Goal: Information Seeking & Learning: Learn about a topic

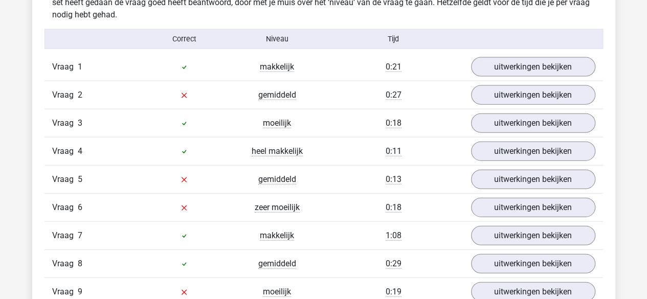
scroll to position [1074, 0]
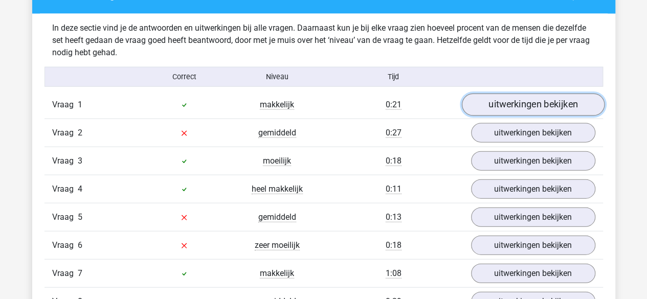
click at [498, 99] on link "uitwerkingen bekijken" at bounding box center [532, 105] width 143 height 22
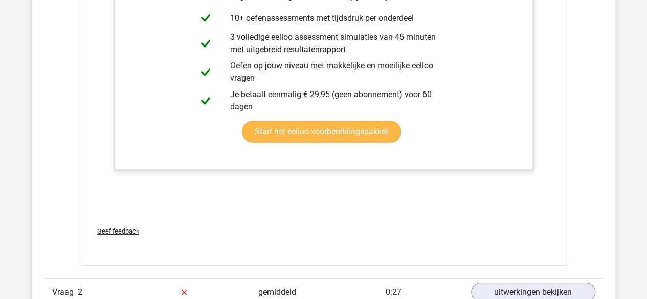
scroll to position [1687, 0]
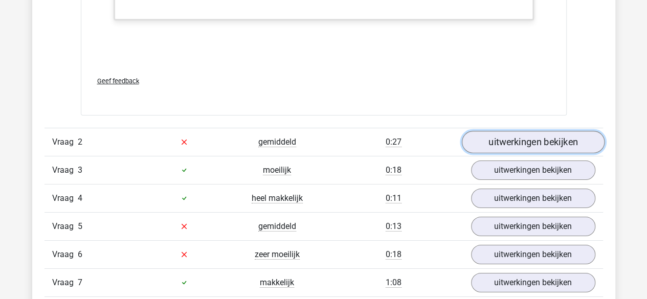
click at [493, 131] on link "uitwerkingen bekijken" at bounding box center [532, 142] width 143 height 22
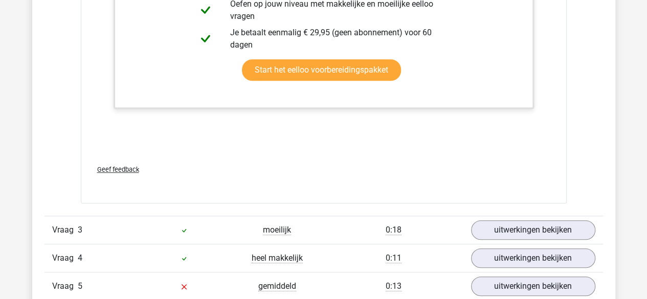
scroll to position [2352, 0]
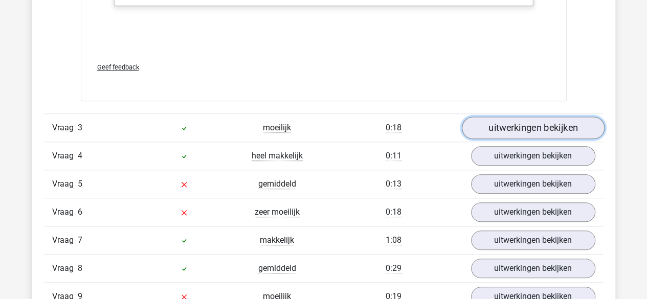
click at [512, 131] on link "uitwerkingen bekijken" at bounding box center [532, 128] width 143 height 22
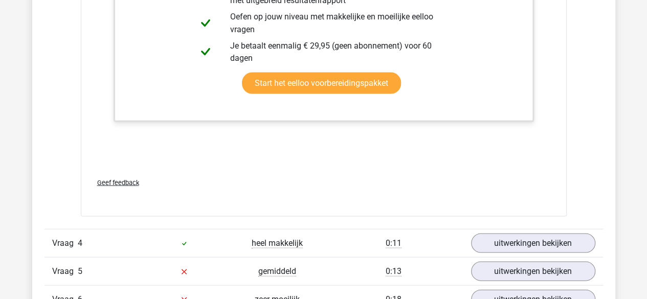
scroll to position [2915, 0]
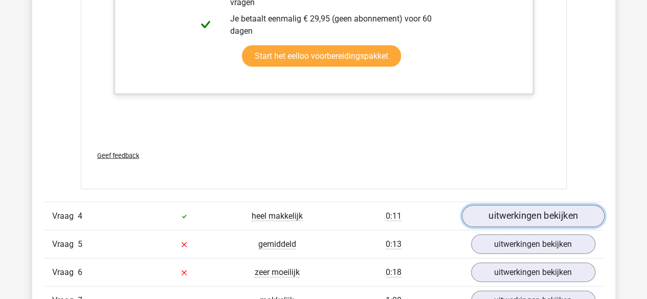
click at [521, 207] on link "uitwerkingen bekijken" at bounding box center [532, 216] width 143 height 22
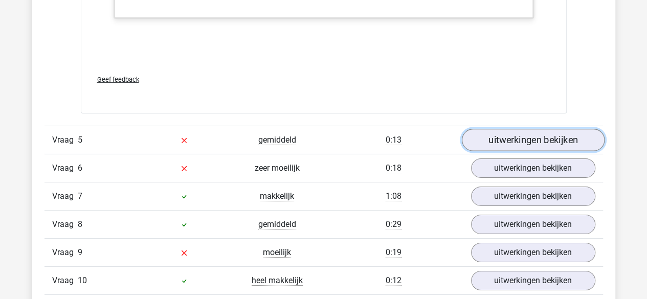
click at [510, 137] on link "uitwerkingen bekijken" at bounding box center [532, 140] width 143 height 22
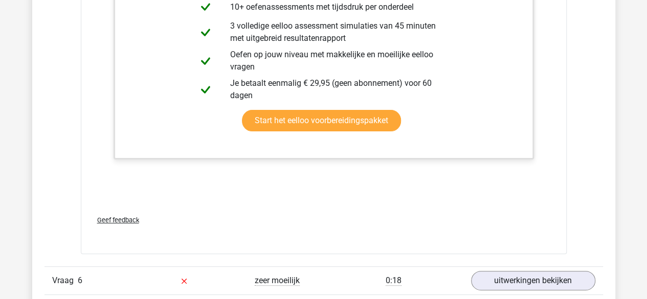
scroll to position [3988, 0]
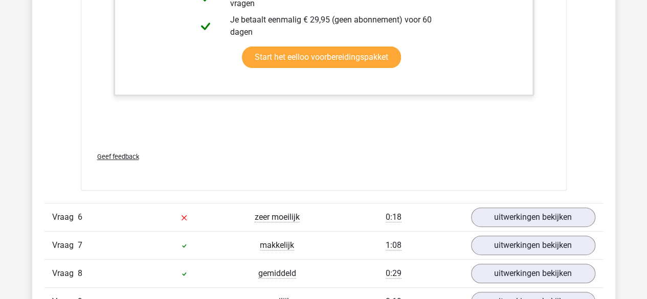
click at [498, 203] on div "Vraag 6 zeer moeilijk 0:18 uitwerkingen bekijken" at bounding box center [323, 217] width 558 height 28
click at [501, 209] on link "uitwerkingen bekijken" at bounding box center [532, 218] width 143 height 22
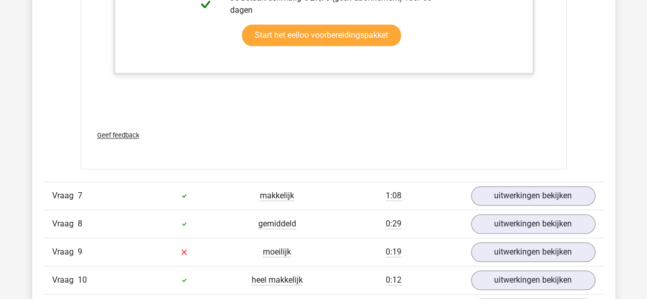
scroll to position [4602, 0]
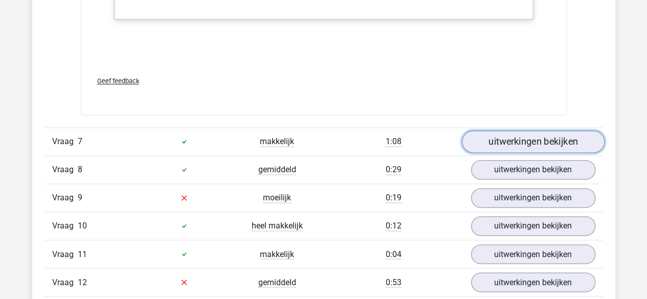
click at [504, 136] on link "uitwerkingen bekijken" at bounding box center [532, 141] width 143 height 22
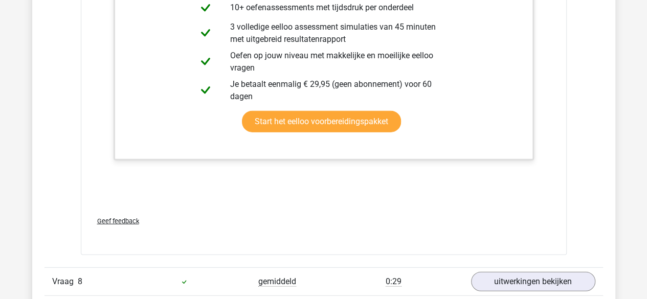
scroll to position [5216, 0]
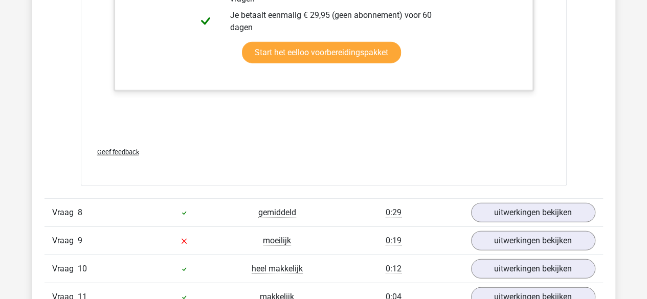
click at [536, 198] on div "Vraag 8 gemiddeld 0:29 uitwerkingen bekijken" at bounding box center [323, 212] width 558 height 28
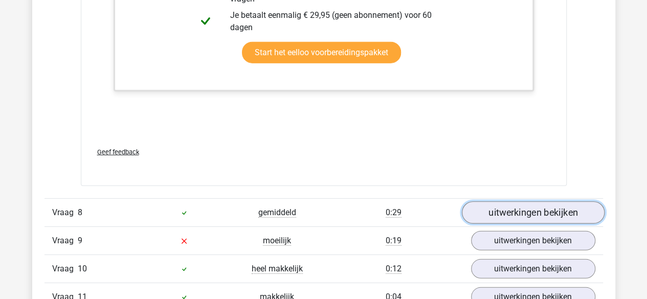
click at [536, 201] on link "uitwerkingen bekijken" at bounding box center [532, 212] width 143 height 22
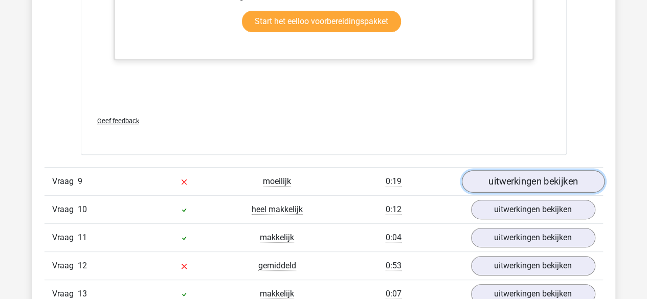
click at [562, 176] on link "uitwerkingen bekijken" at bounding box center [532, 181] width 143 height 22
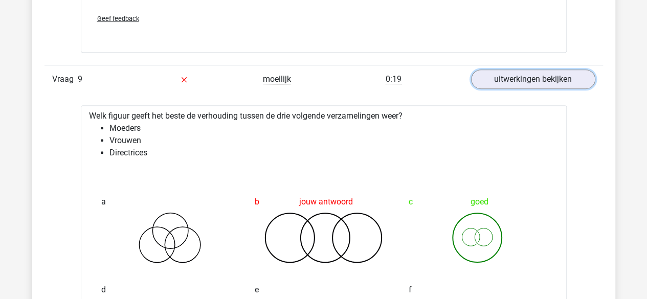
scroll to position [6085, 0]
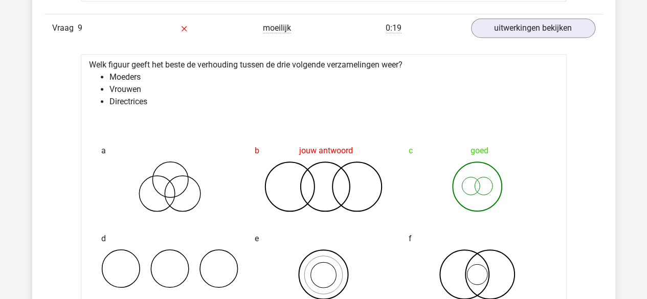
click at [408, 116] on div at bounding box center [323, 120] width 469 height 8
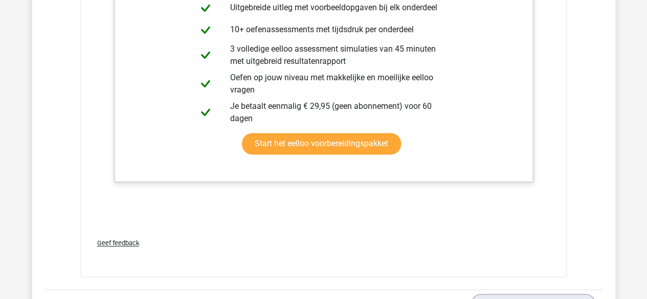
scroll to position [6698, 0]
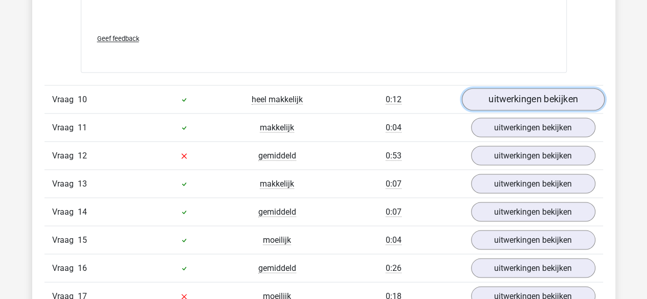
click at [521, 91] on link "uitwerkingen bekijken" at bounding box center [532, 99] width 143 height 22
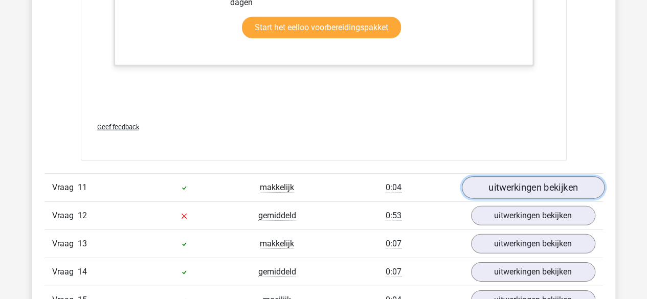
click at [510, 182] on link "uitwerkingen bekijken" at bounding box center [532, 187] width 143 height 22
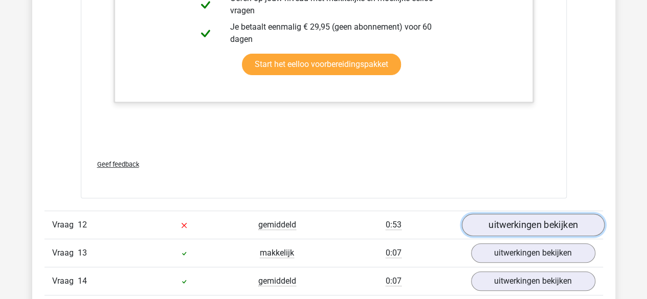
click at [506, 214] on link "uitwerkingen bekijken" at bounding box center [532, 225] width 143 height 22
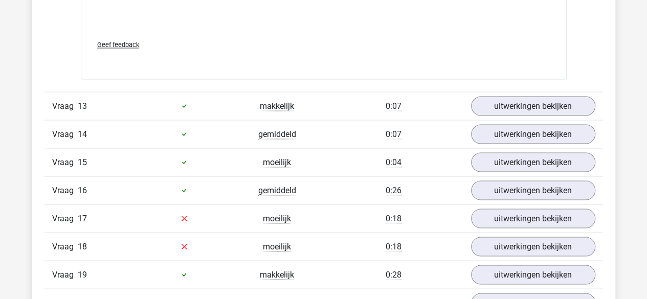
scroll to position [8693, 0]
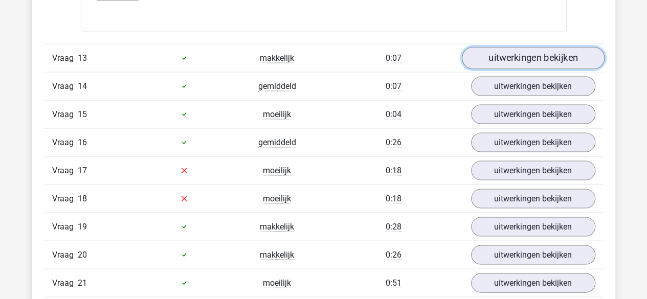
click at [518, 47] on link "uitwerkingen bekijken" at bounding box center [532, 58] width 143 height 22
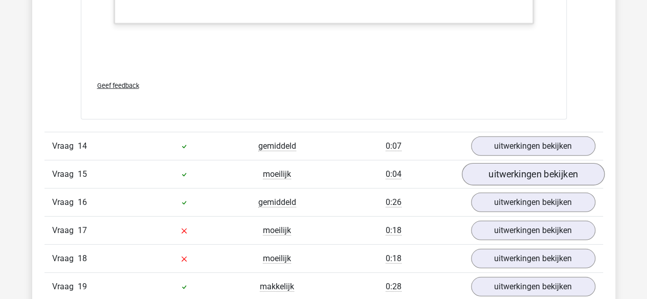
scroll to position [9204, 0]
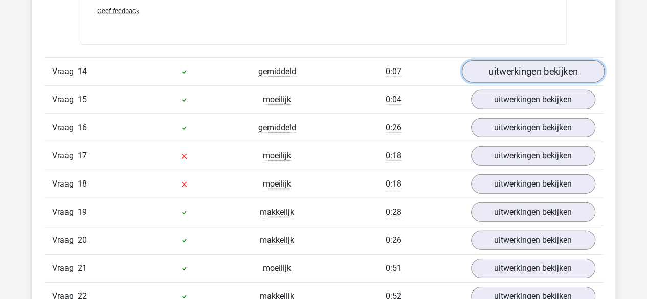
click at [515, 60] on link "uitwerkingen bekijken" at bounding box center [532, 71] width 143 height 22
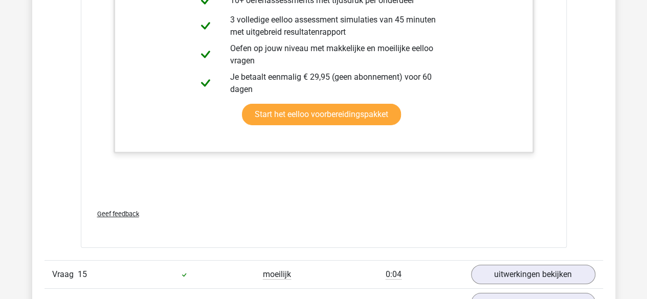
scroll to position [9664, 0]
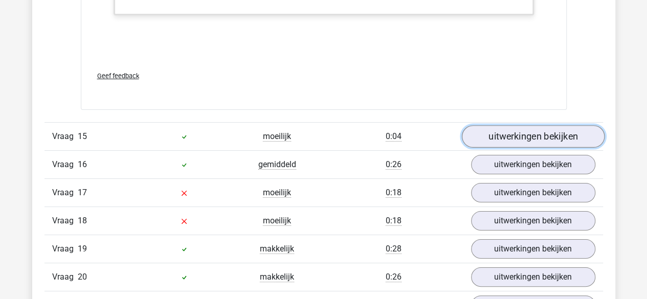
click at [509, 125] on link "uitwerkingen bekijken" at bounding box center [532, 136] width 143 height 22
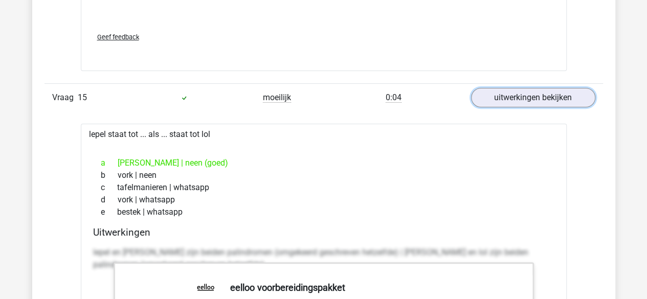
scroll to position [9817, 0]
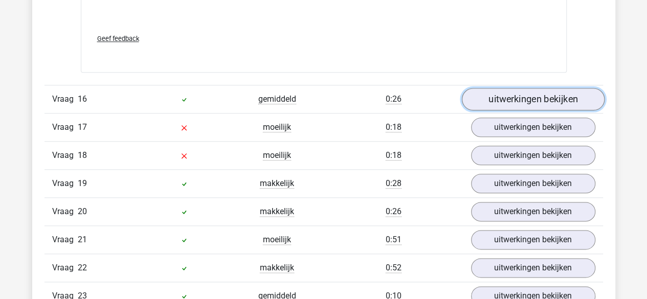
click at [538, 94] on link "uitwerkingen bekijken" at bounding box center [532, 99] width 143 height 22
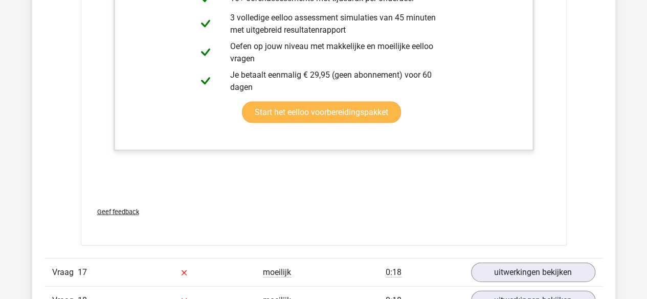
scroll to position [10840, 0]
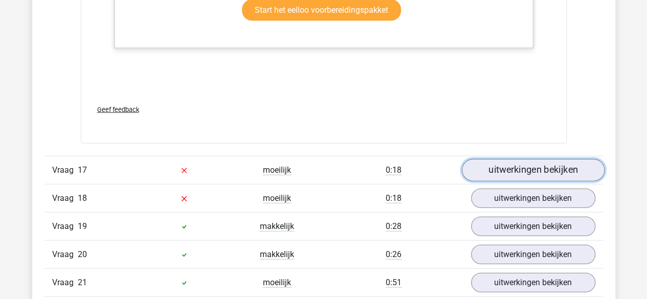
click at [489, 160] on link "uitwerkingen bekijken" at bounding box center [532, 171] width 143 height 22
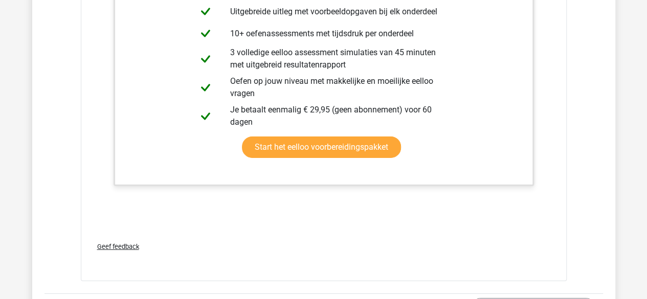
scroll to position [11505, 0]
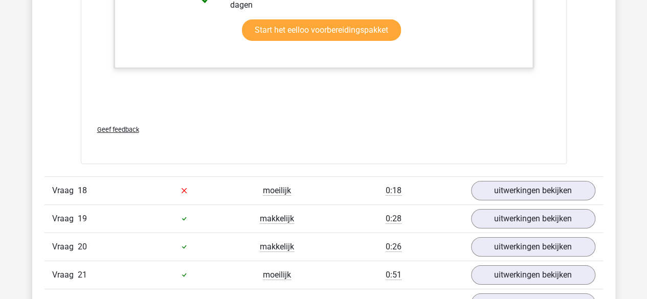
click at [493, 176] on div "Vraag 18 moeilijk 0:18 uitwerkingen bekijken" at bounding box center [323, 190] width 558 height 28
click at [493, 179] on link "uitwerkingen bekijken" at bounding box center [532, 190] width 143 height 22
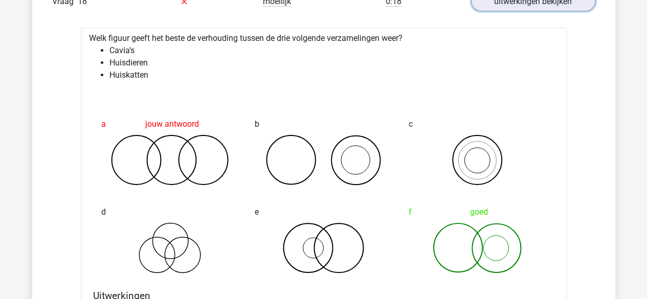
scroll to position [11709, 0]
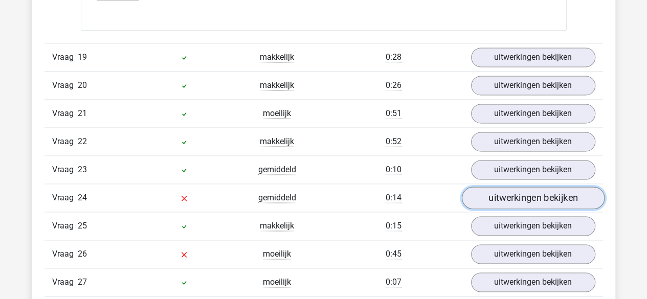
click at [494, 187] on link "uitwerkingen bekijken" at bounding box center [532, 198] width 143 height 22
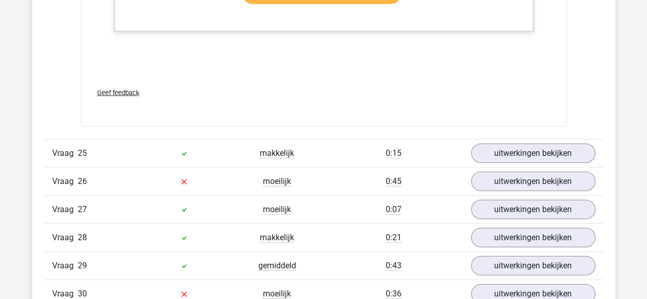
scroll to position [12937, 0]
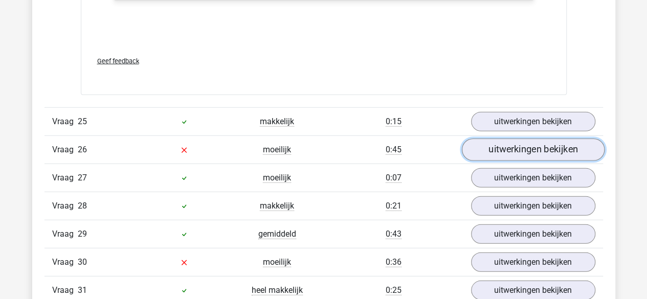
click at [508, 139] on link "uitwerkingen bekijken" at bounding box center [532, 150] width 143 height 22
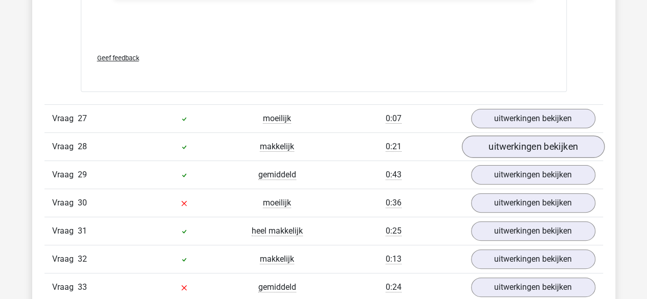
scroll to position [13703, 0]
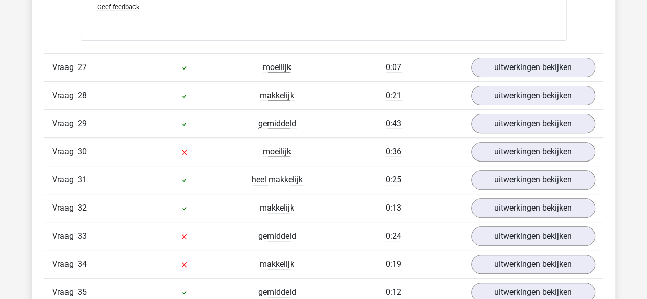
click at [507, 142] on div "Vraag 30 moeilijk 0:36 uitwerkingen bekijken" at bounding box center [323, 152] width 558 height 28
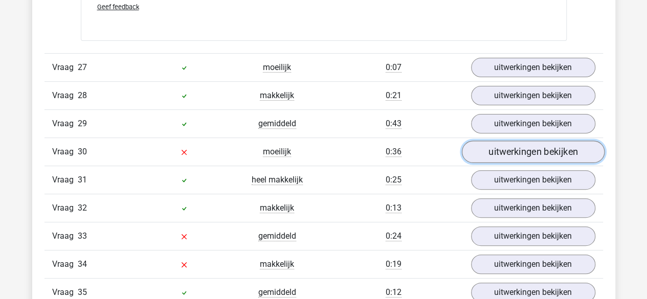
click at [508, 141] on link "uitwerkingen bekijken" at bounding box center [532, 152] width 143 height 22
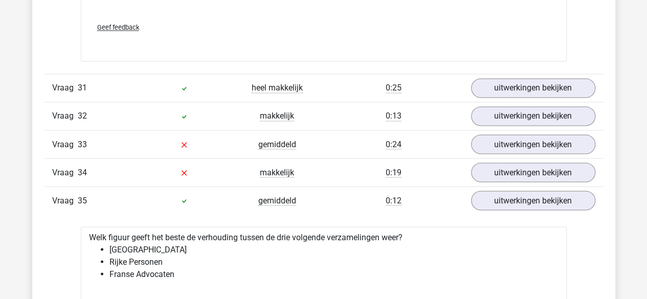
scroll to position [14419, 0]
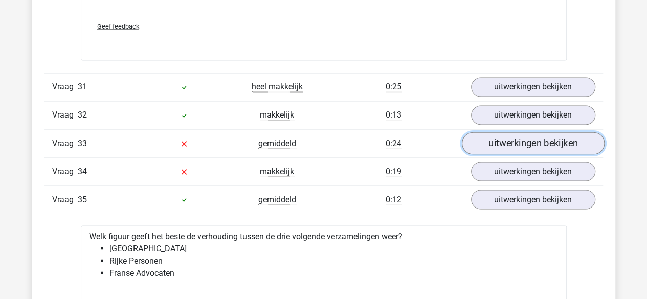
click at [497, 132] on link "uitwerkingen bekijken" at bounding box center [532, 143] width 143 height 22
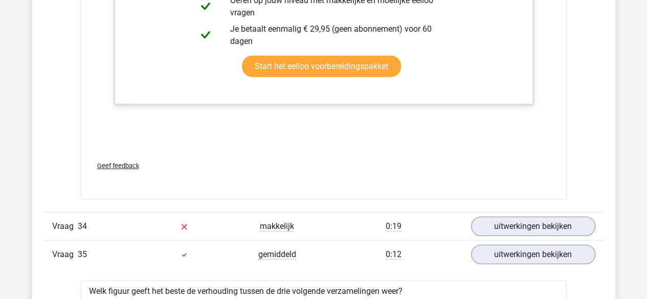
scroll to position [14982, 0]
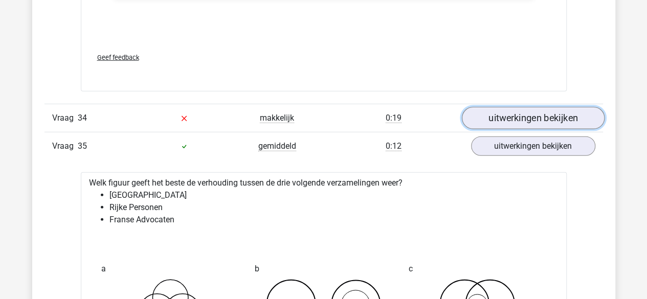
click at [521, 107] on link "uitwerkingen bekijken" at bounding box center [532, 118] width 143 height 22
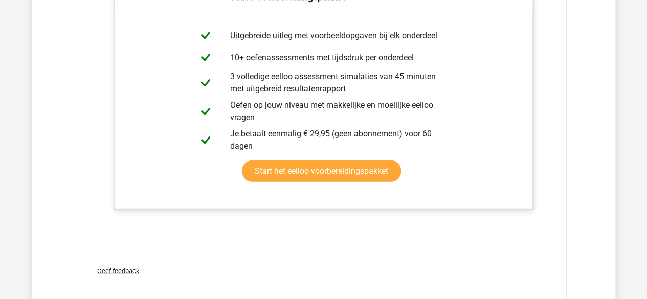
scroll to position [17027, 0]
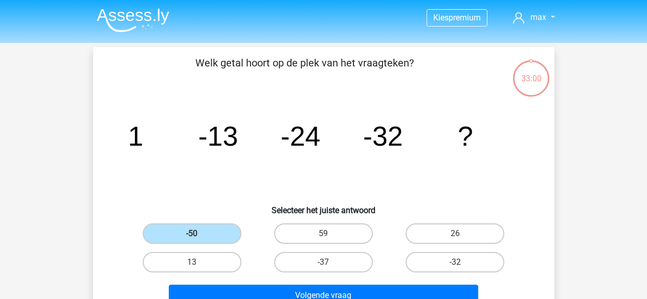
scroll to position [47, 0]
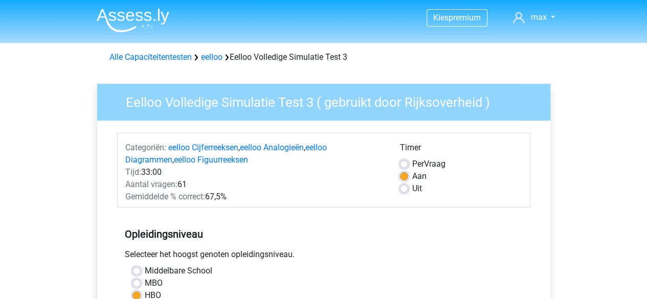
click at [109, 11] on img at bounding box center [133, 20] width 73 height 24
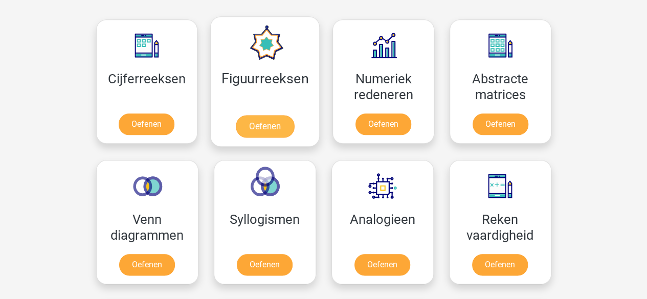
scroll to position [511, 0]
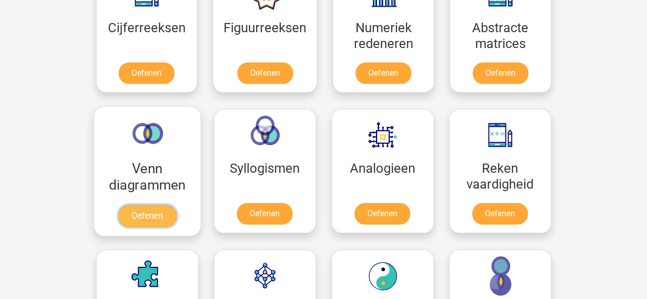
click at [145, 205] on link "Oefenen" at bounding box center [147, 216] width 58 height 22
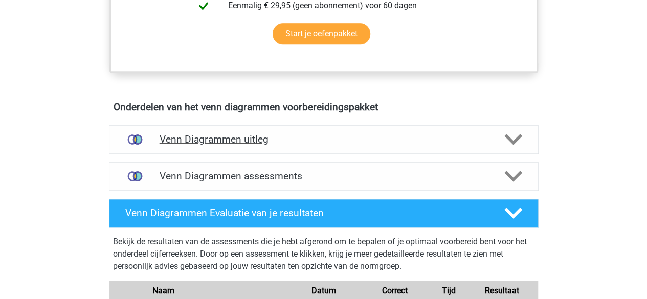
click at [247, 130] on div "Venn Diagrammen uitleg" at bounding box center [324, 139] width 430 height 29
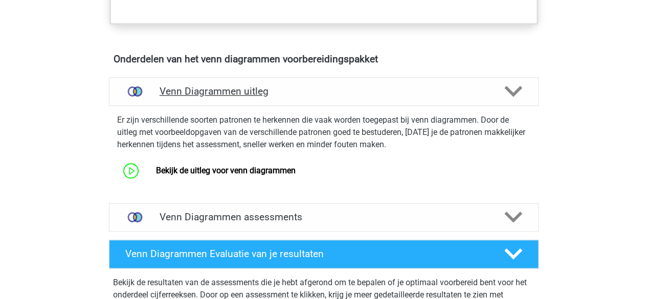
scroll to position [614, 0]
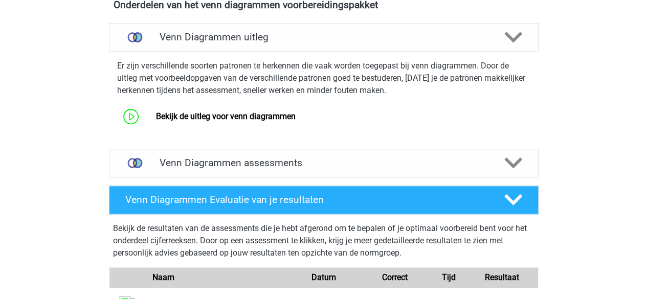
click at [247, 127] on div "Er zijn verschillende soorten patronen te herkennen die vaak worden toegepast b…" at bounding box center [324, 94] width 438 height 85
click at [250, 121] on link "Bekijk de uitleg voor venn diagrammen" at bounding box center [226, 116] width 140 height 10
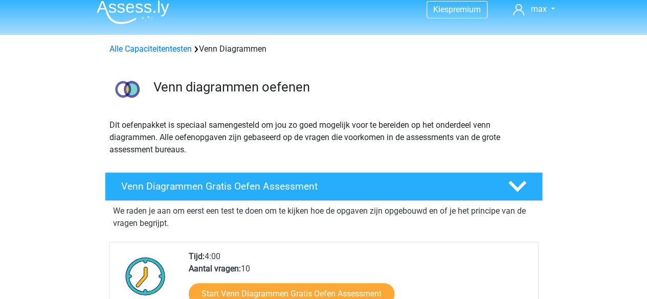
scroll to position [0, 0]
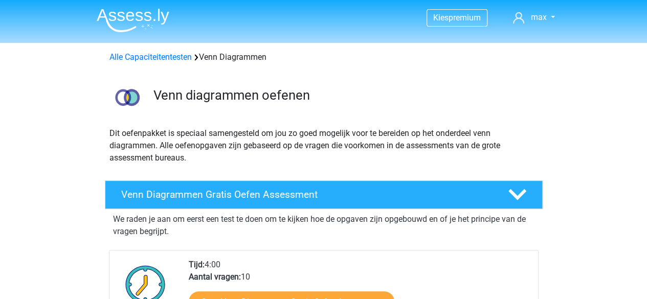
click at [127, 65] on div "Alle Capaciteitentesten Venn Diagrammen" at bounding box center [324, 55] width 486 height 25
click at [128, 64] on div "Alle Capaciteitentesten Venn Diagrammen" at bounding box center [324, 55] width 486 height 25
click at [144, 61] on link "Alle Capaciteitentesten" at bounding box center [150, 57] width 82 height 10
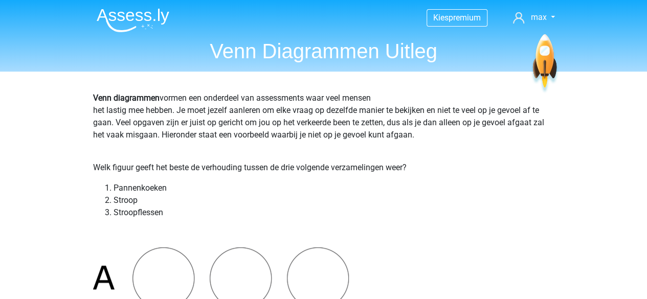
scroll to position [16, 0]
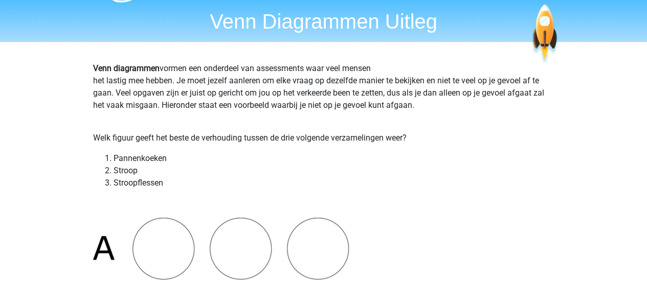
scroll to position [67, 0]
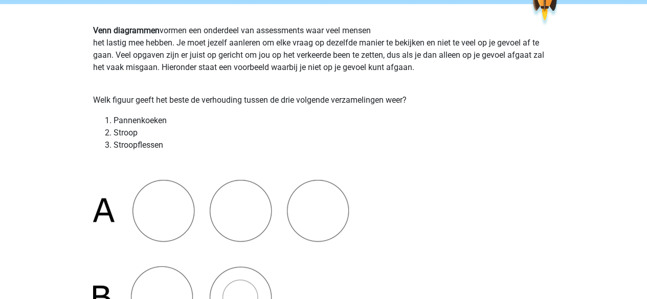
click at [229, 120] on li "Pannenkoeken" at bounding box center [334, 121] width 441 height 12
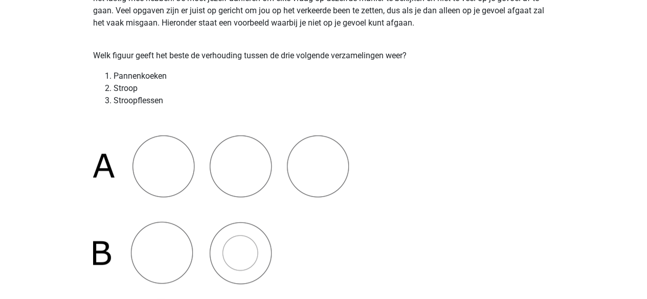
scroll to position [170, 0]
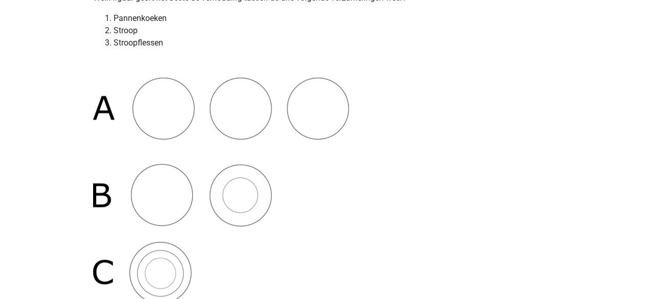
click at [237, 48] on li "Stroopflessen" at bounding box center [334, 43] width 441 height 12
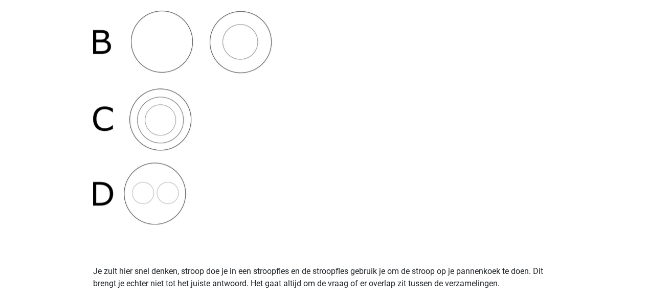
scroll to position [119, 0]
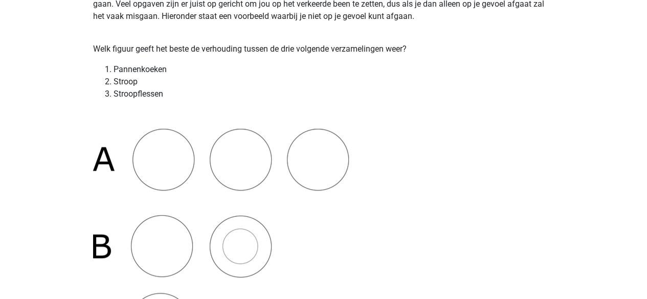
click at [308, 91] on li "Stroopflessen" at bounding box center [334, 94] width 441 height 12
click at [289, 91] on li "Stroopflessen" at bounding box center [334, 94] width 441 height 12
click at [133, 93] on li "Stroopflessen" at bounding box center [334, 94] width 441 height 12
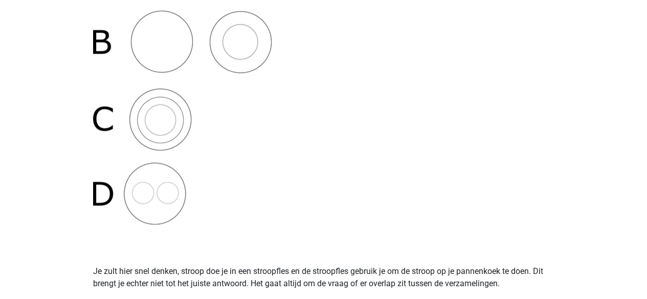
scroll to position [425, 0]
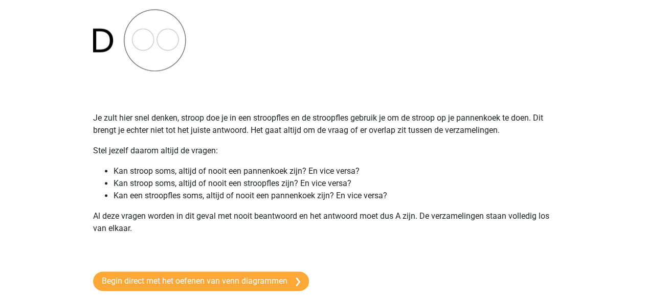
click at [254, 92] on p at bounding box center [323, 91] width 461 height 25
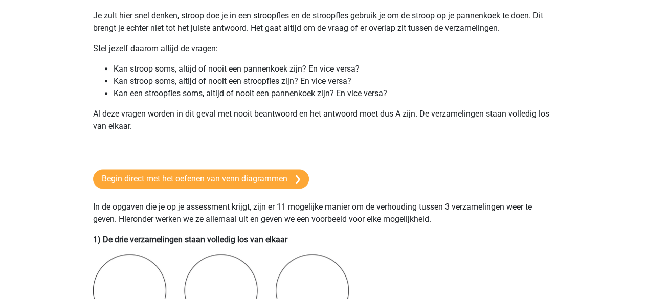
click at [263, 110] on p "Al deze vragen worden in dit geval met nooit beantwoord en het antwoord moet du…" at bounding box center [323, 120] width 461 height 25
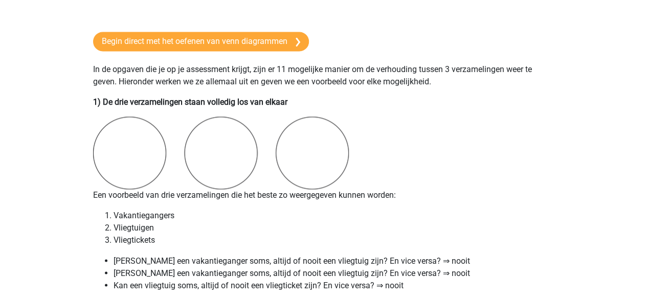
scroll to position [732, 0]
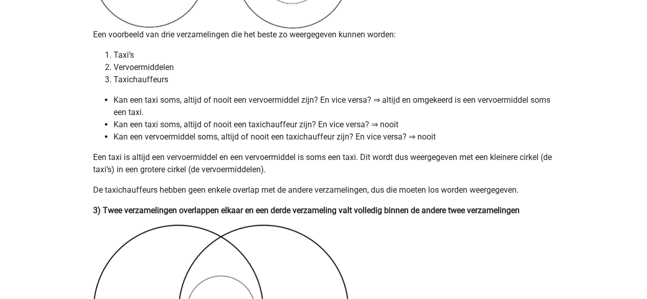
scroll to position [1244, 0]
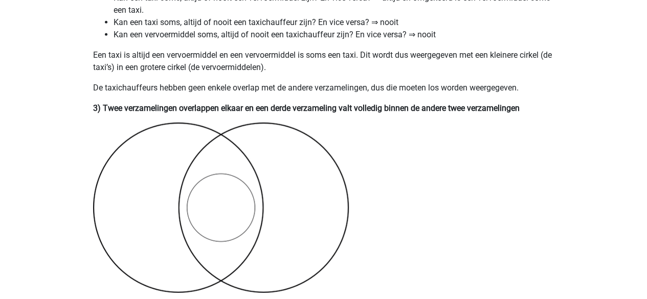
click at [345, 102] on p "3) Twee verzamelingen overlappen elkaar en een derde verzameling valt volledig …" at bounding box center [323, 108] width 461 height 12
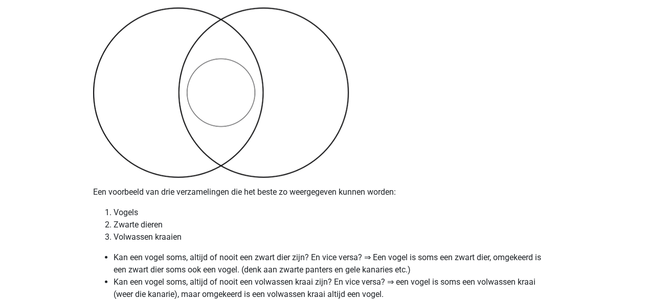
scroll to position [1346, 0]
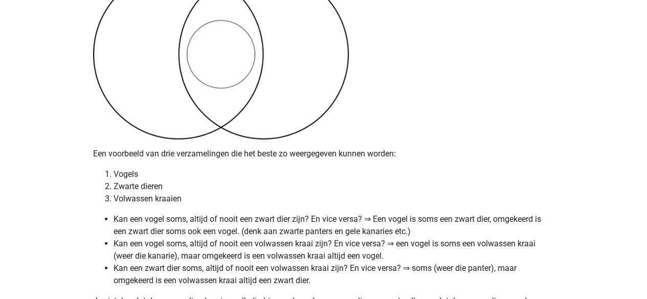
scroll to position [1448, 0]
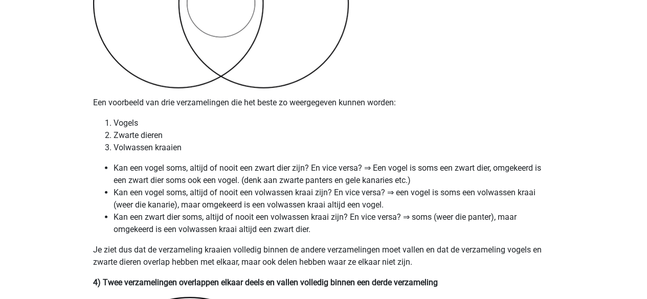
click at [387, 124] on li "Vogels" at bounding box center [334, 123] width 441 height 12
drag, startPoint x: 391, startPoint y: 163, endPoint x: 443, endPoint y: 169, distance: 52.0
click at [443, 169] on li "Kan een vogel soms, altijd of nooit een zwart dier zijn? En vice versa? ⇒ Een v…" at bounding box center [334, 174] width 441 height 25
click at [224, 174] on li "Kan een vogel soms, altijd of nooit een zwart dier zijn? En vice versa? ⇒ Een v…" at bounding box center [334, 174] width 441 height 25
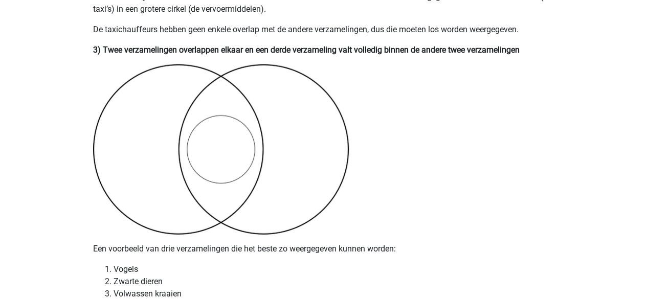
scroll to position [1295, 0]
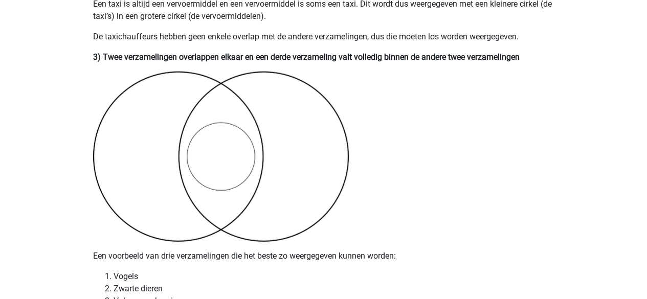
click at [234, 134] on img at bounding box center [221, 157] width 256 height 170
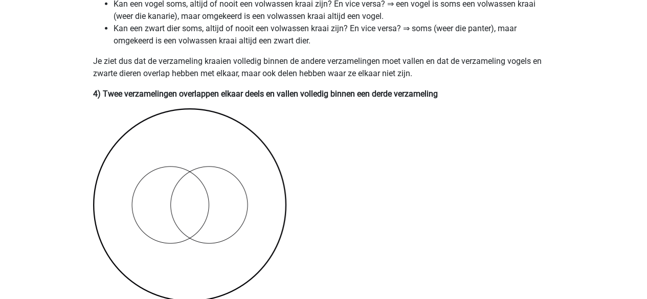
scroll to position [1653, 0]
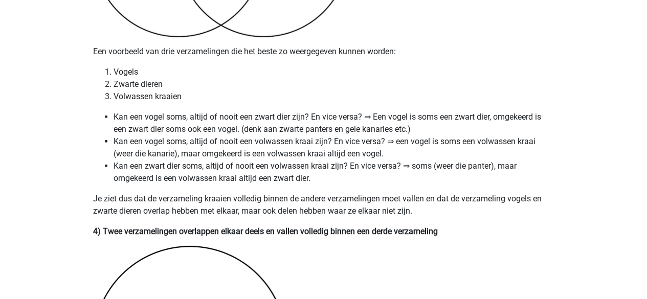
scroll to position [1601, 0]
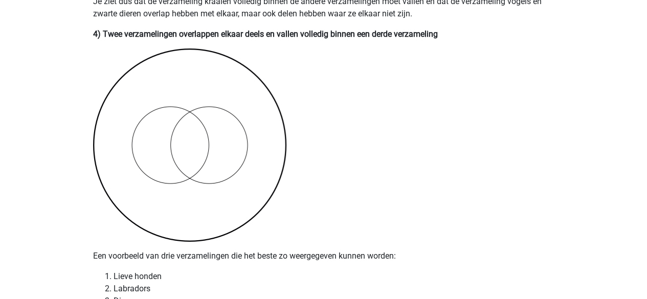
scroll to position [1806, 0]
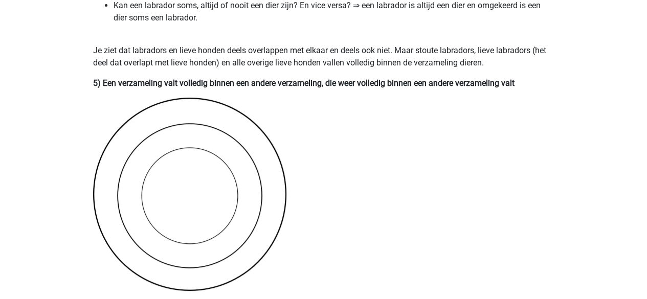
click at [319, 151] on div "Venn diagrammen vormen een onderdeel van assessments waar veel mensen het lasti…" at bounding box center [324, 266] width 486 height 4513
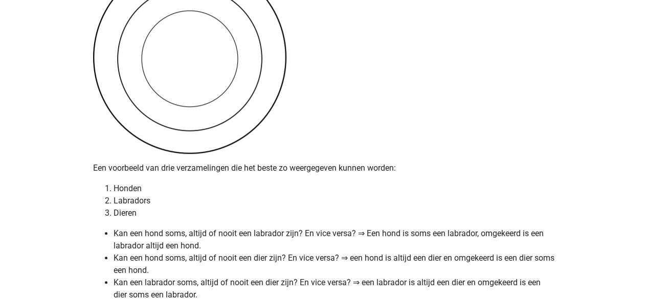
scroll to position [2215, 0]
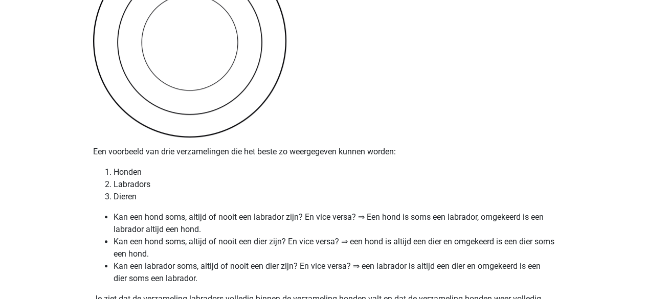
click at [320, 146] on p "Een voorbeeld van drie verzamelingen die het beste zo weergegeven kunnen worden:" at bounding box center [323, 152] width 461 height 12
click at [288, 171] on li "Honden" at bounding box center [334, 172] width 441 height 12
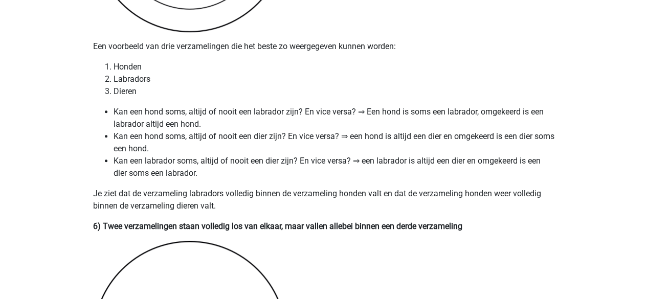
scroll to position [2420, 0]
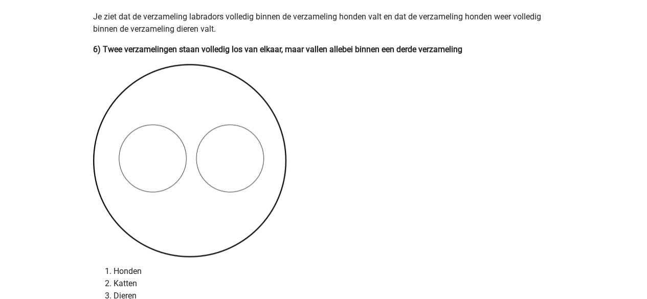
scroll to position [2573, 0]
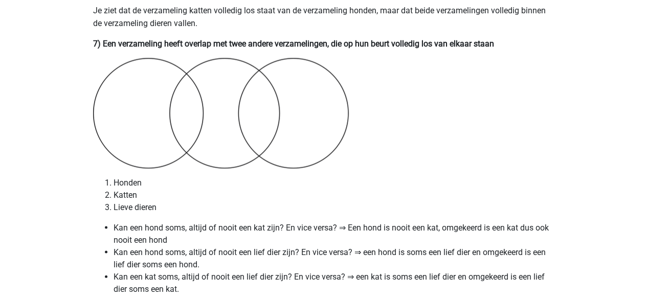
scroll to position [2829, 0]
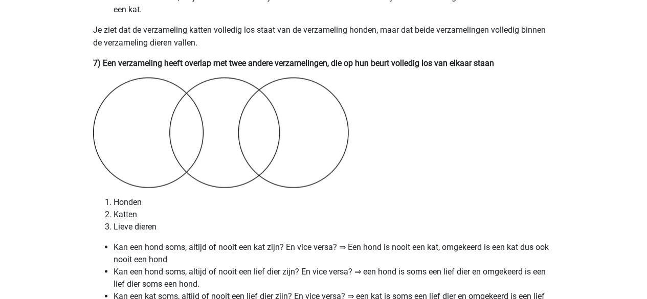
scroll to position [2880, 0]
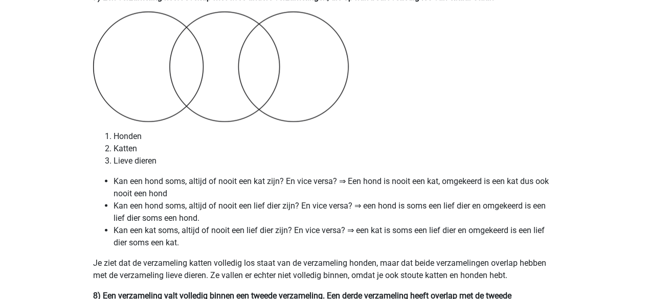
click at [380, 137] on li "Honden" at bounding box center [334, 136] width 441 height 12
click at [245, 131] on li "Honden" at bounding box center [334, 136] width 441 height 12
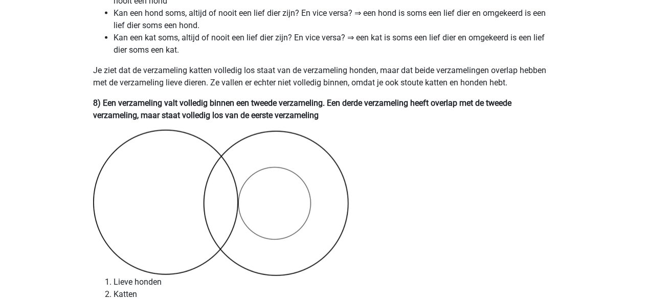
scroll to position [3135, 0]
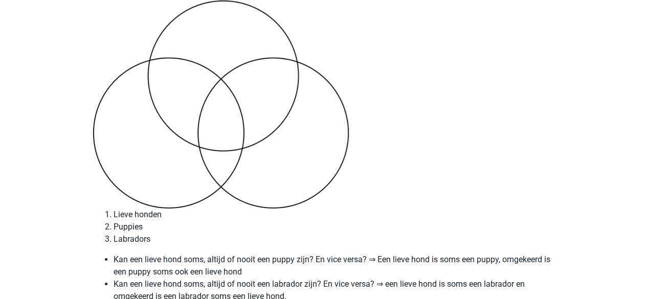
scroll to position [3596, 0]
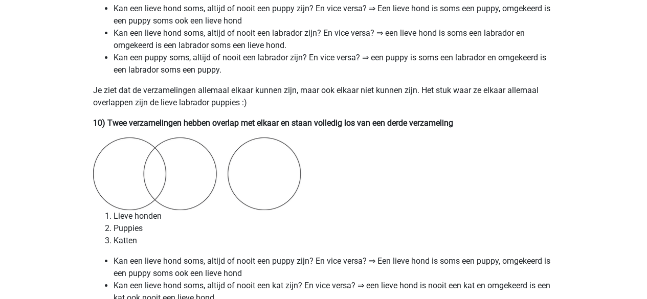
scroll to position [3851, 0]
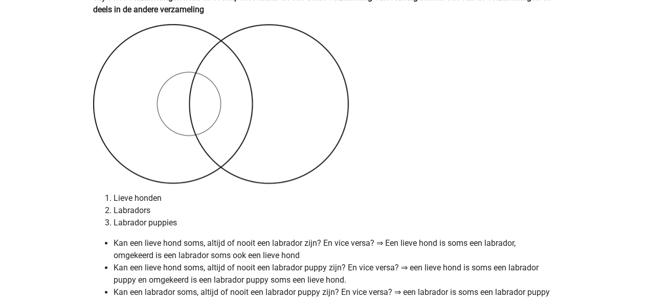
scroll to position [4209, 0]
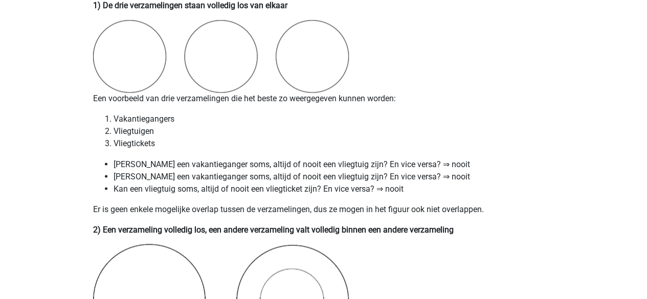
scroll to position [783, 0]
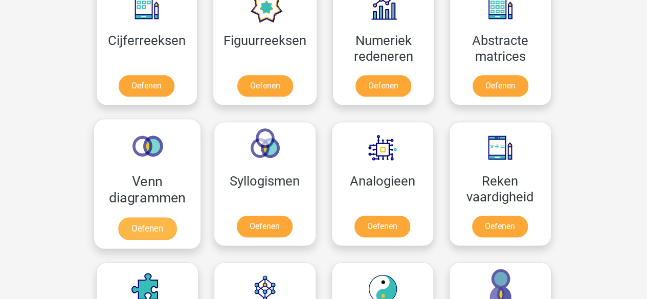
scroll to position [485, 0]
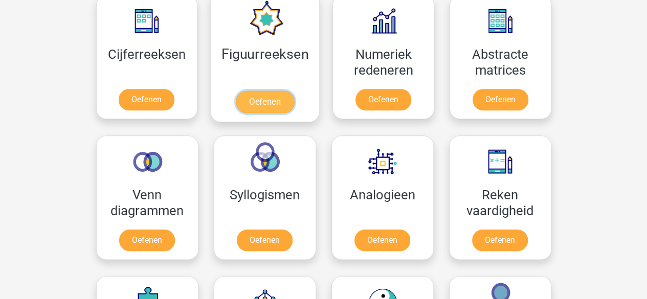
click at [250, 91] on link "Oefenen" at bounding box center [265, 102] width 58 height 22
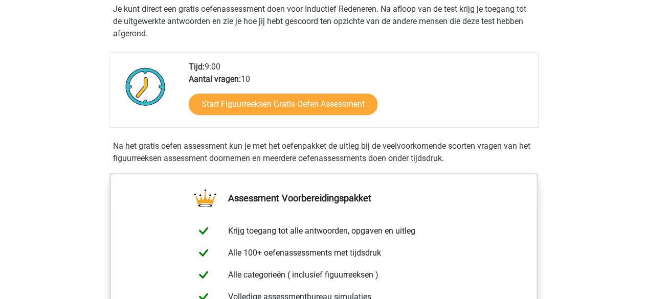
scroll to position [256, 0]
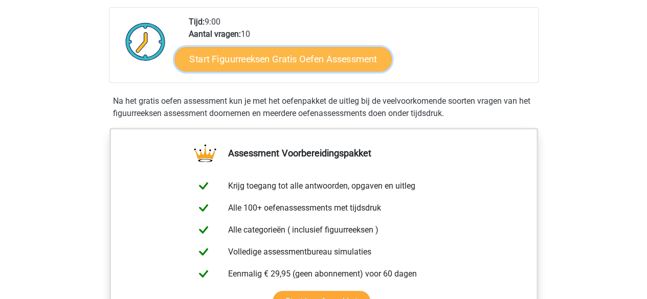
click at [224, 60] on link "Start Figuurreeksen Gratis Oefen Assessment" at bounding box center [282, 59] width 217 height 25
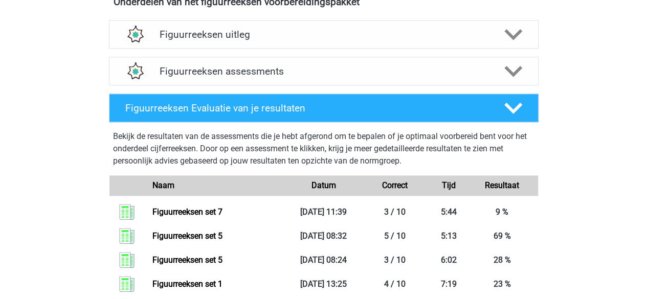
scroll to position [614, 0]
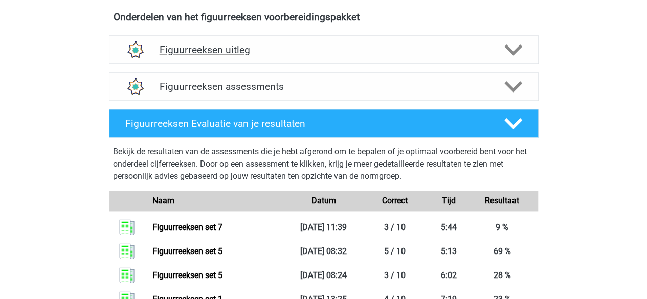
click at [214, 49] on h4 "Figuurreeksen uitleg" at bounding box center [324, 50] width 328 height 12
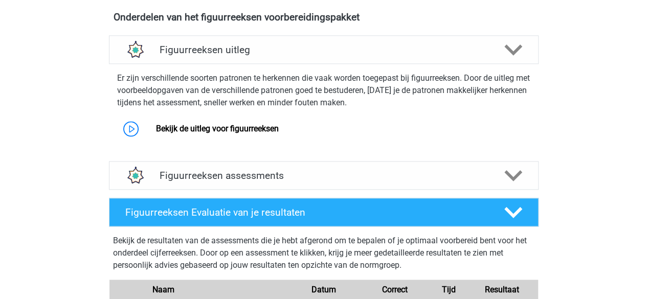
click at [97, 95] on div "Figuurreeksen uitleg Er zijn verschillende soorten patronen te herkennen die va…" at bounding box center [323, 94] width 453 height 118
click at [123, 114] on div "Er zijn verschillende soorten patronen te herkennen die vaak worden toegepast b…" at bounding box center [324, 104] width 438 height 73
drag, startPoint x: 136, startPoint y: 149, endPoint x: 132, endPoint y: 141, distance: 8.9
click at [134, 146] on div "Er zijn verschillende soorten patronen te herkennen die vaak worden toegepast b…" at bounding box center [324, 108] width 438 height 89
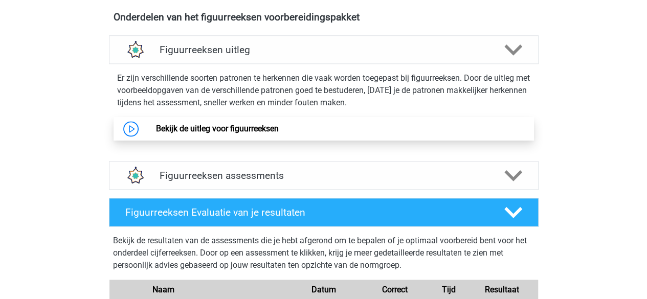
click at [156, 133] on link "Bekijk de uitleg voor figuurreeksen" at bounding box center [217, 129] width 123 height 10
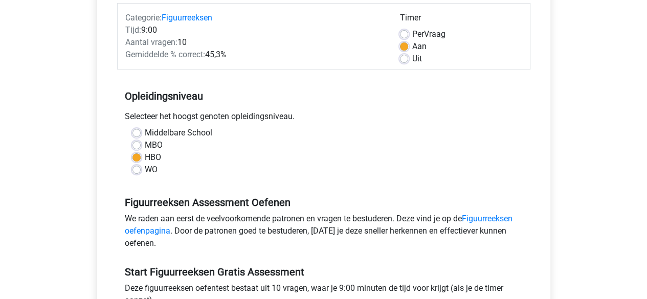
scroll to position [153, 0]
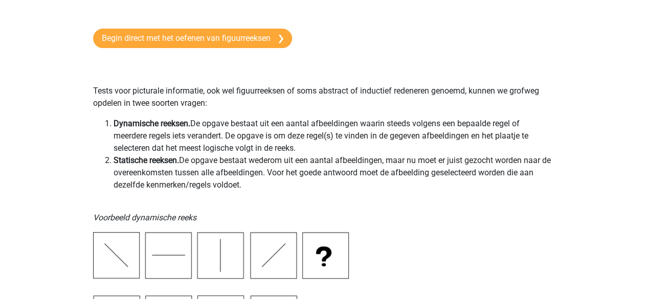
click at [317, 139] on li "Dynamische reeksen. De opgave bestaat uit een aantal afbeeldingen waarin steeds…" at bounding box center [334, 136] width 441 height 37
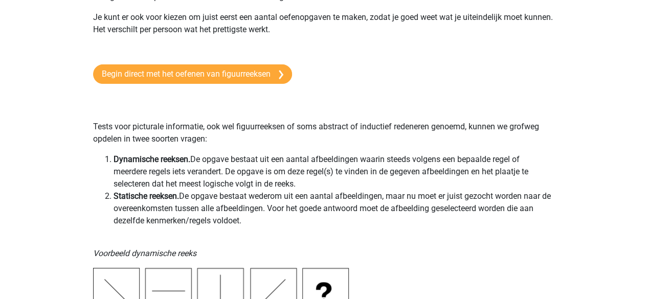
scroll to position [205, 0]
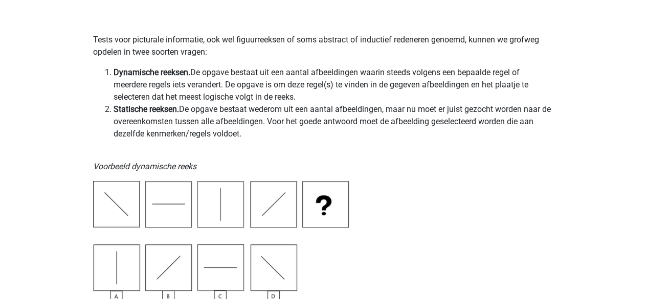
click at [319, 132] on li "Statische reeksen. De opgave bestaat wederom uit een aantal afbeeldingen, maar …" at bounding box center [334, 121] width 441 height 37
click at [288, 55] on p "Tests voor picturale informatie, ook wel figuurreeksen of soms abstract of indu…" at bounding box center [323, 33] width 461 height 49
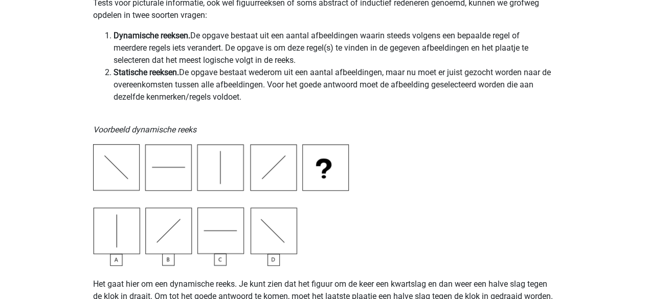
scroll to position [256, 0]
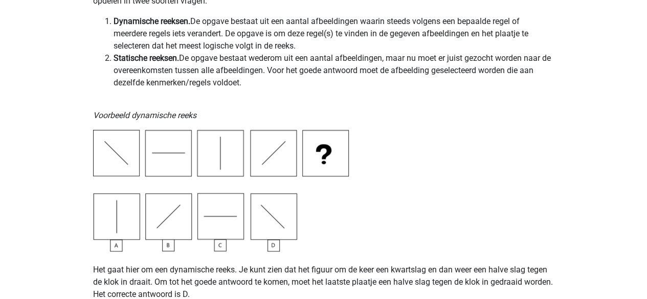
click at [260, 72] on li "Statische reeksen. De opgave bestaat wederom uit een aantal afbeeldingen, maar …" at bounding box center [334, 70] width 441 height 37
drag, startPoint x: 243, startPoint y: 81, endPoint x: 233, endPoint y: 73, distance: 13.1
click at [233, 73] on li "Statische reeksen. De opgave bestaat wederom uit een aantal afbeeldingen, maar …" at bounding box center [334, 70] width 441 height 37
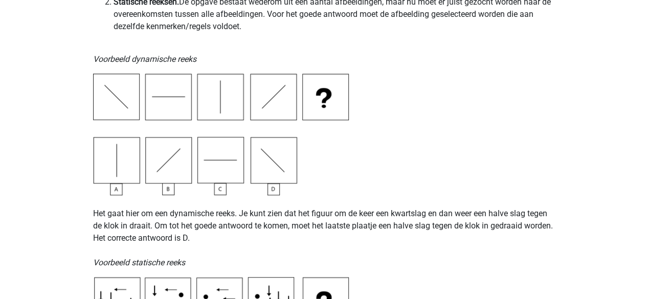
scroll to position [358, 0]
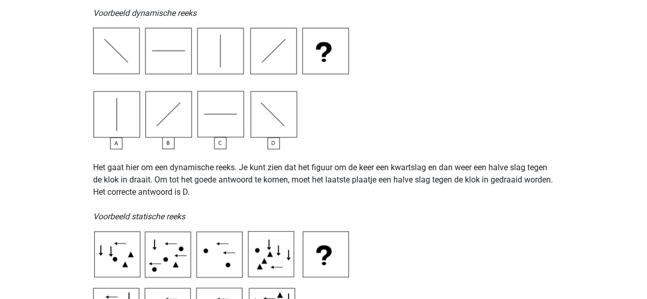
click at [347, 101] on img at bounding box center [221, 89] width 256 height 122
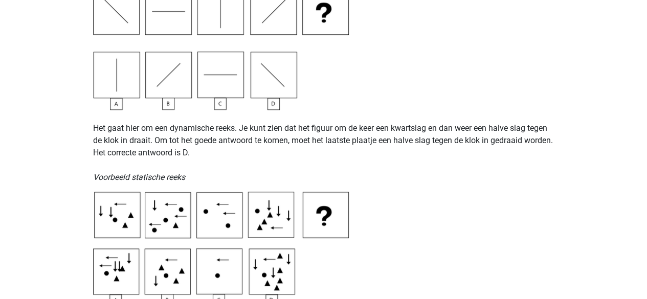
scroll to position [409, 0]
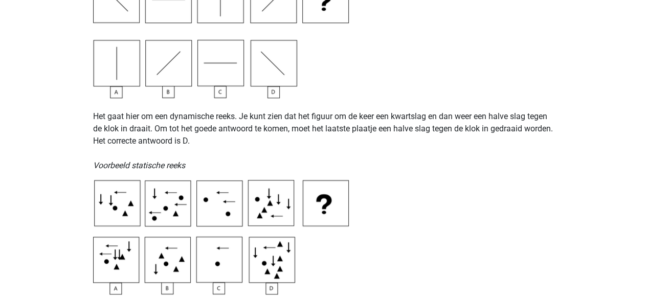
click at [338, 93] on img at bounding box center [221, 37] width 256 height 122
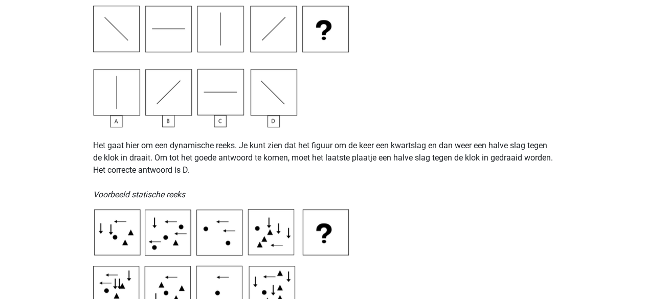
scroll to position [358, 0]
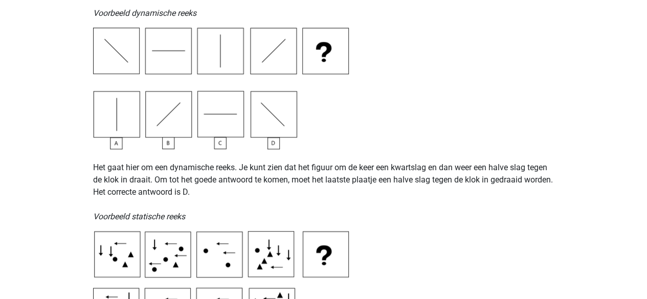
click at [340, 92] on img at bounding box center [221, 89] width 256 height 122
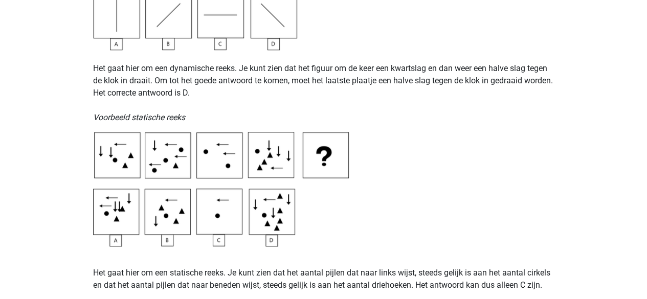
scroll to position [511, 0]
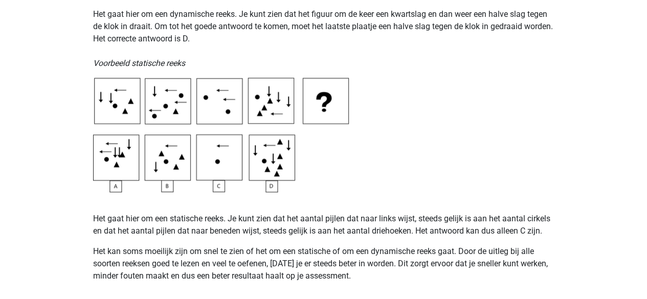
click at [333, 65] on p "Het gaat hier om een dynamische reeks. Je kunt zien dat het figuur om de keer e…" at bounding box center [323, 33] width 461 height 74
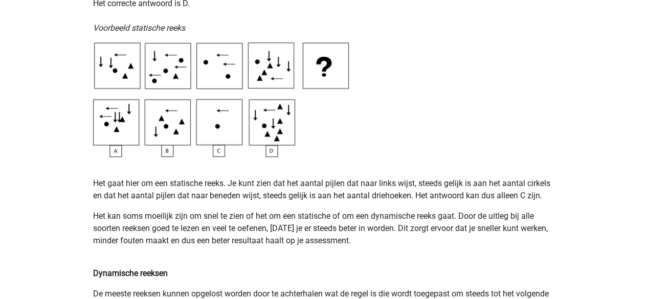
scroll to position [562, 0]
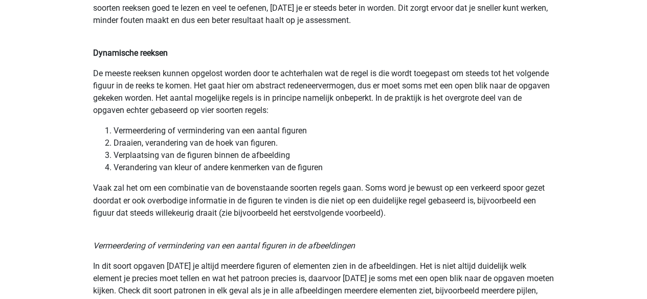
click at [370, 79] on p "De meeste reeksen kunnen opgelost worden door te achterhalen wat de regel is di…" at bounding box center [323, 91] width 461 height 49
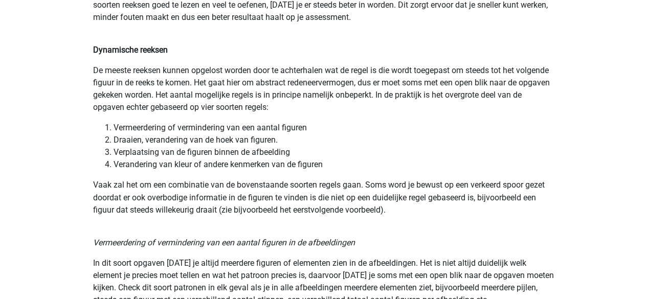
scroll to position [767, 0]
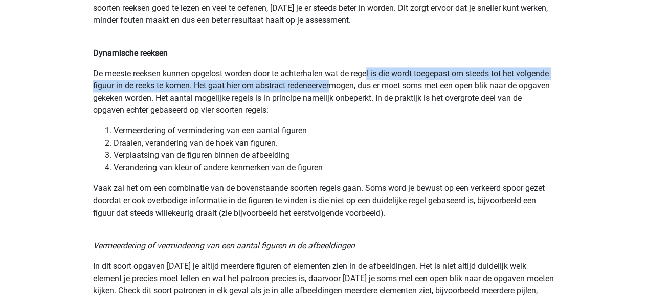
drag, startPoint x: 370, startPoint y: 83, endPoint x: 370, endPoint y: 88, distance: 5.1
click at [370, 88] on p "De meeste reeksen kunnen opgelost worden door te achterhalen wat de regel is di…" at bounding box center [323, 91] width 461 height 49
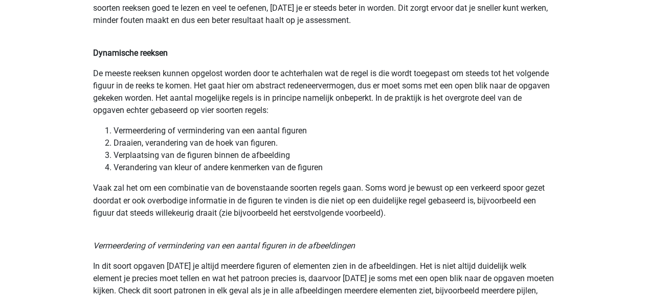
click at [366, 96] on p "De meeste reeksen kunnen opgelost worden door te achterhalen wat de regel is di…" at bounding box center [323, 91] width 461 height 49
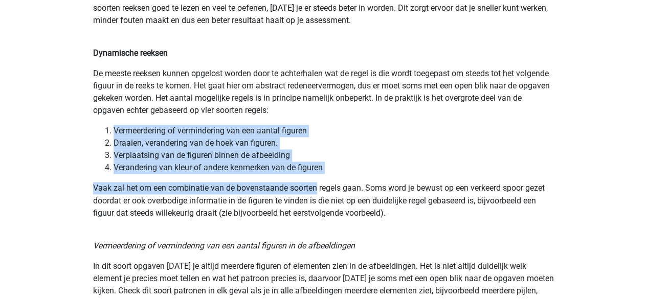
drag, startPoint x: 98, startPoint y: 127, endPoint x: 317, endPoint y: 183, distance: 225.3
click at [372, 147] on li "Draaien, verandering van de hoek van figuren." at bounding box center [334, 143] width 441 height 12
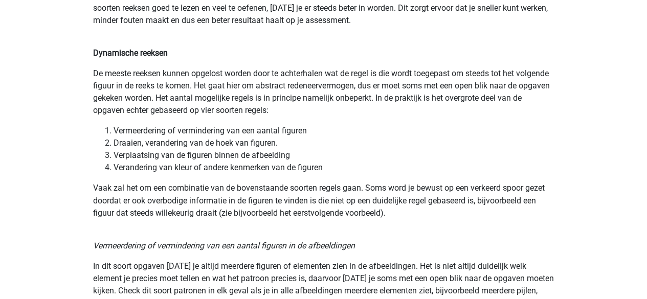
click at [343, 133] on li "Vermeerdering of vermindering van een aantal figuren" at bounding box center [334, 131] width 441 height 12
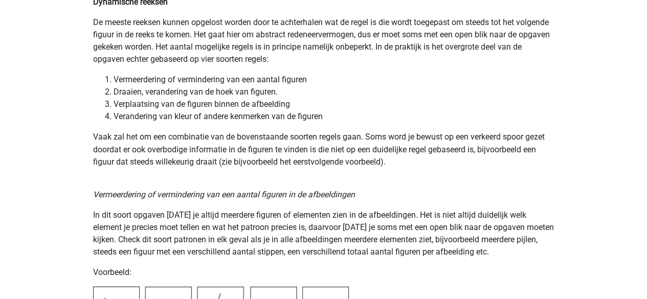
click at [373, 135] on p "Vaak zal het om een combinatie van de bovenstaande soorten regels gaan. Soms wo…" at bounding box center [323, 149] width 461 height 37
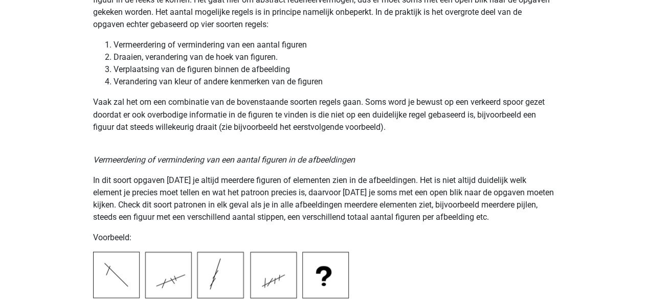
scroll to position [869, 0]
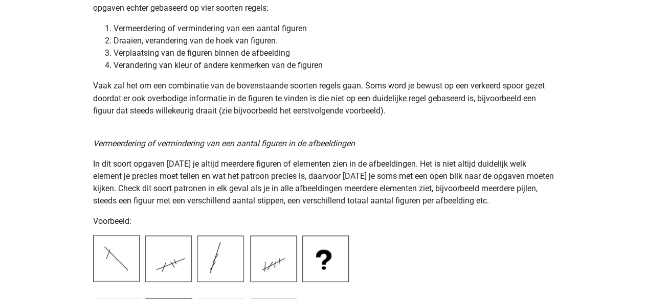
click at [191, 130] on p "Vermeerdering of vermindering van een aantal figuren in de afbeeldingen" at bounding box center [323, 137] width 461 height 25
drag, startPoint x: 240, startPoint y: 105, endPoint x: 237, endPoint y: 112, distance: 8.3
click at [237, 112] on p "Vaak zal het om een combinatie van de bovenstaande soorten regels gaan. Soms wo…" at bounding box center [323, 98] width 461 height 37
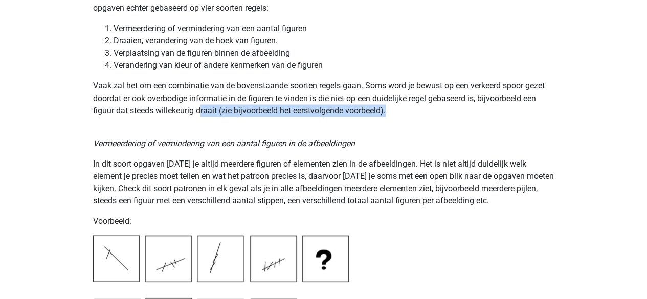
drag, startPoint x: 199, startPoint y: 111, endPoint x: 194, endPoint y: 118, distance: 9.1
drag, startPoint x: 186, startPoint y: 112, endPoint x: 183, endPoint y: 119, distance: 7.6
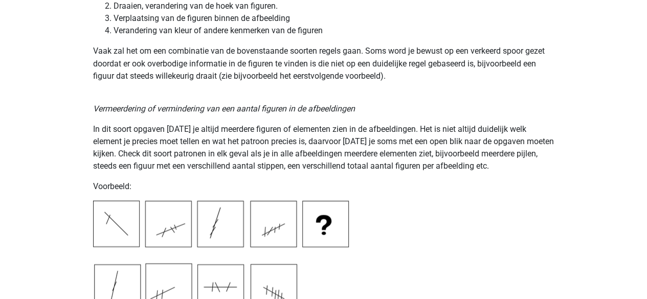
scroll to position [920, 0]
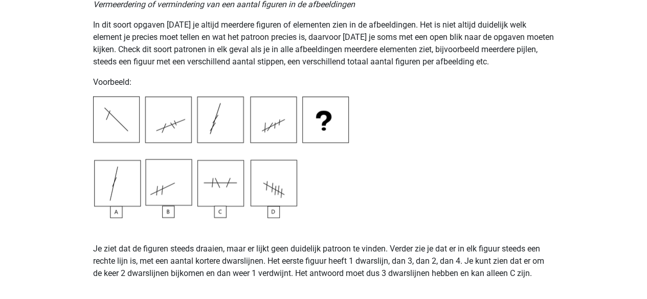
scroll to position [1023, 0]
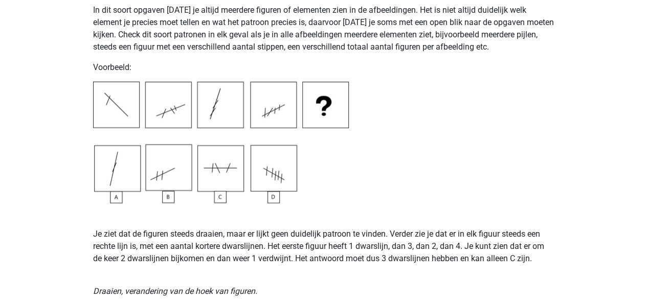
click at [361, 210] on p "Je ziet dat de figuren steeds draaien, maar er lijkt geen duidelijk patroon te …" at bounding box center [323, 234] width 461 height 61
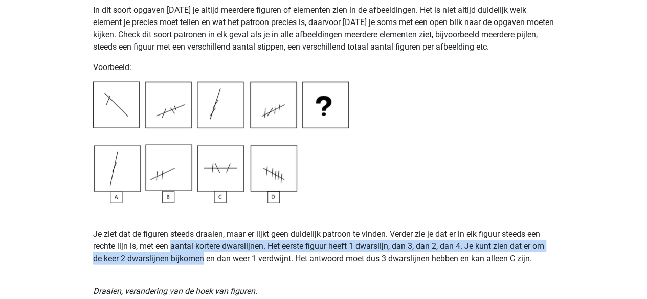
drag, startPoint x: 178, startPoint y: 252, endPoint x: 231, endPoint y: 253, distance: 52.2
click at [230, 253] on p "Je ziet dat de figuren steeds draaien, maar er lijkt geen duidelijk patroon te …" at bounding box center [323, 234] width 461 height 61
click at [231, 253] on p "Je ziet dat de figuren steeds draaien, maar er lijkt geen duidelijk patroon te …" at bounding box center [323, 234] width 461 height 61
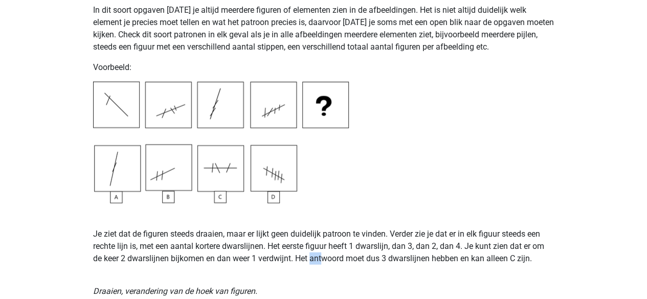
drag, startPoint x: 313, startPoint y: 263, endPoint x: 347, endPoint y: 259, distance: 34.6
click at [341, 260] on p "Je ziet dat de figuren steeds draaien, maar er lijkt geen duidelijk patroon te …" at bounding box center [323, 234] width 461 height 61
click at [347, 259] on p "Je ziet dat de figuren steeds draaien, maar er lijkt geen duidelijk patroon te …" at bounding box center [323, 234] width 461 height 61
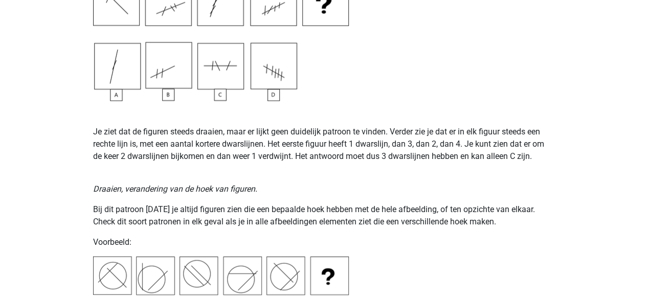
scroll to position [1176, 0]
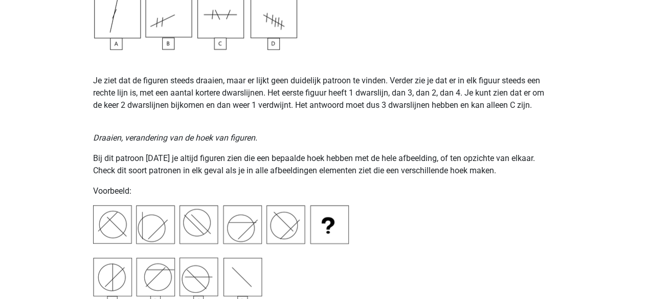
click at [365, 174] on p "Bij dit patroon zul je altijd figuren zien die een bepaalde hoek hebben met de …" at bounding box center [323, 164] width 461 height 25
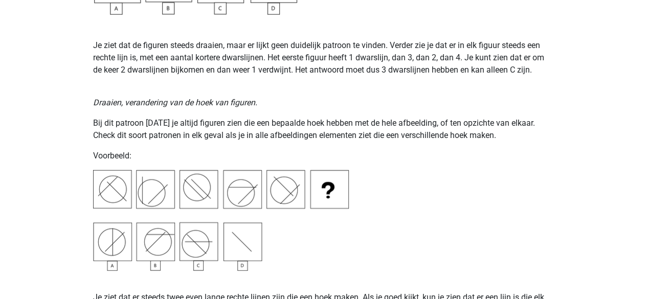
scroll to position [1227, 0]
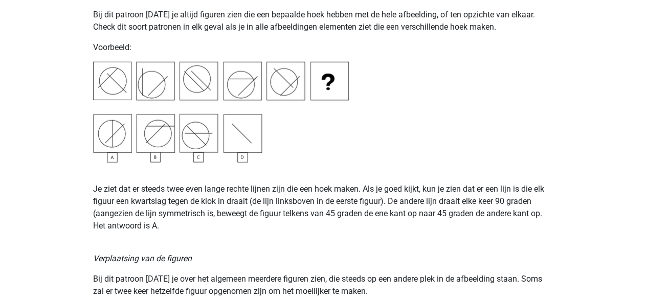
scroll to position [1329, 0]
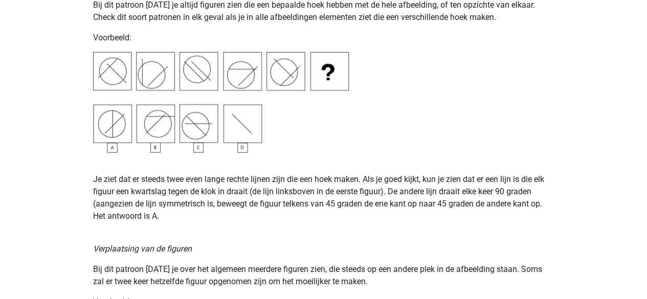
click at [232, 202] on p "Je ziet dat er steeds twee even lange rechte lijnen zijn die een hoek maken. Al…" at bounding box center [323, 197] width 461 height 49
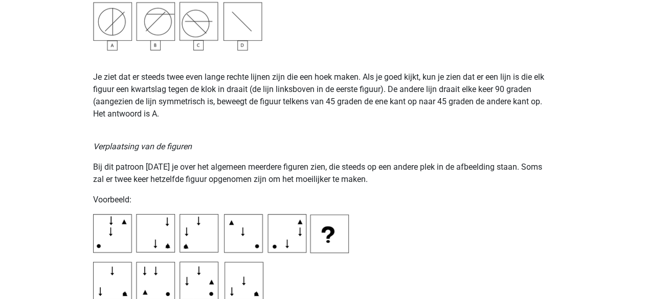
scroll to position [1483, 0]
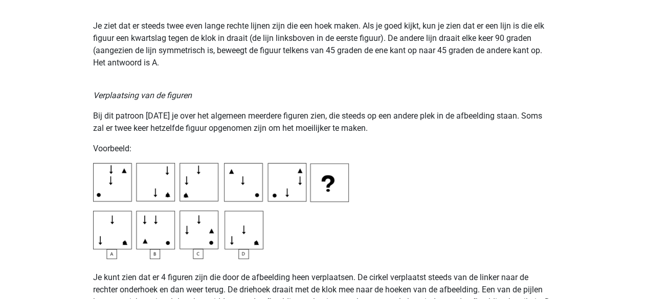
click at [242, 146] on p "Voorbeeld:" at bounding box center [323, 149] width 461 height 12
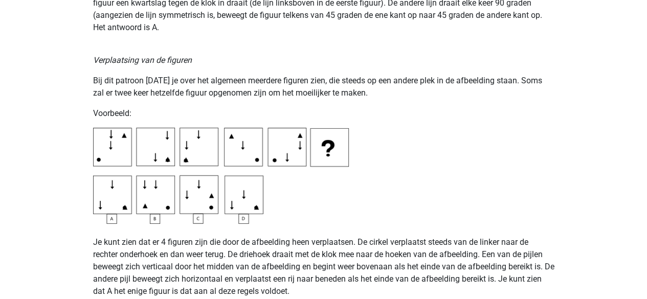
scroll to position [1534, 0]
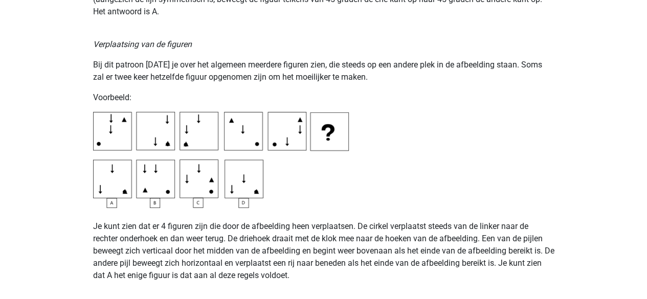
click at [332, 165] on img at bounding box center [221, 160] width 256 height 96
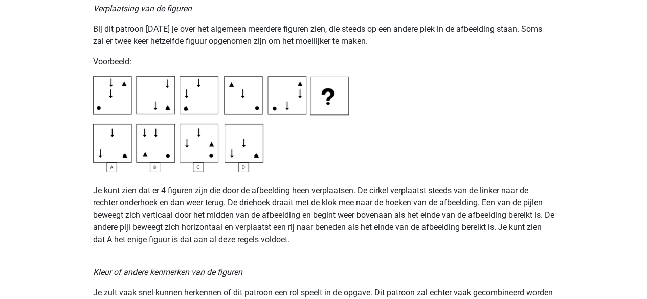
scroll to position [1585, 0]
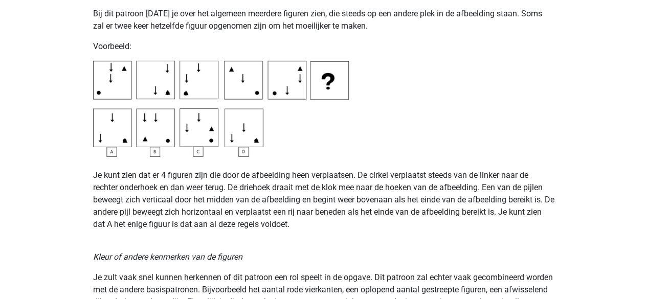
click at [331, 161] on p "Je kunt zien dat er 4 figuren zijn die door de afbeelding heen verplaatsen. De …" at bounding box center [323, 194] width 461 height 74
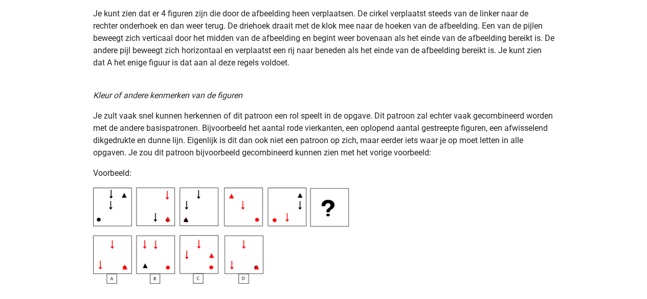
scroll to position [1790, 0]
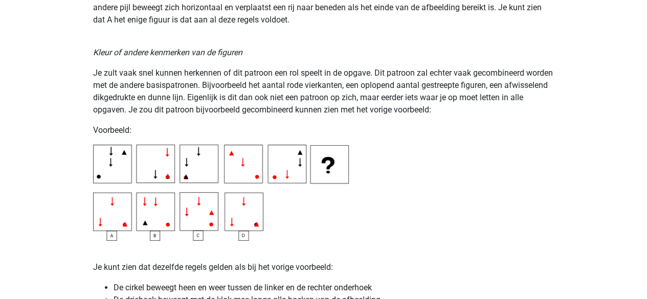
click at [239, 105] on p "Je zult vaak snel kunnen herkennen of dit patroon een rol speelt in de opgave. …" at bounding box center [323, 91] width 461 height 49
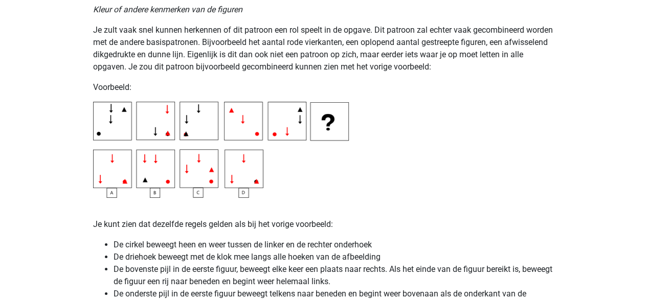
scroll to position [1892, 0]
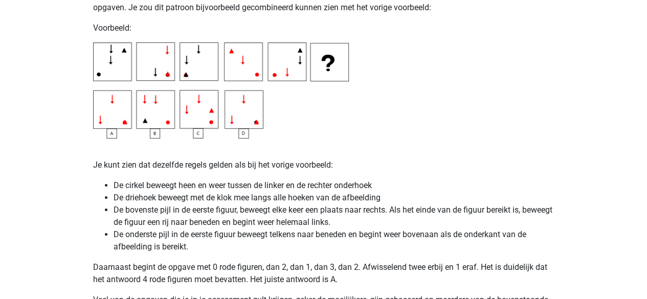
click at [332, 123] on img at bounding box center [221, 90] width 256 height 96
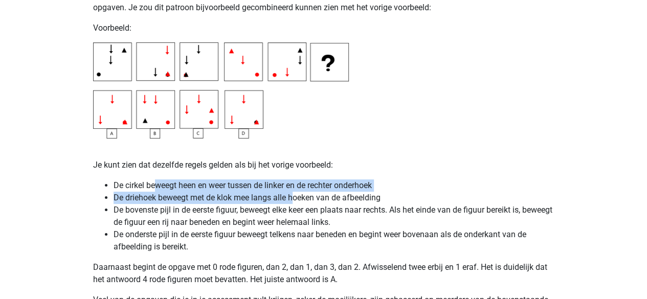
drag, startPoint x: 156, startPoint y: 184, endPoint x: 294, endPoint y: 196, distance: 137.6
click at [294, 196] on ul "De cirkel beweegt heen en weer tussen de linker en de rechter onderhoek De drie…" at bounding box center [323, 216] width 461 height 74
click at [290, 188] on li "De cirkel beweegt heen en weer tussen de linker en de rechter onderhoek" at bounding box center [334, 185] width 441 height 12
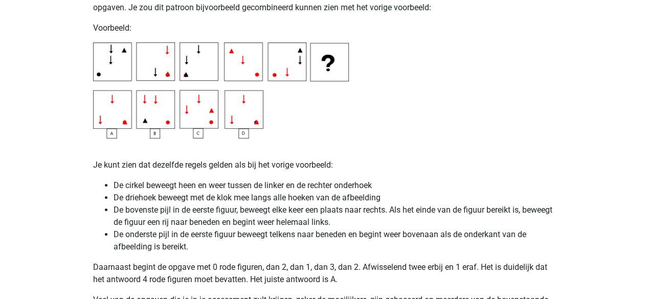
click at [320, 162] on p "Je kunt zien dat dezelfde regels gelden als bij het vorige voorbeeld:" at bounding box center [323, 165] width 461 height 12
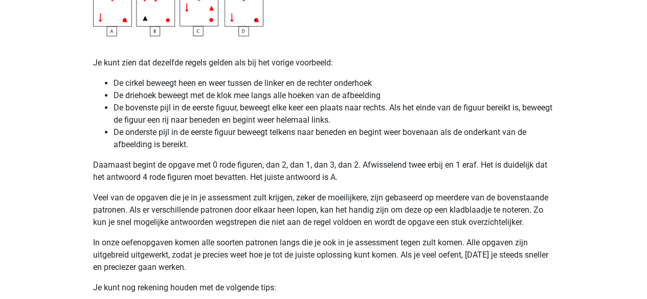
scroll to position [2045, 0]
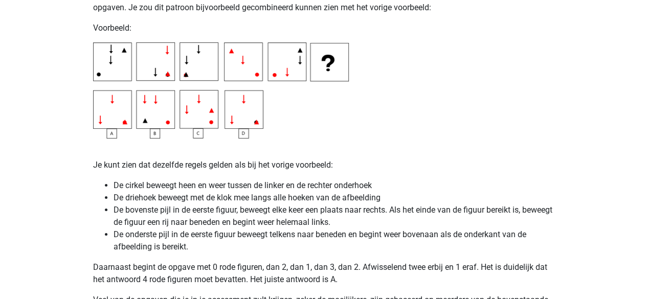
click at [309, 135] on img at bounding box center [221, 90] width 256 height 96
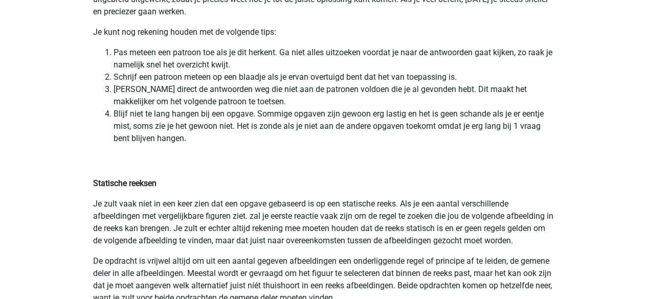
scroll to position [2148, 0]
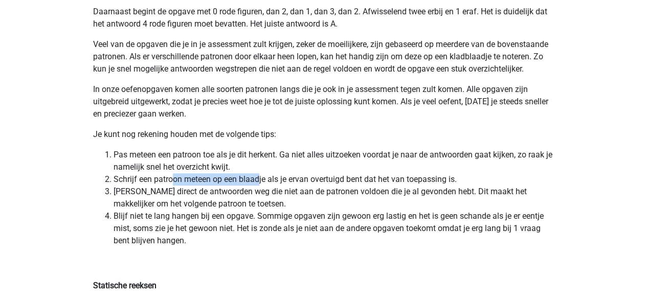
drag, startPoint x: 172, startPoint y: 175, endPoint x: 259, endPoint y: 178, distance: 87.0
click at [259, 178] on li "Schrijf een patroon meteen op een blaadje als je ervan overtuigd bent dat het v…" at bounding box center [334, 179] width 441 height 12
drag, startPoint x: 305, startPoint y: 182, endPoint x: 324, endPoint y: 182, distance: 18.9
click at [324, 182] on li "Schrijf een patroon meteen op een blaadje als je ervan overtuigd bent dat het v…" at bounding box center [334, 179] width 441 height 12
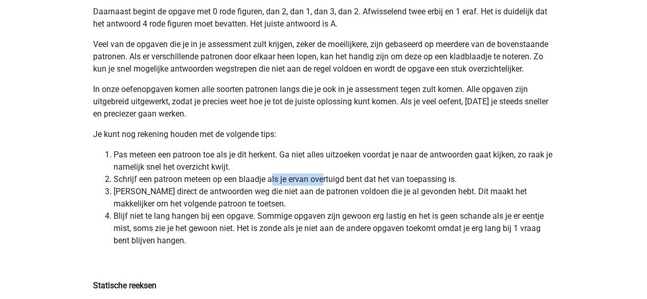
click at [325, 182] on li "Schrijf een patroon meteen op een blaadje als je ervan overtuigd bent dat het v…" at bounding box center [334, 179] width 441 height 12
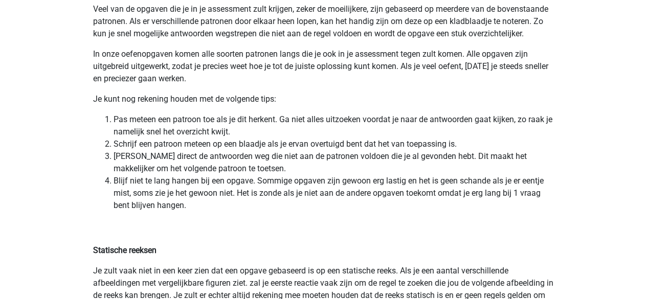
scroll to position [2199, 0]
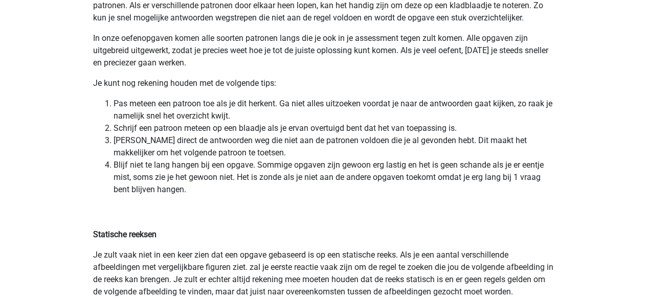
click at [248, 151] on li "Streep direct de antwoorden weg die niet aan de patronen voldoen die je al gevo…" at bounding box center [334, 146] width 441 height 25
drag, startPoint x: 231, startPoint y: 153, endPoint x: 183, endPoint y: 153, distance: 47.6
click at [183, 153] on li "Streep direct de antwoorden weg die niet aan de patronen voldoen die je al gevo…" at bounding box center [334, 146] width 441 height 25
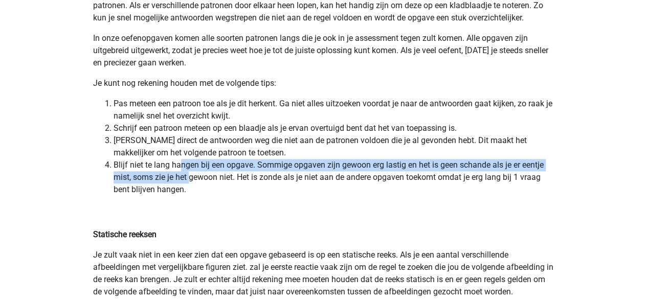
click at [190, 183] on li "Blijf niet te lang hangen bij een opgave. Sommige opgaven zijn gewoon erg lasti…" at bounding box center [334, 177] width 441 height 37
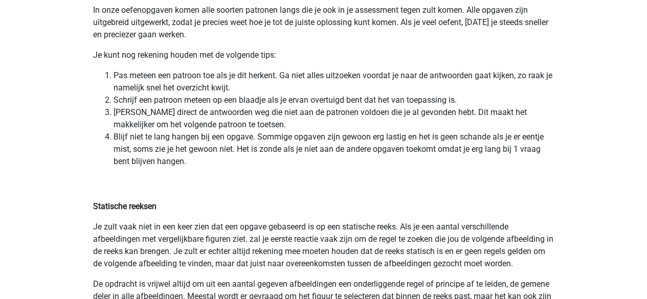
scroll to position [2250, 0]
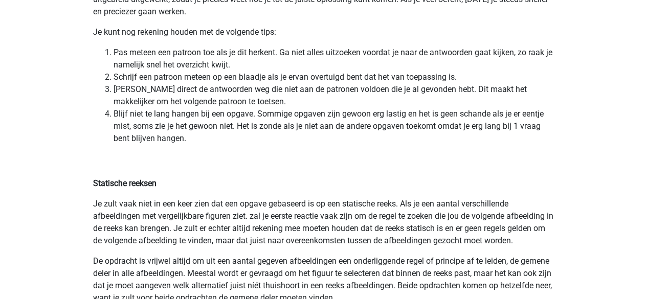
click at [222, 167] on p "Statische reeksen" at bounding box center [323, 171] width 461 height 37
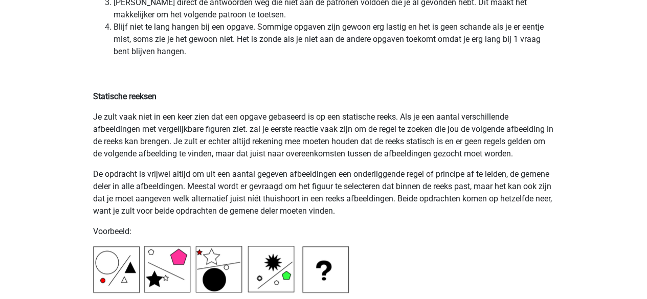
scroll to position [2352, 0]
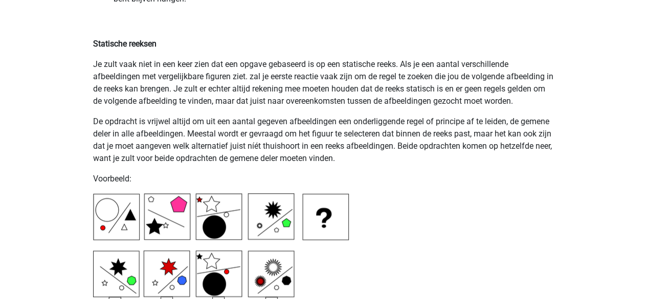
scroll to position [2403, 0]
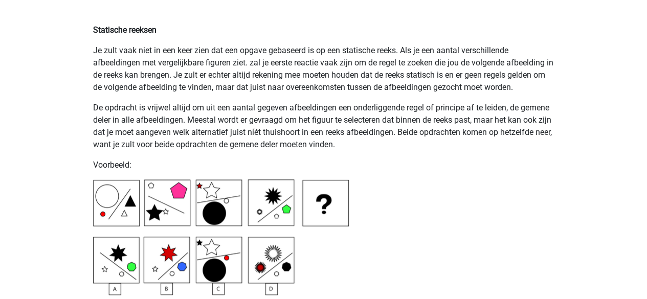
click at [252, 128] on p "De opdracht is vrijwel altijd om uit een aantal gegeven afbeeldingen een onderl…" at bounding box center [323, 126] width 461 height 49
click at [227, 122] on p "De opdracht is vrijwel altijd om uit een aantal gegeven afbeeldingen een onderl…" at bounding box center [323, 126] width 461 height 49
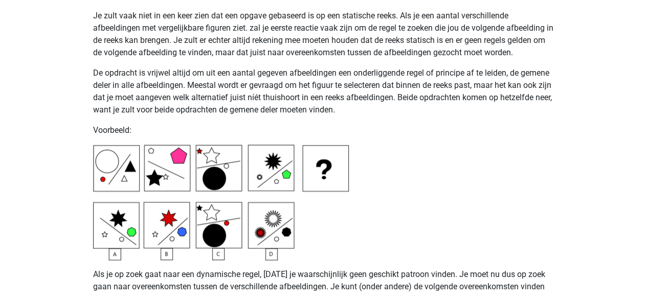
scroll to position [2454, 0]
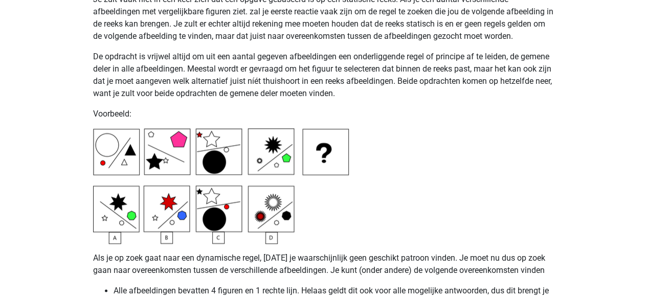
click at [289, 109] on p "Voorbeeld:" at bounding box center [323, 114] width 461 height 12
click at [219, 99] on p "De opdracht is vrijwel altijd om uit een aantal gegeven afbeeldingen een onderl…" at bounding box center [323, 75] width 461 height 49
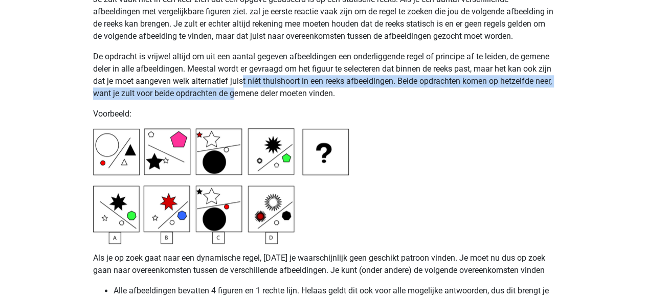
drag, startPoint x: 256, startPoint y: 86, endPoint x: 252, endPoint y: 93, distance: 7.5
click at [252, 93] on p "De opdracht is vrijwel altijd om uit een aantal gegeven afbeeldingen een onderl…" at bounding box center [323, 75] width 461 height 49
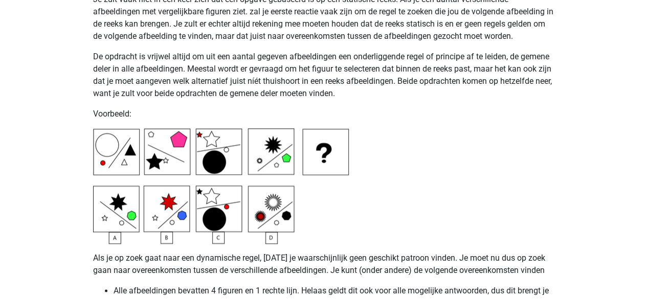
scroll to position [2557, 0]
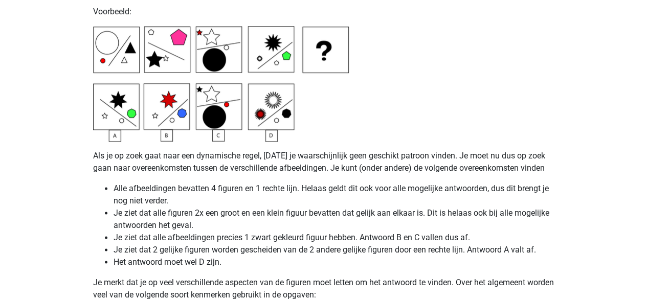
click at [329, 185] on li "Alle afbeeldingen bevatten 4 figuren en 1 rechte lijn. Helaas geldt dit ook voo…" at bounding box center [334, 195] width 441 height 25
click at [286, 206] on li "Alle afbeeldingen bevatten 4 figuren en 1 rechte lijn. Helaas geldt dit ook voo…" at bounding box center [334, 195] width 441 height 25
click at [263, 219] on li "Je ziet dat alle figuren 2x een groot en een klein figuur bevatten dat gelijk a…" at bounding box center [334, 219] width 441 height 25
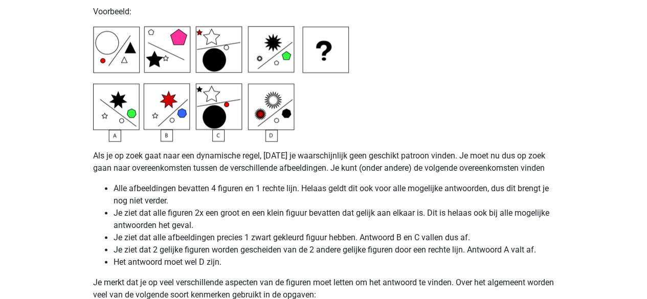
click at [261, 219] on li "Je ziet dat alle figuren 2x een groot en een klein figuur bevatten dat gelijk a…" at bounding box center [334, 219] width 441 height 25
drag, startPoint x: 270, startPoint y: 238, endPoint x: 296, endPoint y: 238, distance: 25.6
click at [296, 238] on li "Je ziet dat alle afbeeldingen precies 1 zwart gekleurd figuur hebben. Antwoord …" at bounding box center [334, 238] width 441 height 12
drag, startPoint x: 218, startPoint y: 247, endPoint x: 325, endPoint y: 251, distance: 106.9
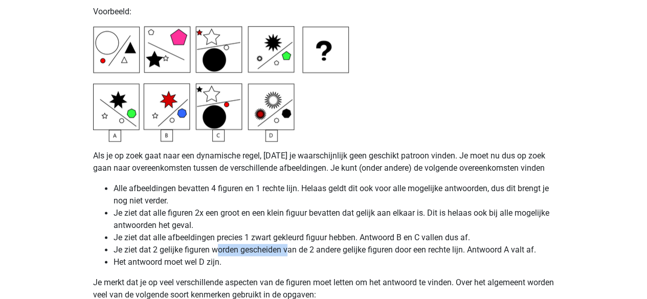
click at [308, 251] on li "Je ziet dat 2 gelijke figuren worden gescheiden van de 2 andere gelijke figuren…" at bounding box center [334, 250] width 441 height 12
click at [327, 251] on li "Je ziet dat 2 gelijke figuren worden gescheiden van de 2 andere gelijke figuren…" at bounding box center [334, 250] width 441 height 12
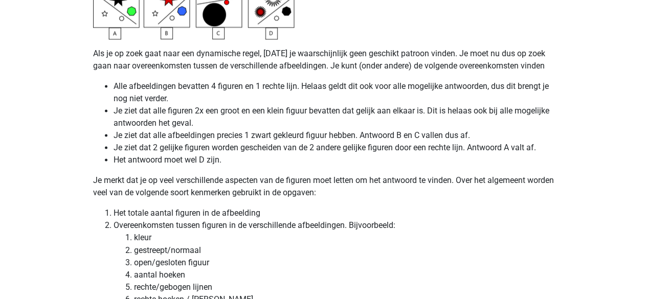
scroll to position [2710, 0]
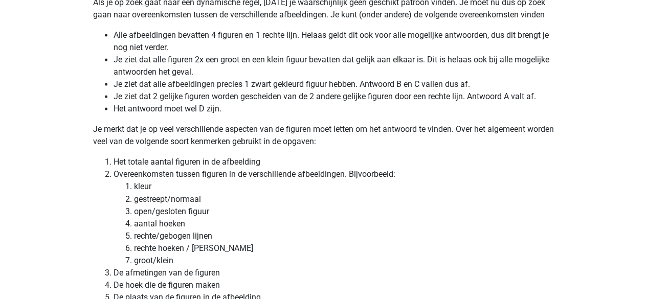
click at [285, 196] on li "gestreept/normaal" at bounding box center [344, 199] width 420 height 12
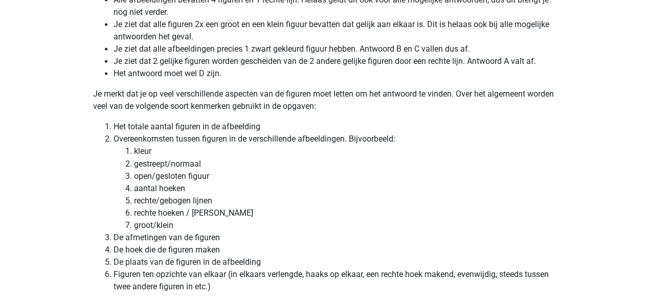
scroll to position [2761, 0]
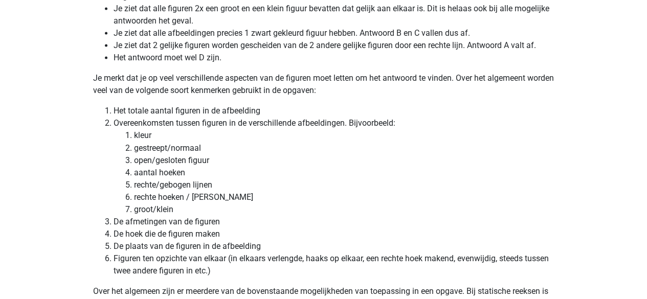
click at [285, 192] on li "rechte hoeken / stompe hoeken" at bounding box center [344, 197] width 420 height 12
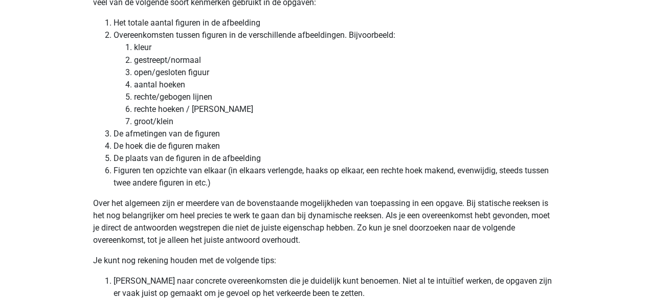
scroll to position [2863, 0]
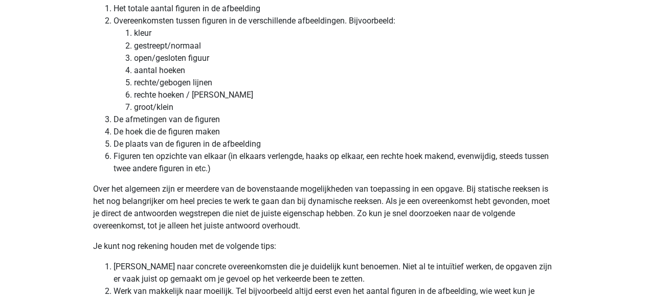
click at [290, 148] on li "De plaats van de figuren in de afbeelding" at bounding box center [334, 144] width 441 height 12
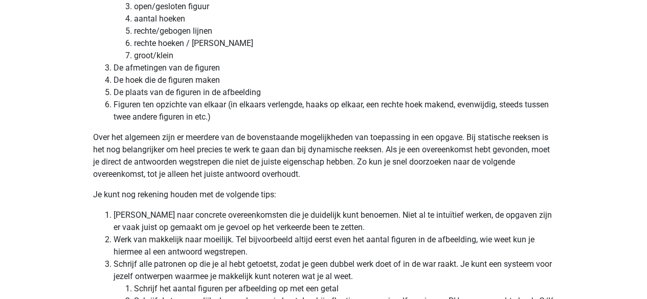
click at [292, 137] on p "Over het algemeen zijn er meerdere van de bovenstaande mogelijkheden van toepas…" at bounding box center [323, 155] width 461 height 49
click at [324, 173] on p "Over het algemeen zijn er meerdere van de bovenstaande mogelijkheden van toepas…" at bounding box center [323, 155] width 461 height 49
click at [307, 170] on p "Over het algemeen zijn er meerdere van de bovenstaande mogelijkheden van toepas…" at bounding box center [323, 155] width 461 height 49
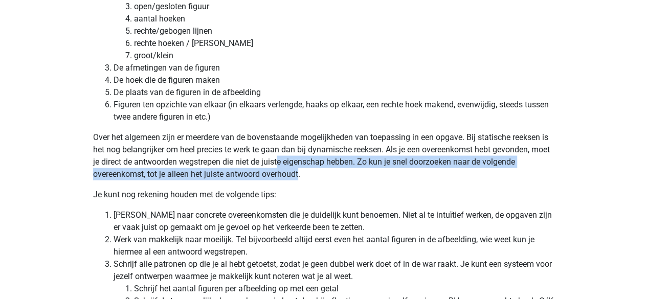
click at [300, 168] on p "Over het algemeen zijn er meerdere van de bovenstaande mogelijkheden van toepas…" at bounding box center [323, 155] width 461 height 49
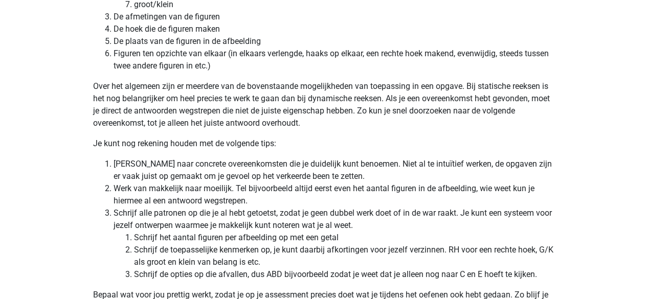
scroll to position [3017, 0]
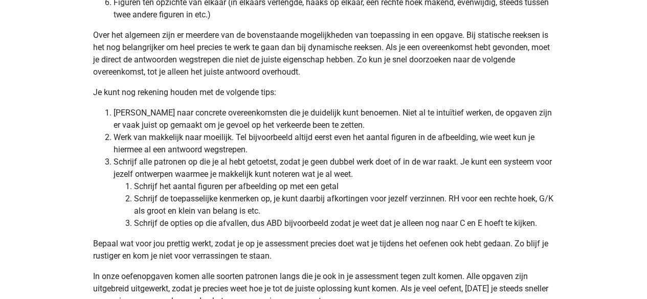
click at [318, 130] on li "Zoek naar concrete overeenkomsten die je duidelijk kunt benoemen. Niet al te in…" at bounding box center [334, 119] width 441 height 25
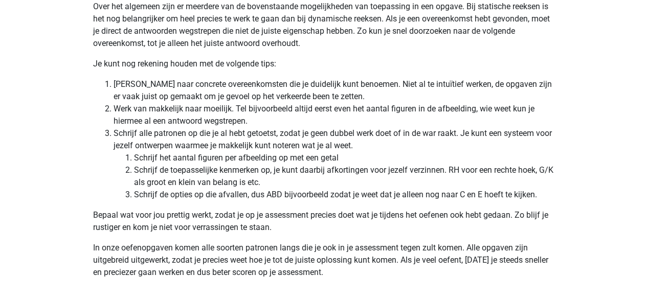
scroll to position [3068, 0]
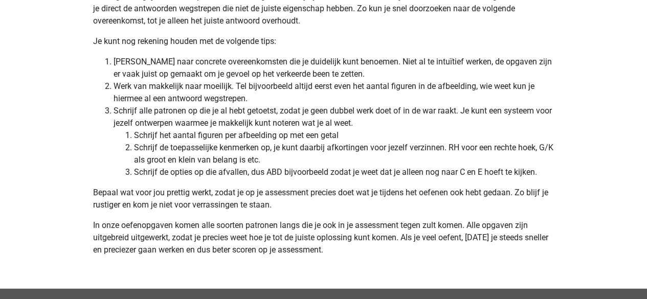
click at [258, 113] on li "Schrijf alle patronen op die je al hebt getoetst, zodat je geen dubbel werk doe…" at bounding box center [334, 142] width 441 height 74
click at [285, 99] on li "Werk van makkelijk naar moeilijk. Tel bijvoorbeeld altijd eerst even het aantal…" at bounding box center [334, 92] width 441 height 25
click at [273, 97] on li "Werk van makkelijk naar moeilijk. Tel bijvoorbeeld altijd eerst even het aantal…" at bounding box center [334, 92] width 441 height 25
click at [266, 118] on li "Schrijf alle patronen op die je al hebt getoetst, zodat je geen dubbel werk doe…" at bounding box center [334, 142] width 441 height 74
click at [239, 139] on li "Schrijf het aantal figuren per afbeelding op met een getal" at bounding box center [344, 135] width 420 height 12
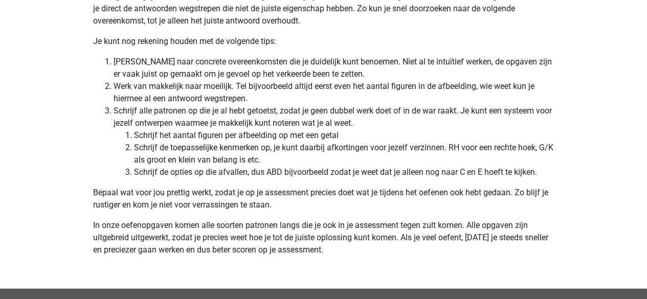
click at [239, 139] on li "Schrijf het aantal figuren per afbeelding op met een getal" at bounding box center [344, 135] width 420 height 12
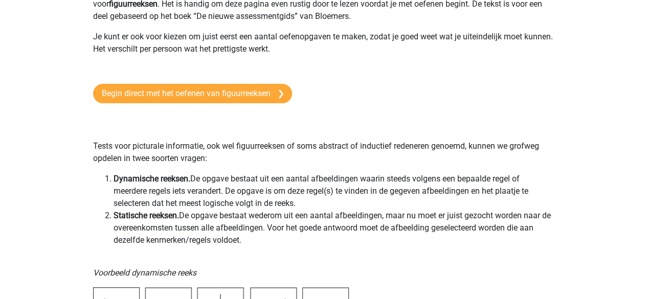
scroll to position [0, 0]
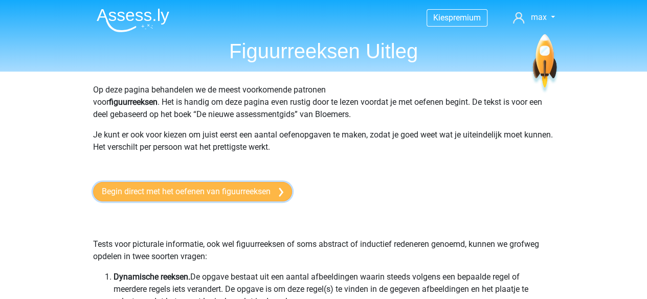
click at [213, 186] on link "Begin direct met het oefenen van figuurreeksen" at bounding box center [192, 191] width 199 height 19
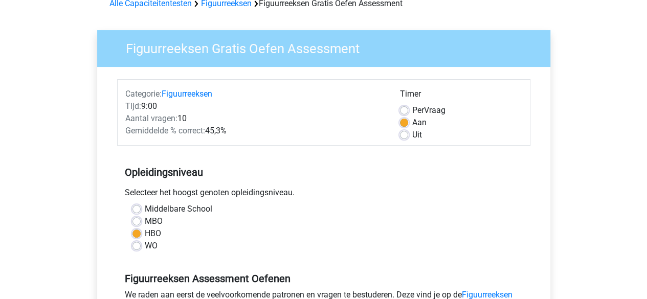
scroll to position [153, 0]
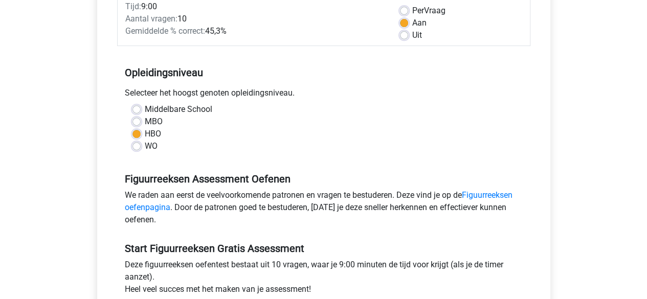
click at [409, 36] on div "Uit" at bounding box center [461, 35] width 122 height 12
click at [408, 36] on div "Uit" at bounding box center [461, 35] width 122 height 12
click at [414, 31] on label "Uit" at bounding box center [417, 35] width 10 height 12
click at [408, 31] on input "Uit" at bounding box center [404, 34] width 8 height 10
radio input "true"
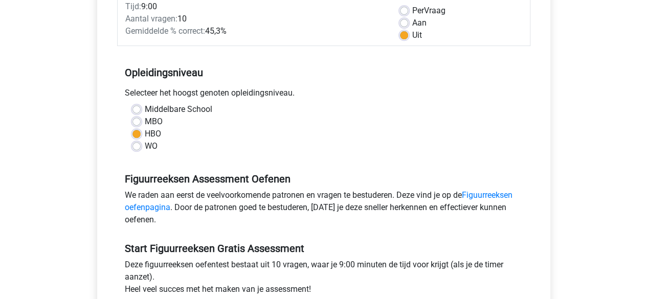
click at [412, 38] on label "Uit" at bounding box center [417, 35] width 10 height 12
click at [404, 38] on input "Uit" at bounding box center [404, 34] width 8 height 10
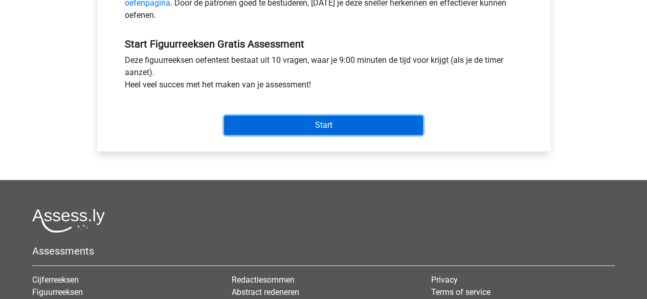
click at [298, 124] on input "Start" at bounding box center [323, 125] width 199 height 19
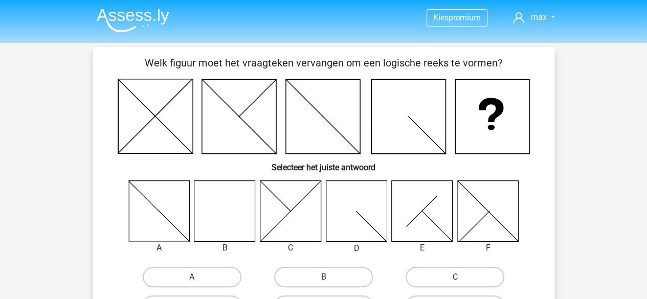
click at [103, 148] on div "Welk figuur moet het vraagteken vervangen om een logische reeks te vormen? Sele…" at bounding box center [323, 204] width 453 height 298
click at [101, 145] on div "Welk figuur moet het vraagteken vervangen om een logische reeks te vormen? Sele…" at bounding box center [323, 204] width 453 height 298
click at [216, 238] on icon at bounding box center [224, 210] width 61 height 61
click at [298, 276] on label "B" at bounding box center [323, 277] width 99 height 20
click at [323, 277] on input "B" at bounding box center [326, 280] width 7 height 7
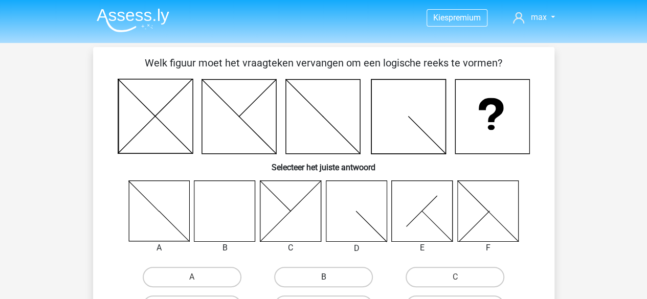
radio input "true"
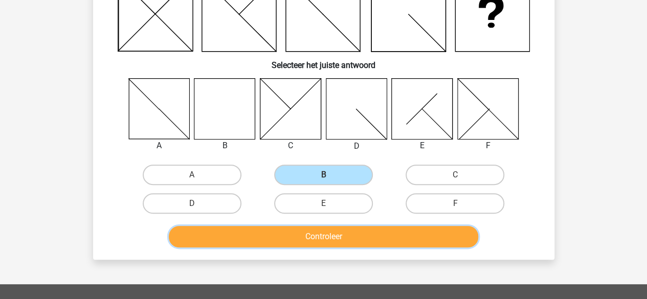
click at [310, 239] on button "Controleer" at bounding box center [323, 236] width 309 height 21
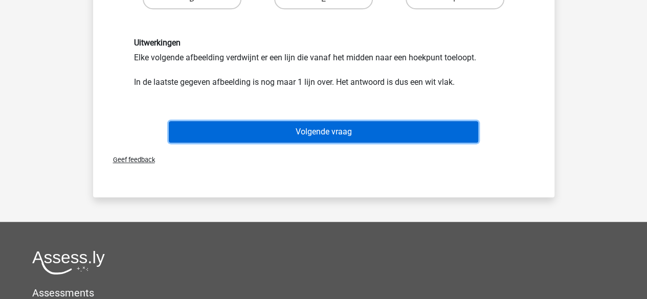
click at [313, 127] on button "Volgende vraag" at bounding box center [323, 131] width 309 height 21
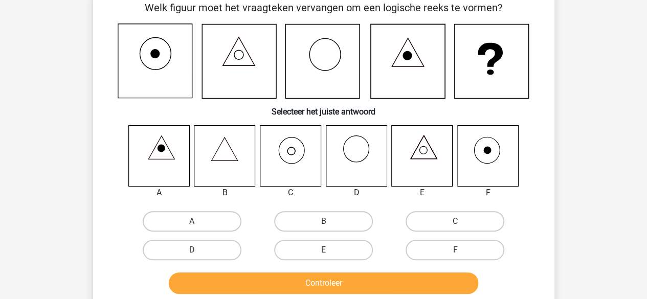
scroll to position [47, 0]
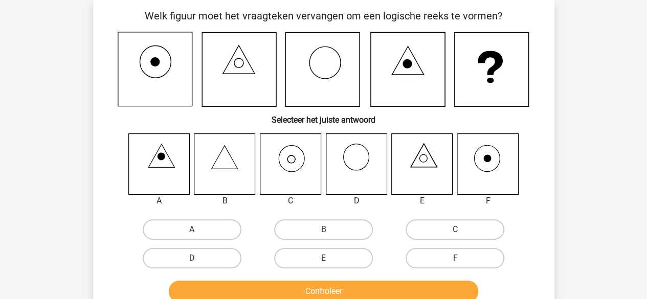
click at [101, 126] on div "Welk figuur moet het vraagteken vervangen om een logische reeks te vormen? Sele…" at bounding box center [323, 157] width 453 height 298
click at [336, 253] on label "E" at bounding box center [323, 258] width 99 height 20
click at [330, 258] on input "E" at bounding box center [326, 261] width 7 height 7
radio input "true"
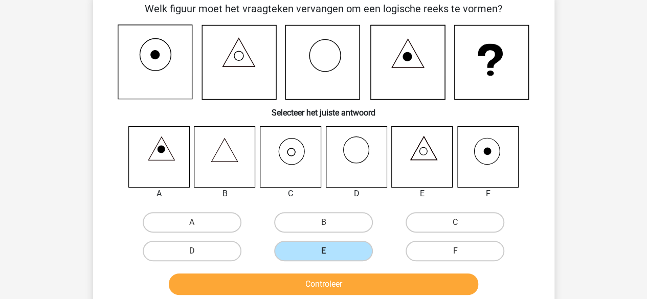
scroll to position [98, 0]
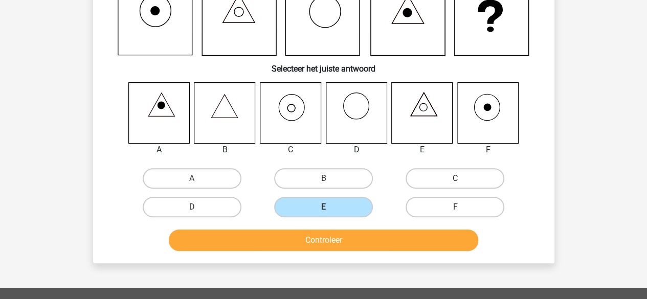
drag, startPoint x: 467, startPoint y: 180, endPoint x: 392, endPoint y: 212, distance: 81.6
click at [467, 180] on label "C" at bounding box center [454, 178] width 99 height 20
click at [462, 180] on input "C" at bounding box center [458, 181] width 7 height 7
radio input "true"
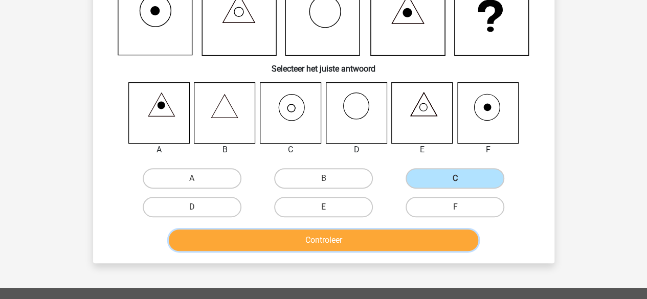
click at [351, 231] on button "Controleer" at bounding box center [323, 240] width 309 height 21
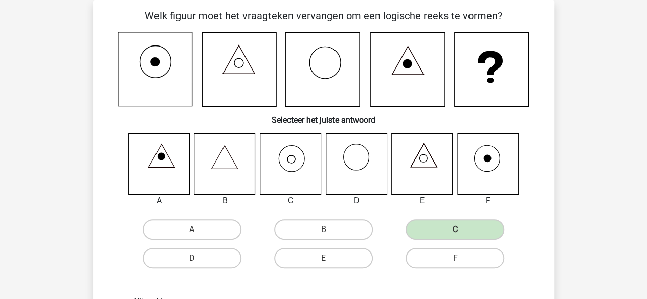
scroll to position [252, 0]
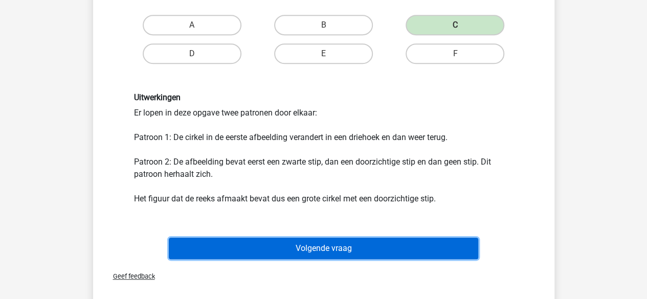
click at [355, 242] on button "Volgende vraag" at bounding box center [323, 248] width 309 height 21
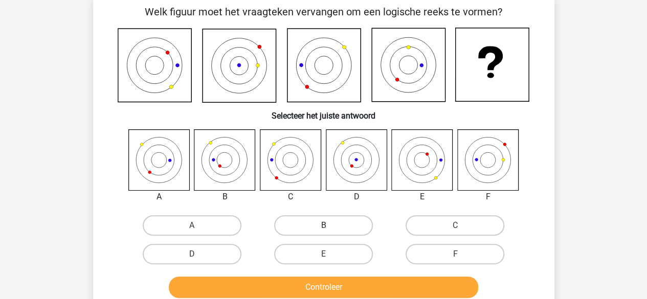
scroll to position [47, 0]
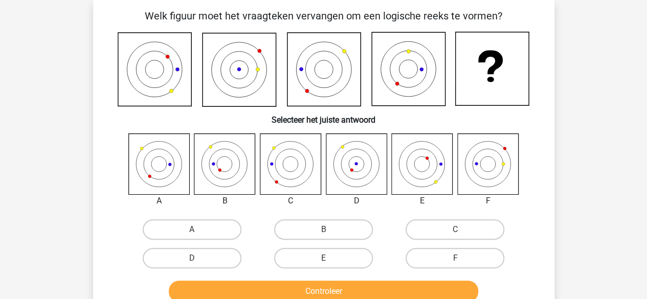
click at [52, 105] on div "Kies premium max [EMAIL_ADDRESS][DOMAIN_NAME]" at bounding box center [323, 281] width 647 height 656
click at [454, 227] on label "C" at bounding box center [454, 229] width 99 height 20
click at [455, 230] on input "C" at bounding box center [458, 233] width 7 height 7
radio input "true"
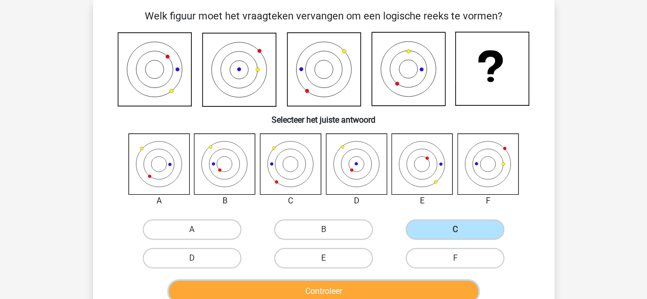
click at [344, 288] on button "Controleer" at bounding box center [323, 291] width 309 height 21
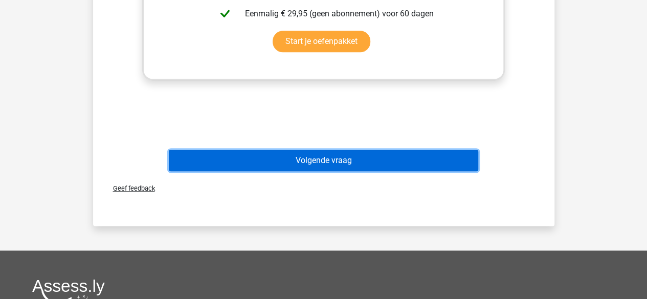
click at [333, 161] on button "Volgende vraag" at bounding box center [323, 160] width 309 height 21
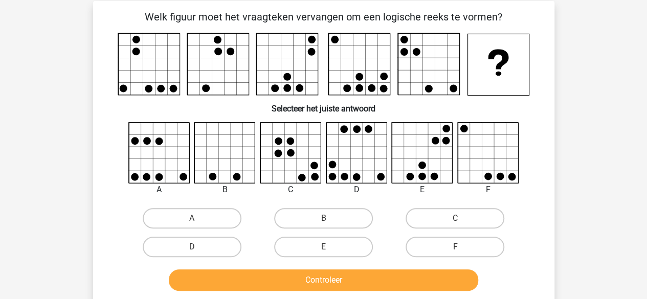
scroll to position [0, 0]
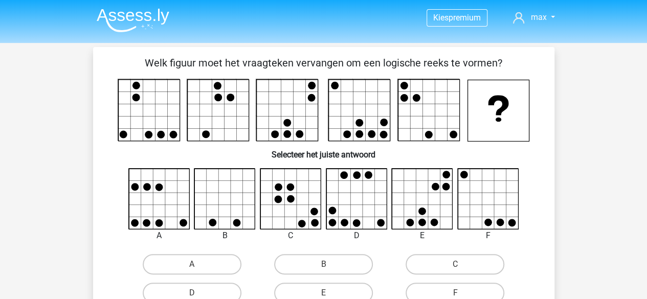
click at [82, 165] on div "Vraag 4 van de 10 Categorie: figuurreeksen set 1 Welk figuur moet het vraagteke…" at bounding box center [324, 198] width 486 height 302
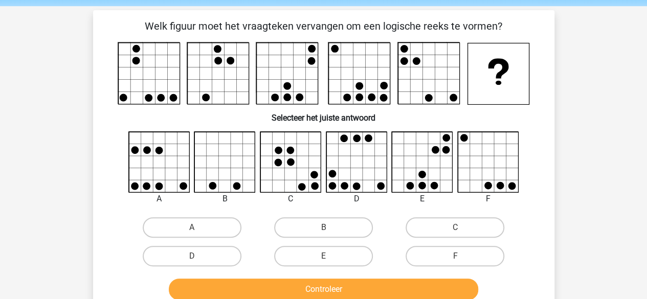
scroll to position [51, 0]
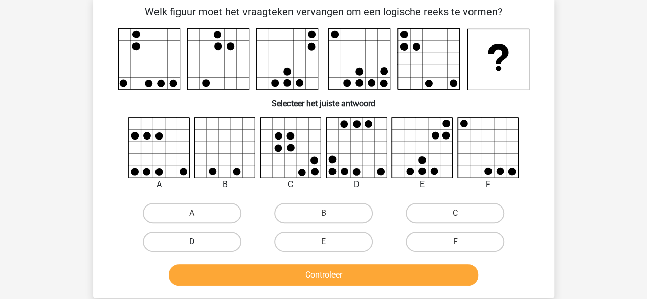
click at [214, 240] on label "D" at bounding box center [192, 242] width 99 height 20
click at [198, 242] on input "D" at bounding box center [195, 245] width 7 height 7
radio input "true"
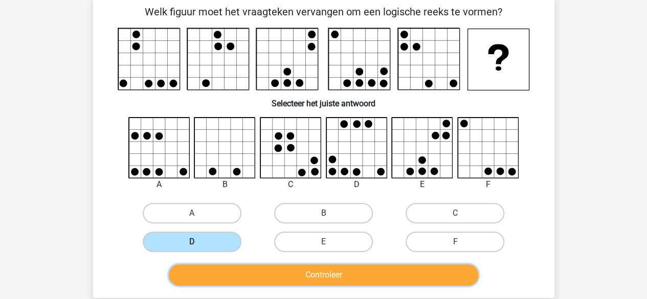
click at [273, 281] on button "Controleer" at bounding box center [323, 274] width 309 height 21
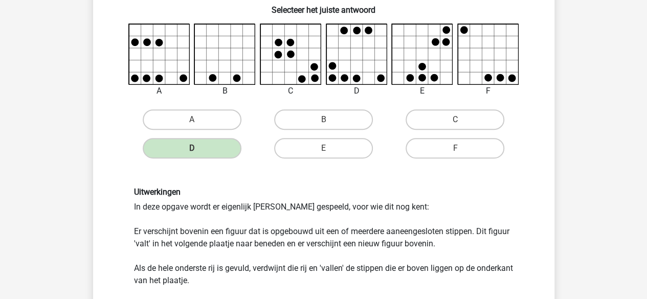
scroll to position [205, 0]
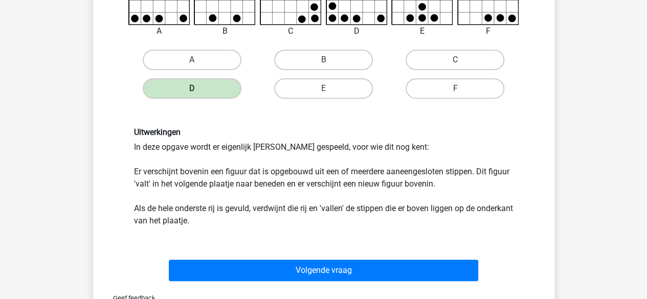
click at [111, 171] on div "Uitwerkingen In deze opgave wordt er eigenlijk Tetris gespeeld, voor wie dit no…" at bounding box center [323, 177] width 428 height 149
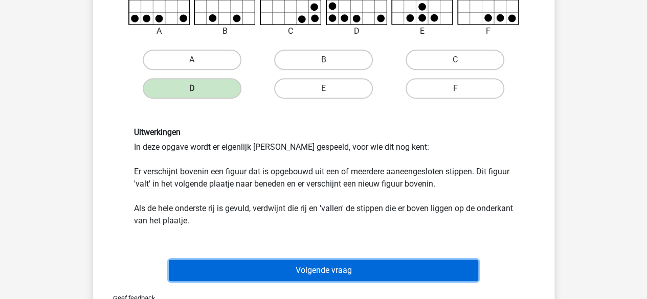
click at [274, 266] on button "Volgende vraag" at bounding box center [323, 270] width 309 height 21
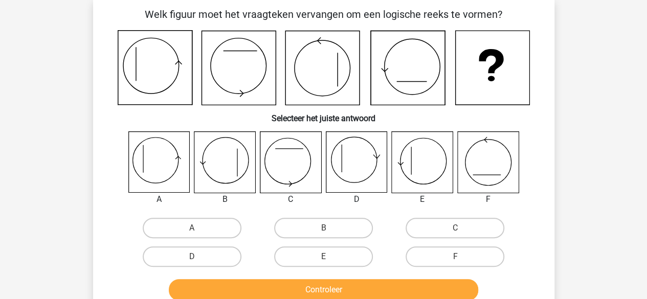
scroll to position [47, 0]
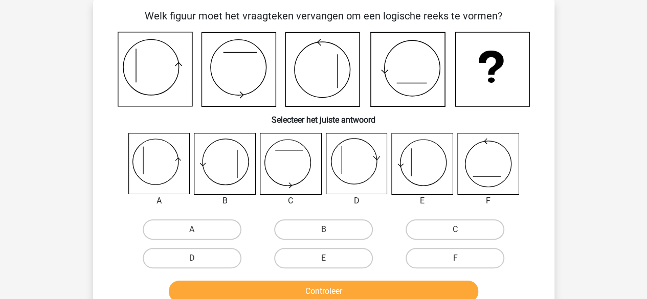
click at [64, 113] on div "Kies premium max [EMAIL_ADDRESS][DOMAIN_NAME]" at bounding box center [323, 281] width 647 height 656
click at [315, 260] on label "E" at bounding box center [323, 258] width 99 height 20
click at [323, 260] on input "E" at bounding box center [326, 261] width 7 height 7
radio input "true"
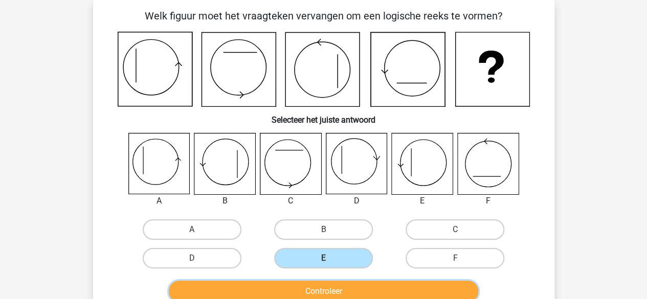
click at [329, 284] on button "Controleer" at bounding box center [323, 291] width 309 height 21
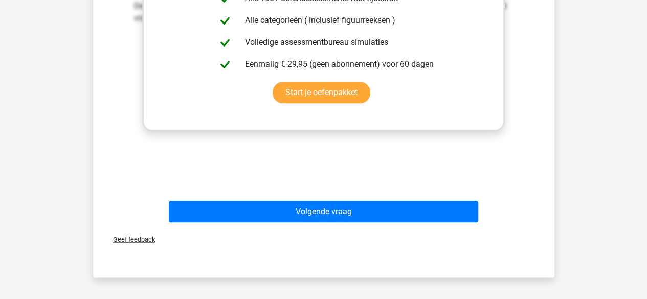
click at [340, 223] on div "Volgende vraag" at bounding box center [323, 214] width 395 height 26
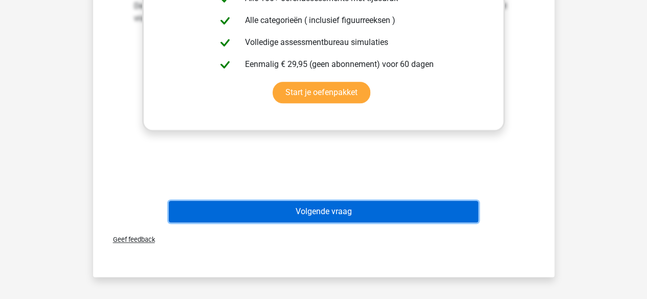
click at [344, 215] on button "Volgende vraag" at bounding box center [323, 211] width 309 height 21
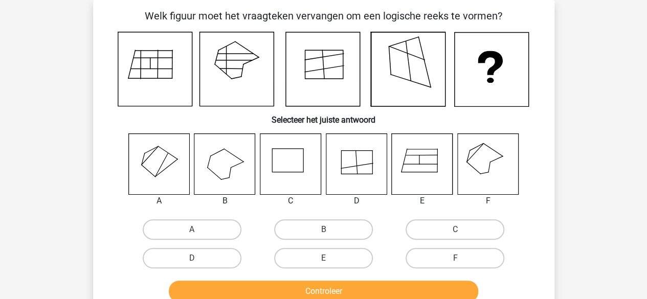
click at [89, 157] on div "Vraag 6 van de 10 Categorie: figuurreeksen set 1 Welk figuur moet het vraagteke…" at bounding box center [324, 157] width 478 height 314
click at [437, 260] on label "F" at bounding box center [454, 258] width 99 height 20
click at [455, 260] on input "F" at bounding box center [458, 261] width 7 height 7
radio input "true"
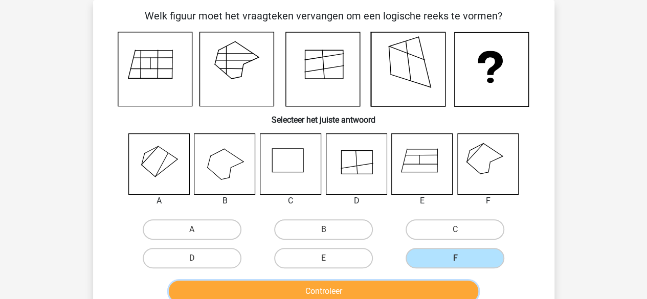
click at [421, 288] on button "Controleer" at bounding box center [323, 291] width 309 height 21
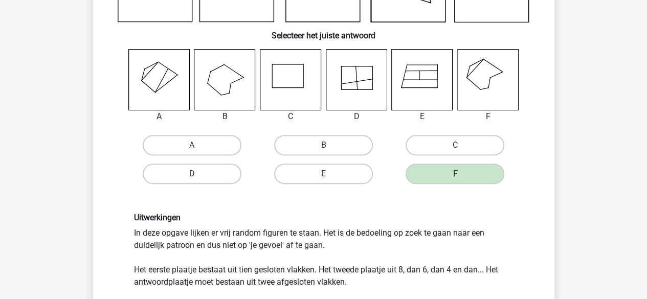
scroll to position [200, 0]
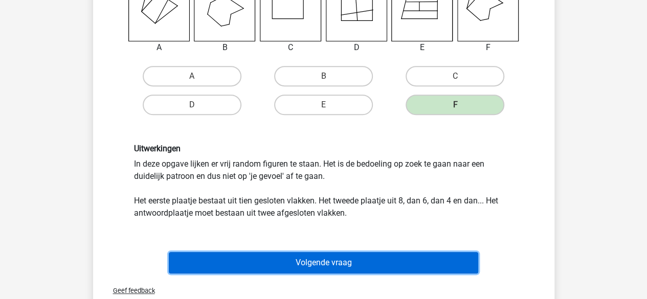
click at [338, 256] on button "Volgende vraag" at bounding box center [323, 262] width 309 height 21
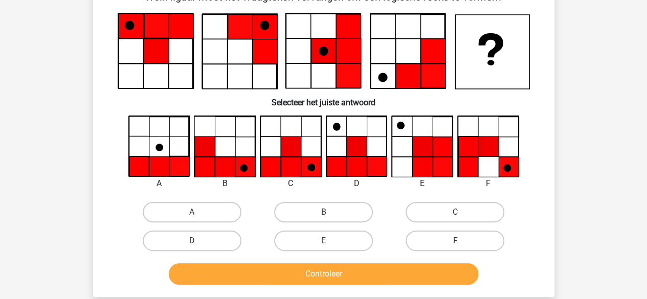
scroll to position [47, 0]
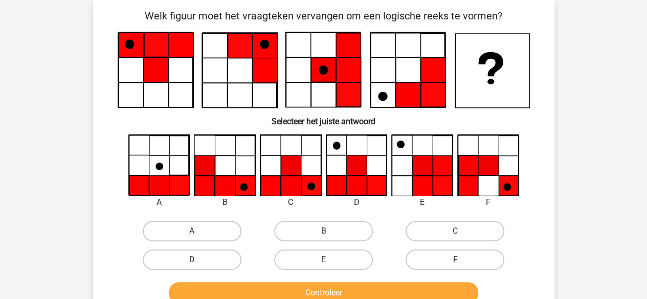
click at [80, 122] on div "Kies premium max [EMAIL_ADDRESS][DOMAIN_NAME]" at bounding box center [323, 282] width 647 height 658
click at [465, 239] on label "C" at bounding box center [454, 231] width 99 height 20
click at [462, 238] on input "C" at bounding box center [458, 234] width 7 height 7
radio input "true"
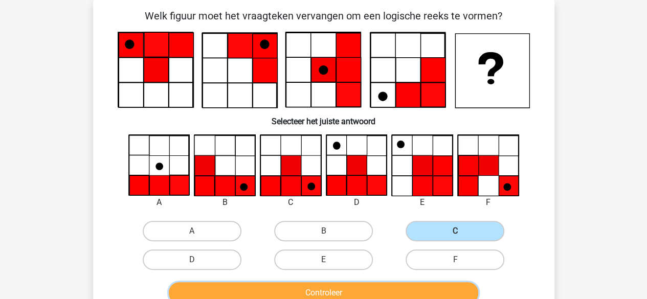
click at [350, 295] on button "Controleer" at bounding box center [323, 292] width 309 height 21
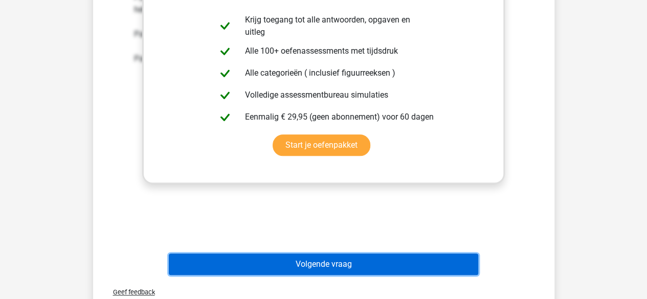
click at [329, 262] on button "Volgende vraag" at bounding box center [323, 264] width 309 height 21
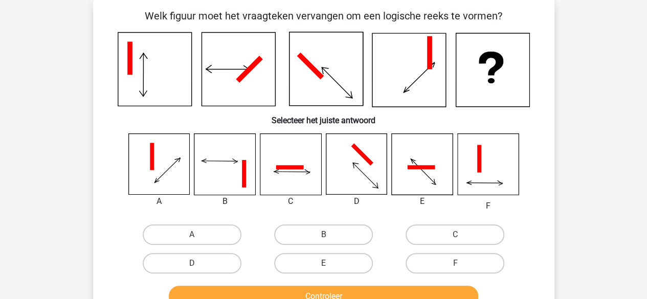
click at [68, 114] on div "Kies premium max [EMAIL_ADDRESS][DOMAIN_NAME]" at bounding box center [323, 283] width 647 height 661
click at [466, 261] on label "F" at bounding box center [454, 263] width 99 height 20
click at [462, 263] on input "F" at bounding box center [458, 266] width 7 height 7
radio input "true"
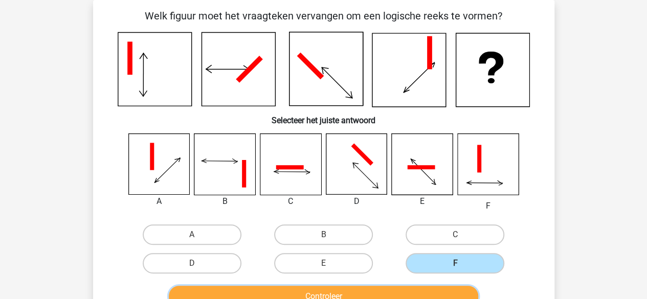
click at [424, 290] on button "Controleer" at bounding box center [323, 296] width 309 height 21
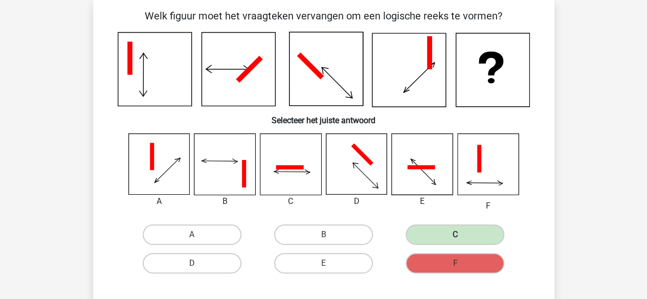
scroll to position [252, 0]
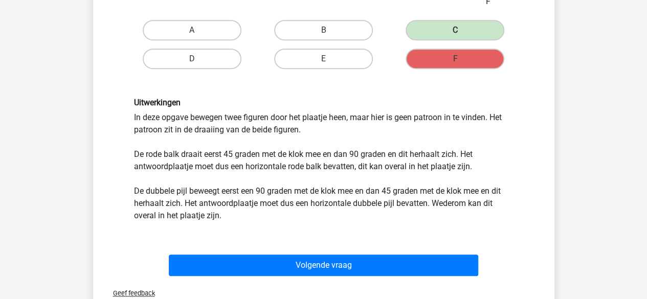
click at [279, 212] on div "Uitwerkingen In deze opgave bewegen twee figuren door het plaatje heen, maar hi…" at bounding box center [323, 160] width 395 height 124
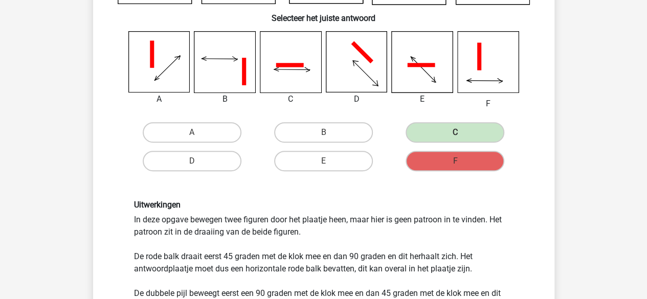
click at [145, 221] on div "Uitwerkingen In deze opgave bewegen twee figuren door het plaatje heen, maar hi…" at bounding box center [323, 262] width 395 height 124
click at [127, 225] on div "Uitwerkingen In deze opgave bewegen twee figuren door het plaatje heen, maar hi…" at bounding box center [323, 262] width 395 height 124
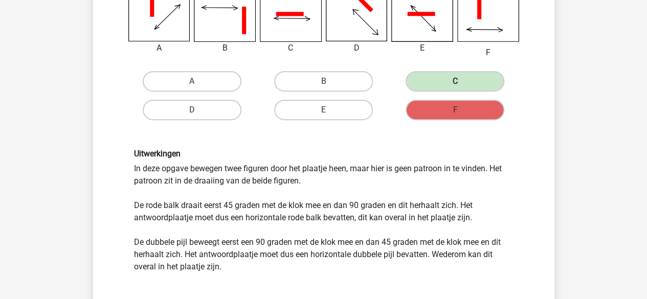
click at [127, 222] on div "Uitwerkingen In deze opgave bewegen twee figuren door het plaatje heen, maar hi…" at bounding box center [323, 211] width 395 height 124
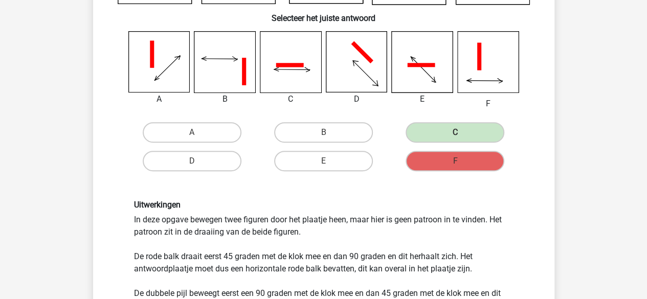
click at [123, 221] on div "Uitwerkingen In deze opgave bewegen twee figuren door het plaatje heen, maar hi…" at bounding box center [323, 261] width 428 height 173
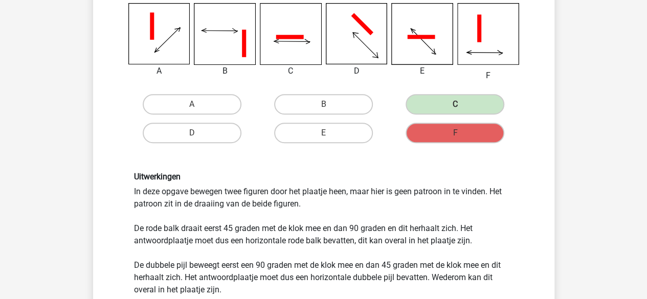
scroll to position [200, 0]
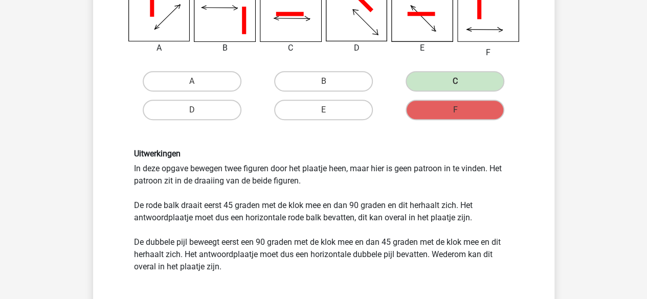
click at [215, 220] on div "Uitwerkingen In deze opgave bewegen twee figuren door het plaatje heen, maar hi…" at bounding box center [323, 211] width 395 height 124
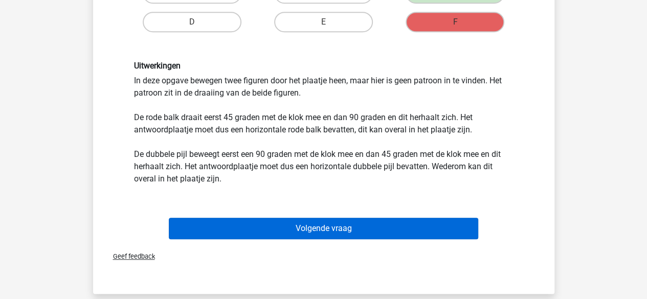
scroll to position [303, 0]
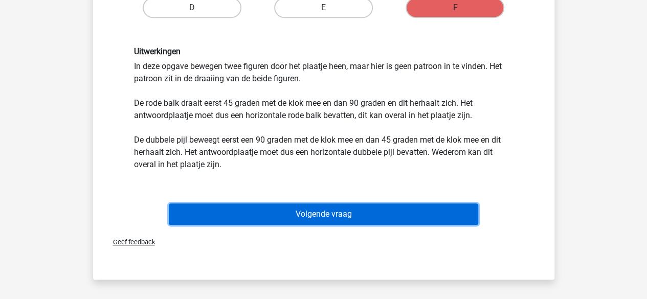
click at [252, 207] on button "Volgende vraag" at bounding box center [323, 214] width 309 height 21
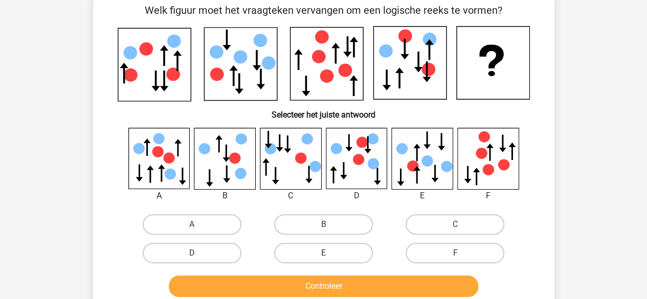
scroll to position [47, 0]
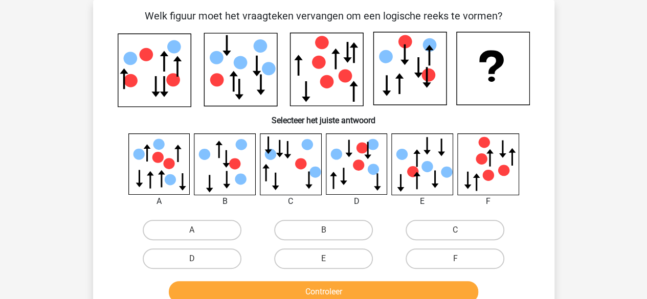
click at [104, 93] on div "Welk figuur moet het vraagteken vervangen om een logische reeks te vormen?" at bounding box center [323, 157] width 453 height 298
click at [328, 228] on label "B" at bounding box center [323, 230] width 99 height 20
click at [328, 230] on input "B" at bounding box center [326, 233] width 7 height 7
radio input "true"
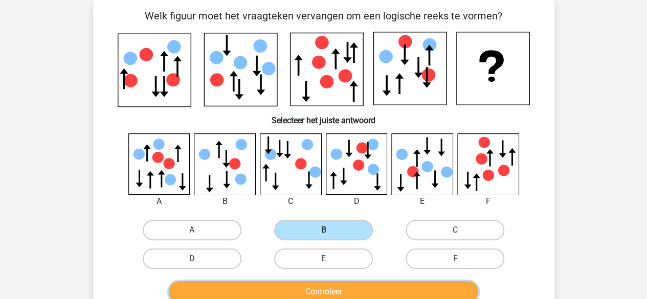
click at [344, 287] on button "Controleer" at bounding box center [323, 291] width 309 height 21
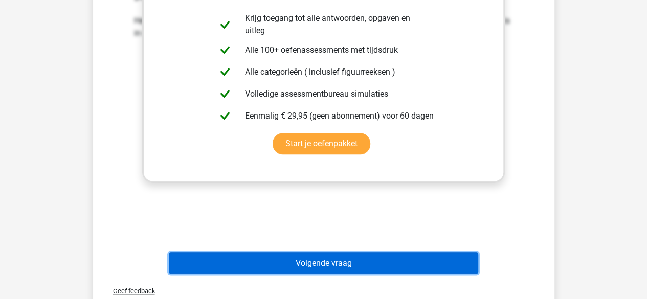
click at [313, 260] on button "Volgende vraag" at bounding box center [323, 263] width 309 height 21
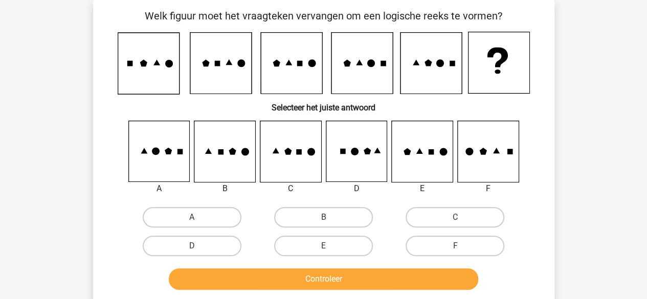
click at [84, 134] on div "Vraag 10 van de 10 Categorie: figuurreeksen set 1 Welk figuur moet het vraagtek…" at bounding box center [324, 151] width 486 height 302
click at [186, 214] on label "A" at bounding box center [192, 217] width 99 height 20
click at [192, 217] on input "A" at bounding box center [195, 220] width 7 height 7
radio input "true"
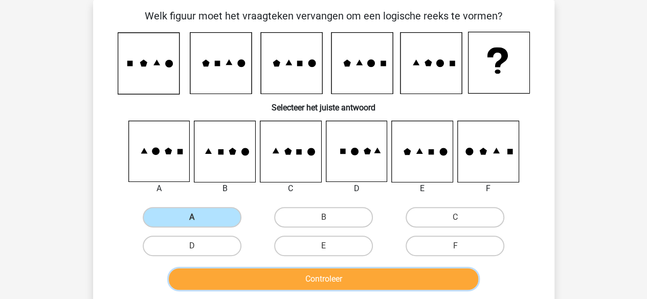
click at [267, 276] on button "Controleer" at bounding box center [323, 278] width 309 height 21
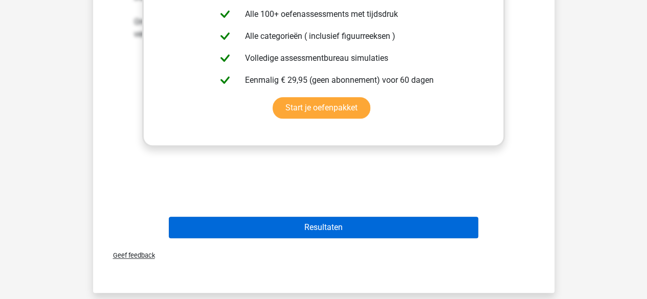
scroll to position [456, 0]
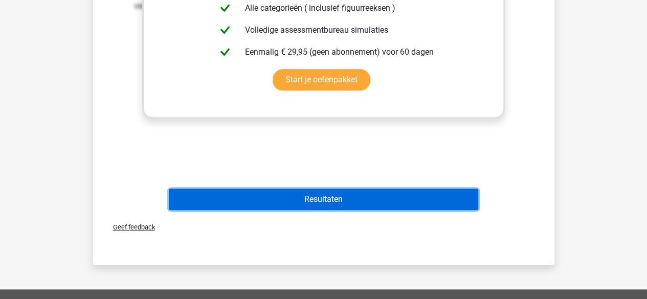
click at [320, 192] on button "Resultaten" at bounding box center [323, 199] width 309 height 21
click at [312, 201] on button "Resultaten" at bounding box center [323, 199] width 309 height 21
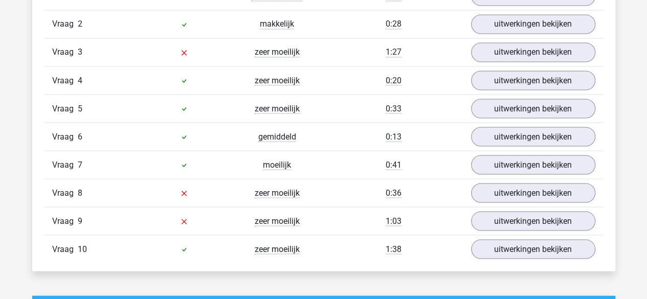
scroll to position [869, 0]
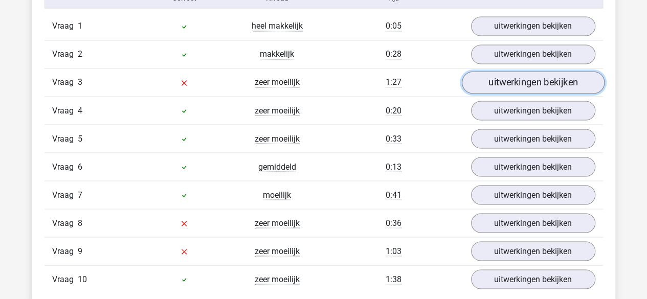
click at [518, 87] on link "uitwerkingen bekijken" at bounding box center [532, 83] width 143 height 22
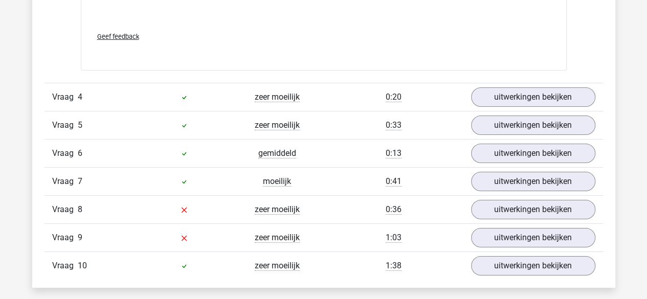
scroll to position [1790, 0]
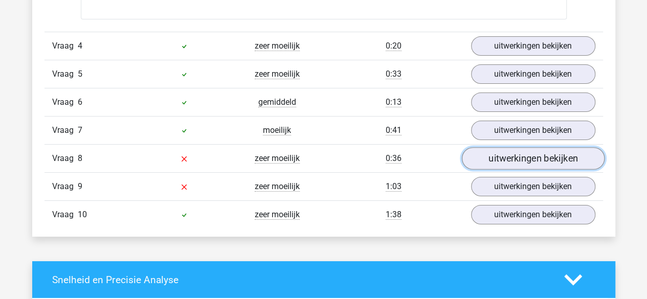
click at [514, 154] on link "uitwerkingen bekijken" at bounding box center [532, 159] width 143 height 22
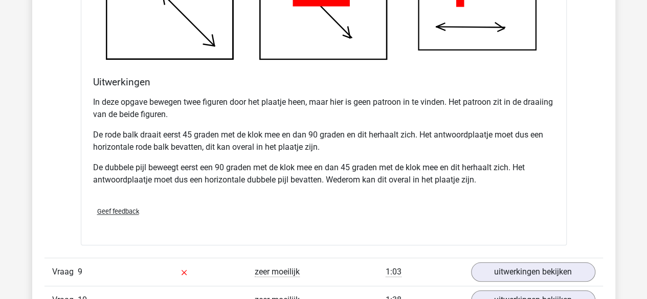
scroll to position [2505, 0]
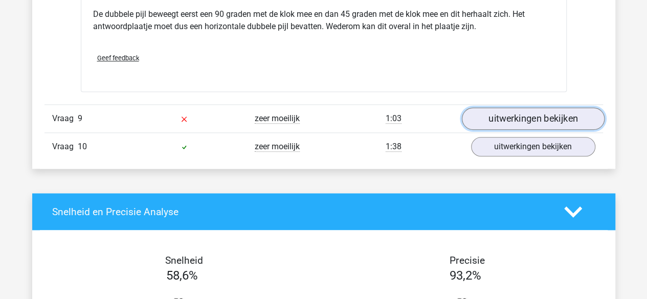
click at [511, 121] on link "uitwerkingen bekijken" at bounding box center [532, 118] width 143 height 22
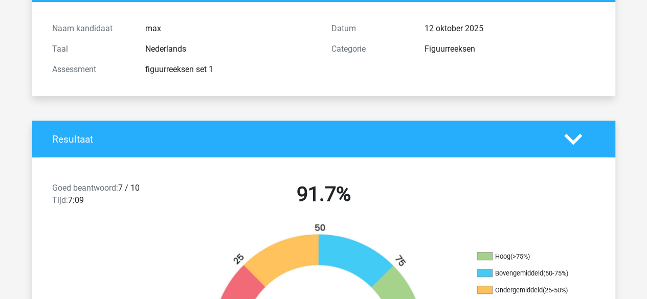
scroll to position [0, 0]
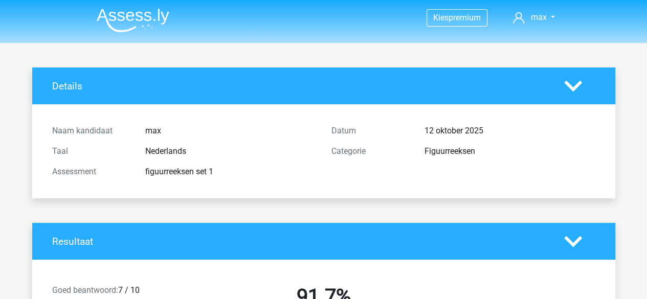
click at [133, 17] on img at bounding box center [133, 20] width 73 height 24
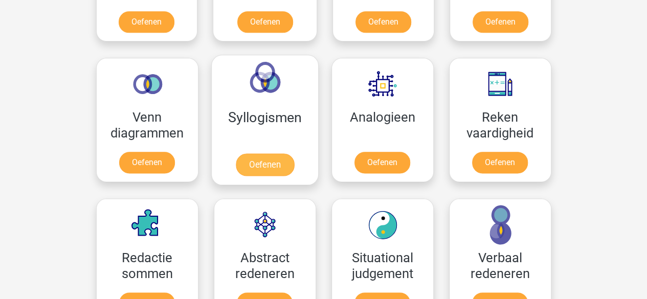
scroll to position [460, 0]
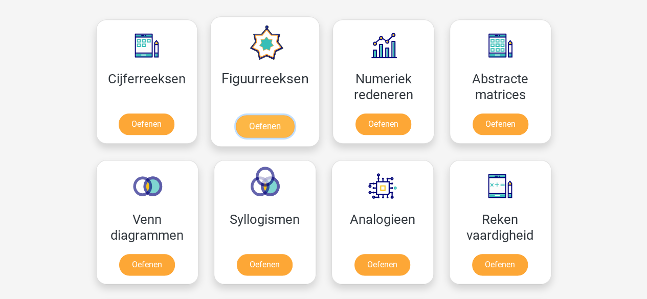
click at [269, 115] on link "Oefenen" at bounding box center [265, 126] width 58 height 22
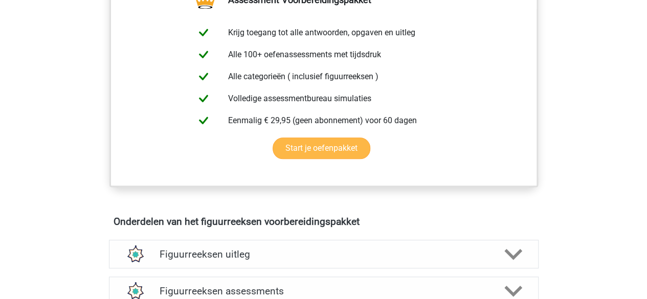
scroll to position [153, 0]
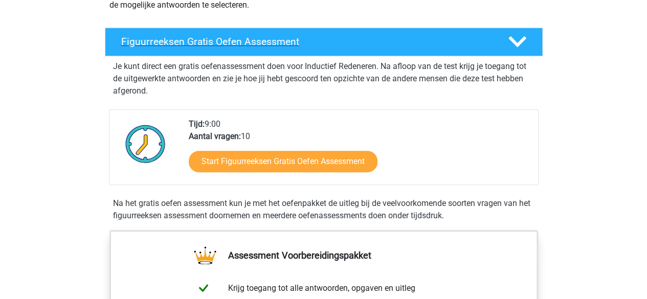
click at [276, 54] on div "Figuurreeksen Gratis Oefen Assessment" at bounding box center [324, 42] width 438 height 29
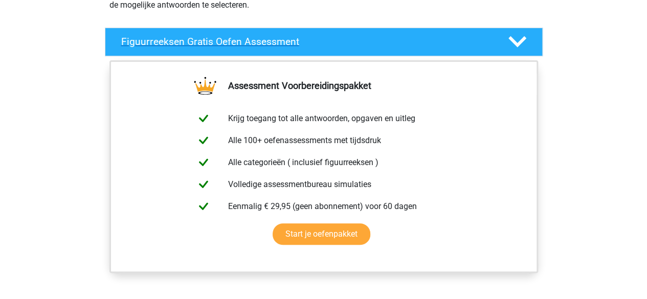
click at [278, 51] on div "Figuurreeksen Gratis Oefen Assessment" at bounding box center [324, 42] width 438 height 29
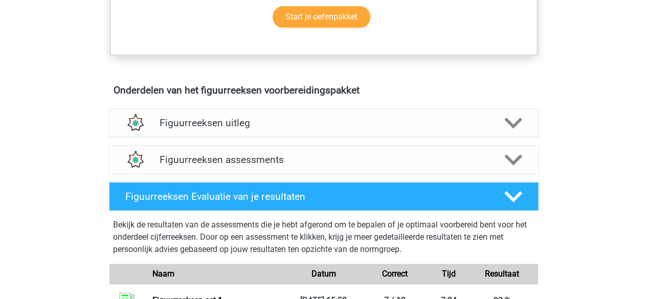
scroll to position [614, 0]
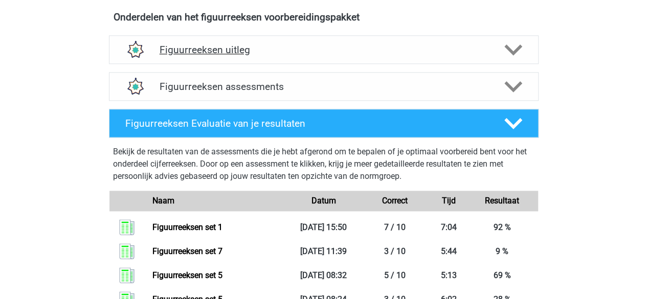
click at [258, 55] on div "Figuurreeksen uitleg" at bounding box center [324, 49] width 430 height 29
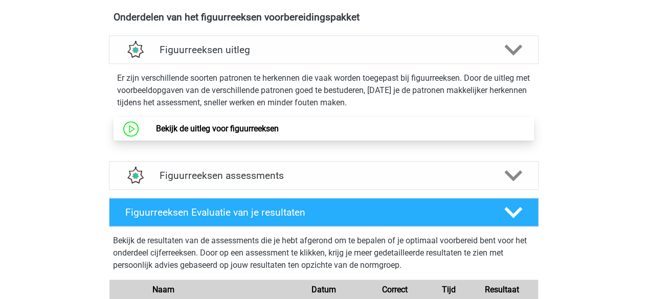
click at [241, 130] on link "Bekijk de uitleg voor figuurreeksen" at bounding box center [217, 129] width 123 height 10
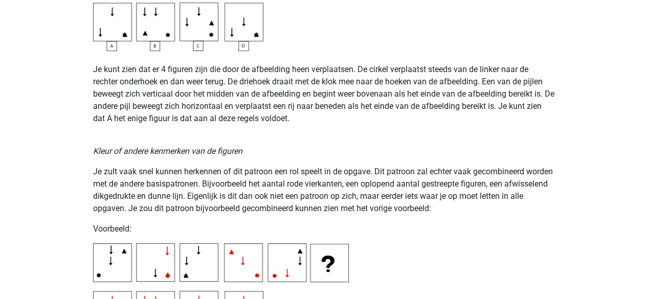
scroll to position [1895, 0]
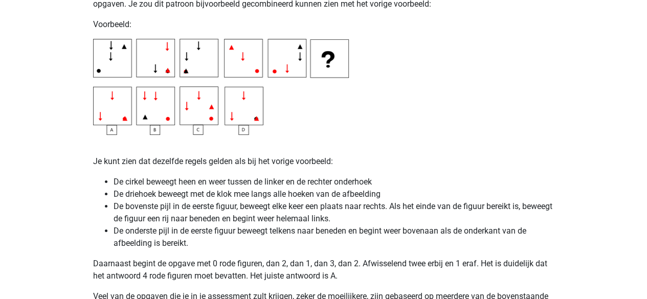
click at [318, 134] on img at bounding box center [221, 87] width 256 height 96
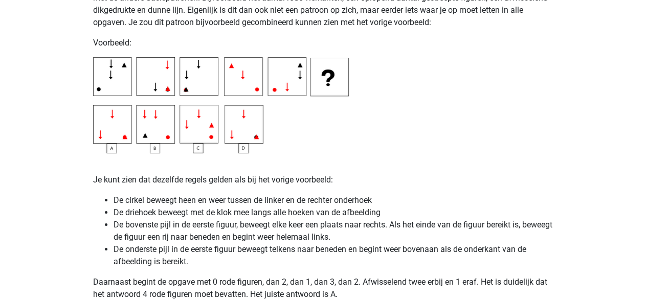
scroll to position [2049, 0]
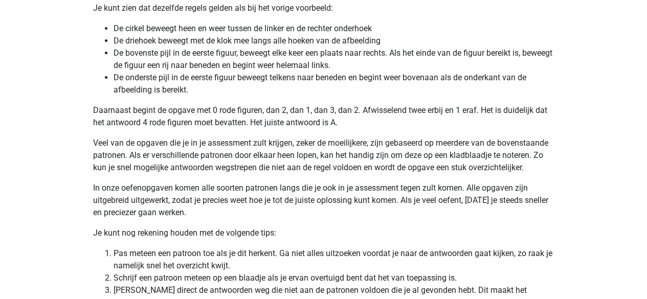
click at [351, 127] on p "Daarnaast begint de opgave met 0 rode figuren, dan 2, dan 1, dan 3, dan 2. Afwi…" at bounding box center [323, 116] width 461 height 25
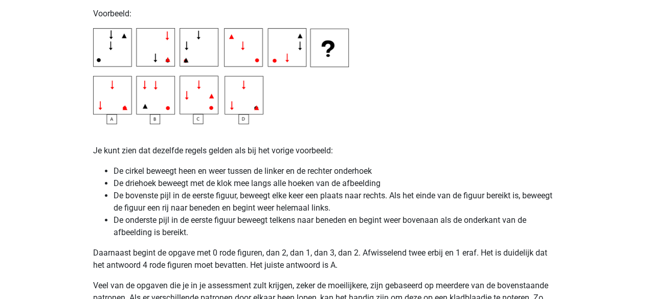
scroll to position [1844, 0]
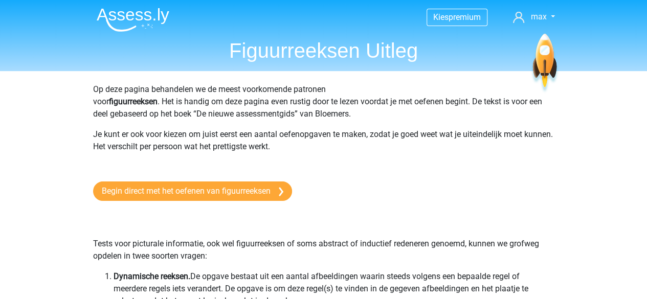
scroll to position [0, 0]
click at [269, 40] on h1 "Figuurreeksen Uitleg" at bounding box center [323, 51] width 470 height 25
click at [120, 11] on img at bounding box center [133, 20] width 73 height 24
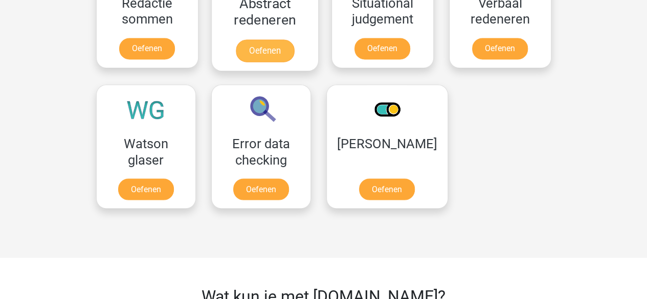
scroll to position [818, 0]
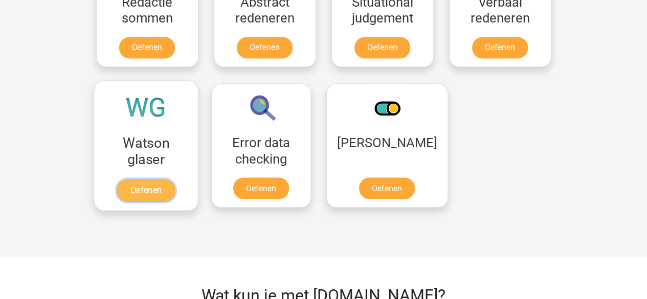
click at [156, 179] on link "Oefenen" at bounding box center [146, 190] width 58 height 22
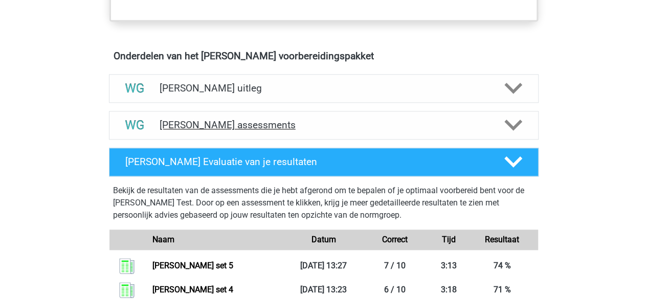
click at [245, 131] on div "[PERSON_NAME] assessments" at bounding box center [324, 125] width 430 height 29
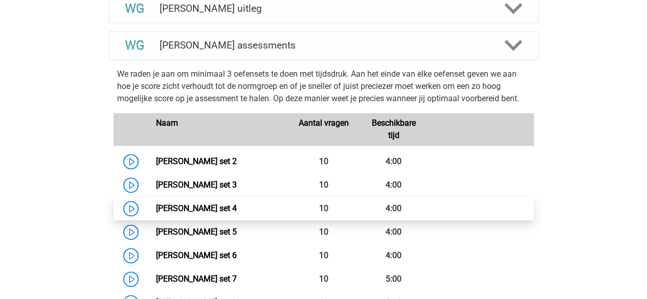
scroll to position [716, 0]
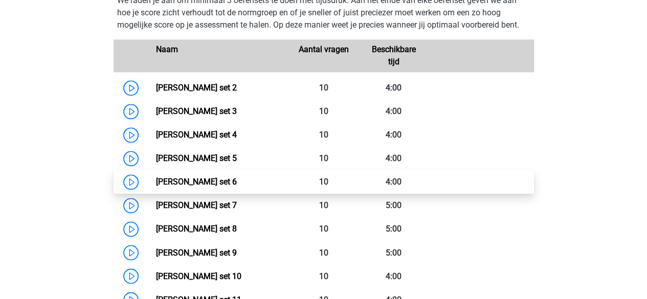
click at [200, 177] on link "[PERSON_NAME] set 6" at bounding box center [196, 182] width 81 height 10
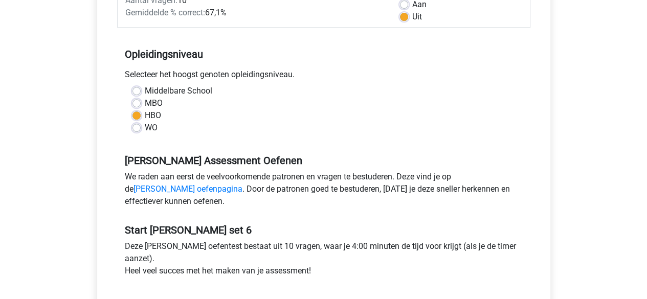
scroll to position [256, 0]
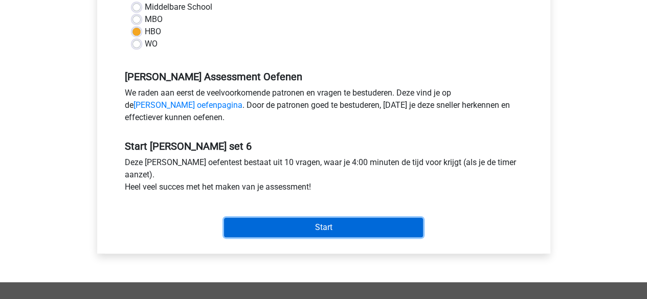
click at [301, 219] on input "Start" at bounding box center [323, 227] width 199 height 19
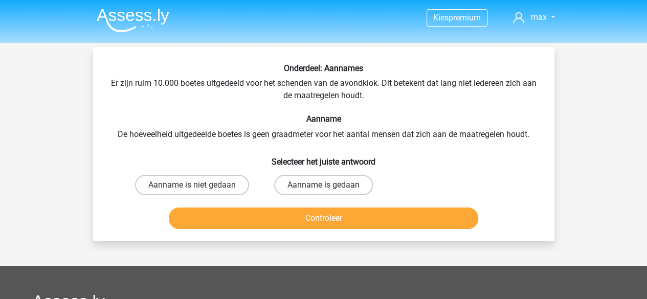
click at [129, 100] on div "Onderdeel: Aannames Er zijn ruim 10.000 boetes uitgedeeld voor het schenden van…" at bounding box center [323, 148] width 453 height 170
click at [221, 179] on label "Aanname is niet gedaan" at bounding box center [192, 185] width 114 height 20
click at [198, 185] on input "Aanname is niet gedaan" at bounding box center [195, 188] width 7 height 7
radio input "true"
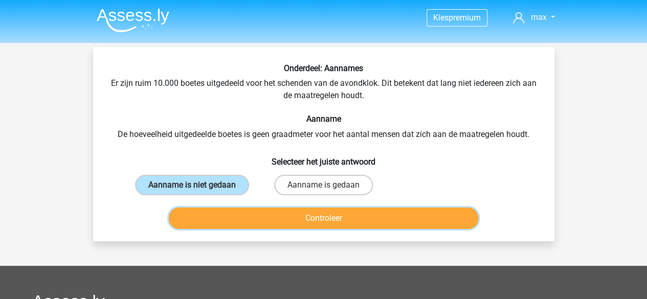
click at [262, 217] on button "Controleer" at bounding box center [323, 218] width 309 height 21
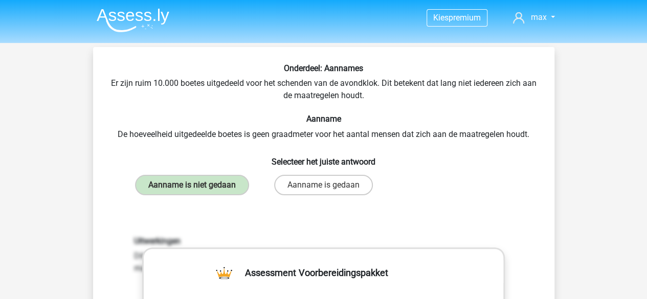
click at [197, 150] on h6 "Selecteer het juiste antwoord" at bounding box center [323, 158] width 428 height 18
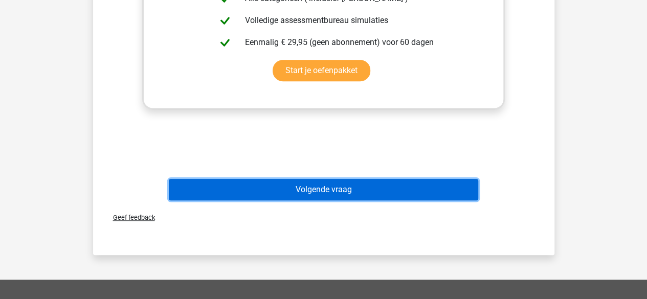
click at [295, 187] on button "Volgende vraag" at bounding box center [323, 189] width 309 height 21
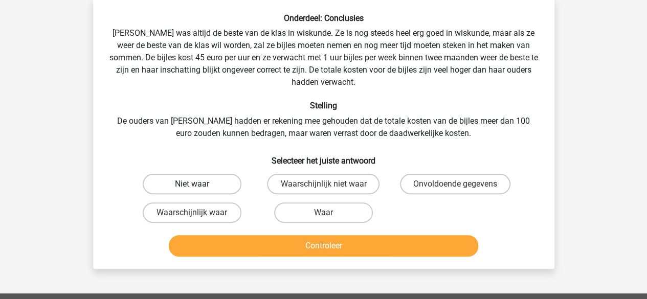
scroll to position [47, 0]
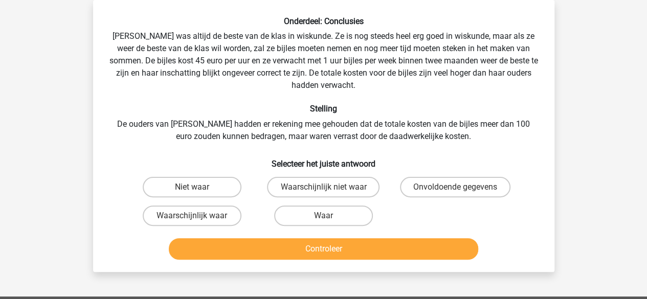
click at [121, 128] on div "Onderdeel: Conclusies Maria was altijd de beste van de klas in wiskunde. Ze is …" at bounding box center [323, 139] width 453 height 247
click at [448, 185] on label "Onvoldoende gegevens" at bounding box center [455, 187] width 110 height 20
click at [455, 187] on input "Onvoldoende gegevens" at bounding box center [458, 190] width 7 height 7
radio input "true"
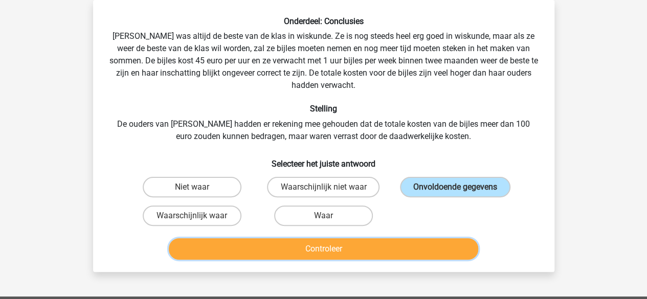
click at [388, 239] on button "Controleer" at bounding box center [323, 248] width 309 height 21
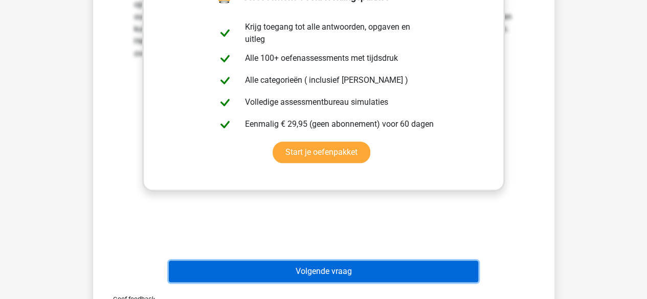
click at [326, 265] on button "Volgende vraag" at bounding box center [323, 271] width 309 height 21
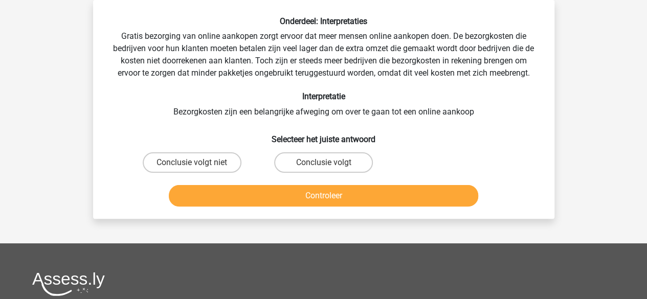
click at [168, 85] on div "Onderdeel: Interpretaties Gratis bezorging van online aankopen zorgt ervoor dat…" at bounding box center [323, 113] width 453 height 194
click at [210, 153] on label "Conclusie volgt niet" at bounding box center [192, 162] width 99 height 20
click at [198, 163] on input "Conclusie volgt niet" at bounding box center [195, 166] width 7 height 7
radio input "true"
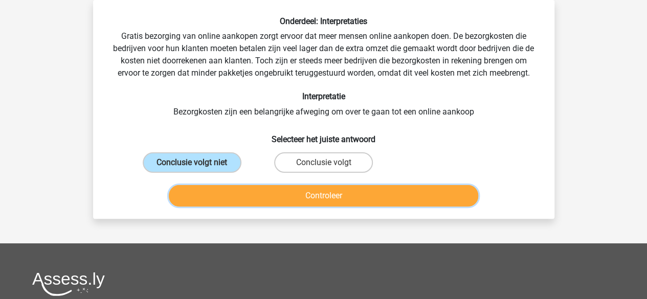
click at [299, 198] on button "Controleer" at bounding box center [323, 195] width 309 height 21
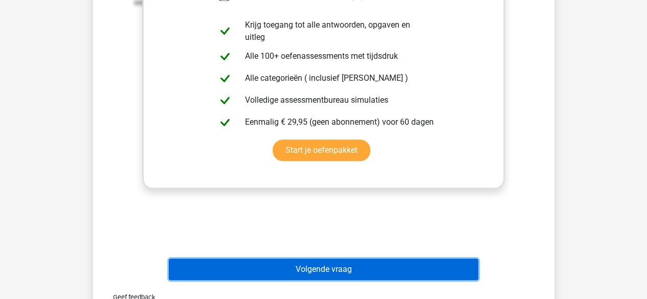
click at [338, 275] on button "Volgende vraag" at bounding box center [323, 269] width 309 height 21
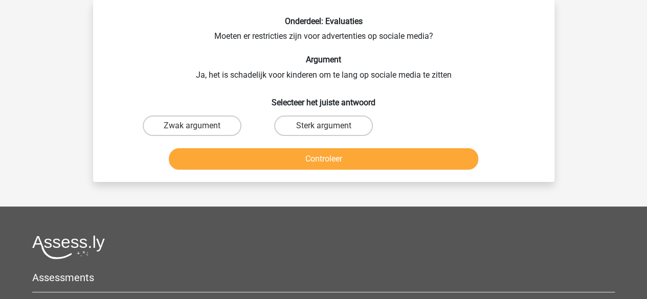
scroll to position [0, 0]
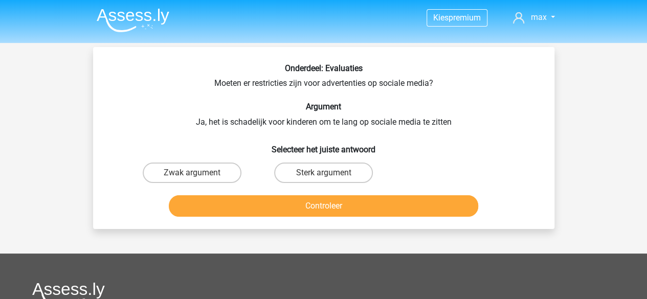
click at [176, 91] on div "Onderdeel: Evaluaties Moeten er restricties zijn voor advertenties op sociale m…" at bounding box center [323, 141] width 453 height 157
click at [169, 93] on div "Onderdeel: Evaluaties Moeten er restricties zijn voor advertenties op sociale m…" at bounding box center [323, 141] width 453 height 157
click at [169, 94] on div "Onderdeel: Evaluaties Moeten er restricties zijn voor advertenties op sociale m…" at bounding box center [323, 141] width 453 height 157
click at [330, 168] on label "Sterk argument" at bounding box center [323, 173] width 99 height 20
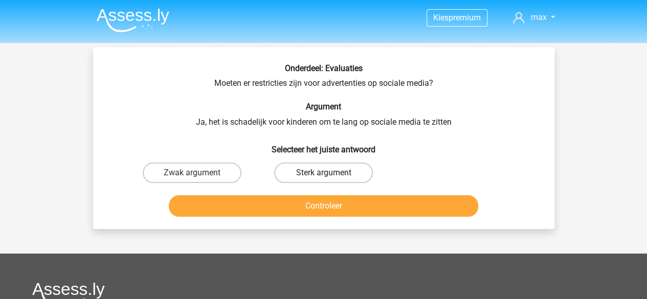
click at [330, 173] on input "Sterk argument" at bounding box center [326, 176] width 7 height 7
radio input "true"
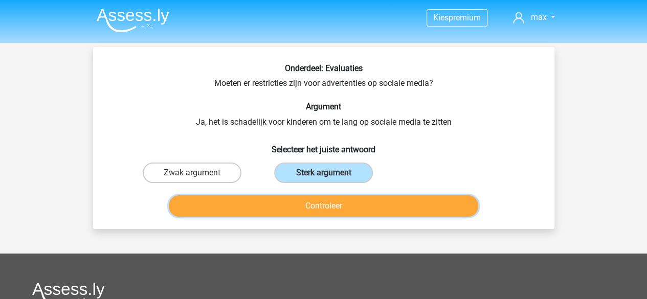
click at [351, 208] on button "Controleer" at bounding box center [323, 205] width 309 height 21
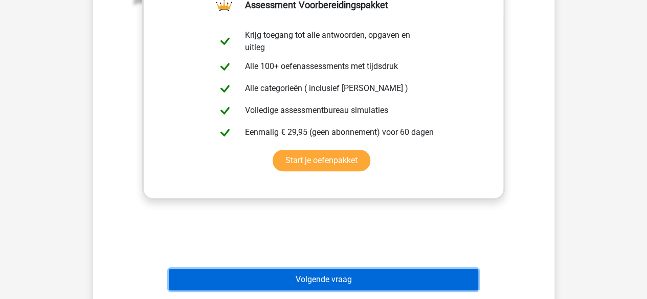
click at [344, 273] on button "Volgende vraag" at bounding box center [323, 279] width 309 height 21
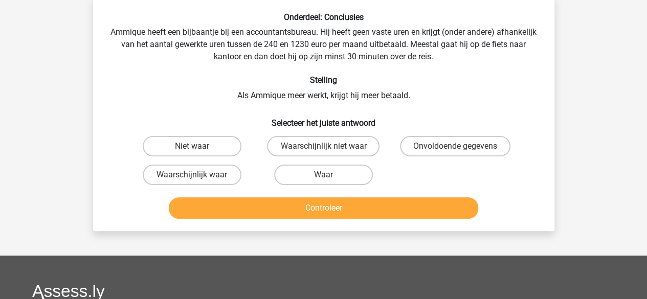
scroll to position [47, 0]
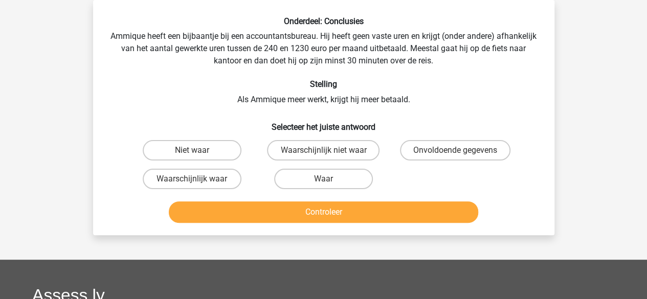
click at [237, 110] on div "Onderdeel: Conclusies Ammique heeft een bijbaantje bij een accountantsbureau. H…" at bounding box center [323, 121] width 453 height 211
click at [233, 107] on div "Onderdeel: Conclusies Ammique heeft een bijbaantje bij een accountantsbureau. H…" at bounding box center [323, 121] width 453 height 211
click at [282, 183] on label "Waar" at bounding box center [323, 179] width 99 height 20
click at [323, 183] on input "Waar" at bounding box center [326, 182] width 7 height 7
radio input "true"
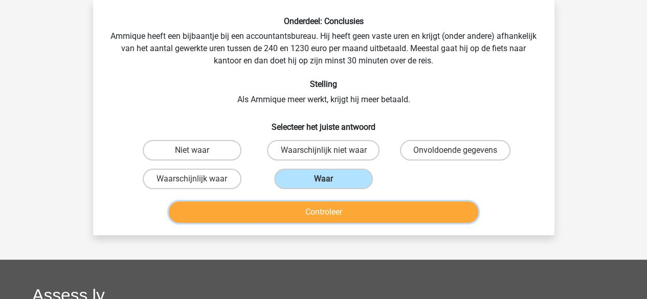
click at [303, 216] on button "Controleer" at bounding box center [323, 211] width 309 height 21
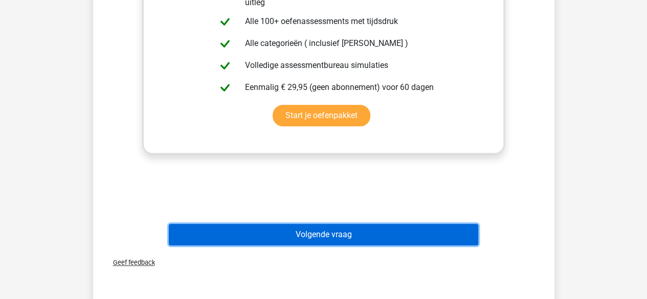
click at [321, 232] on button "Volgende vraag" at bounding box center [323, 234] width 309 height 21
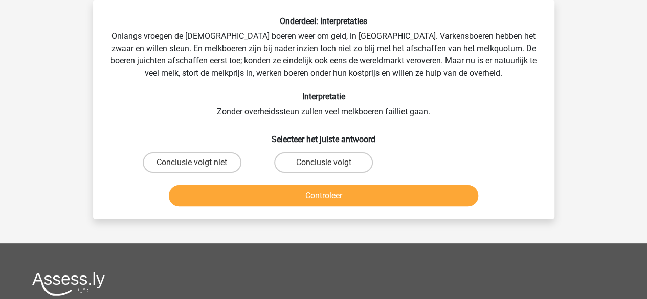
click at [216, 84] on div "Onderdeel: Interpretaties Onlangs vroegen de Europese boeren weer om geld, in B…" at bounding box center [323, 113] width 453 height 194
click at [204, 90] on div "Onderdeel: Interpretaties Onlangs vroegen de Europese boeren weer om geld, in B…" at bounding box center [323, 113] width 453 height 194
click at [219, 165] on label "Conclusie volgt niet" at bounding box center [192, 162] width 99 height 20
click at [198, 165] on input "Conclusie volgt niet" at bounding box center [195, 166] width 7 height 7
radio input "true"
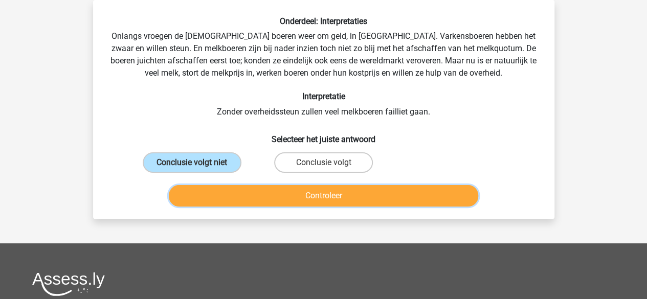
click at [263, 189] on button "Controleer" at bounding box center [323, 195] width 309 height 21
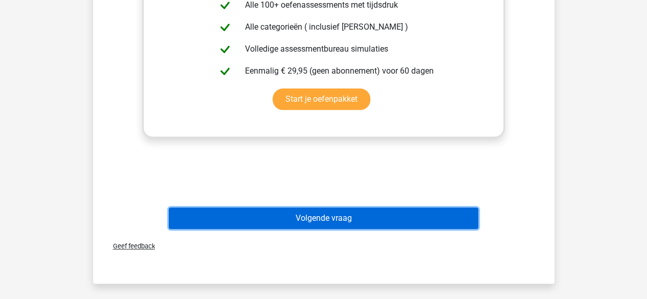
drag, startPoint x: 334, startPoint y: 216, endPoint x: 313, endPoint y: 215, distance: 21.5
click at [334, 216] on button "Volgende vraag" at bounding box center [323, 218] width 309 height 21
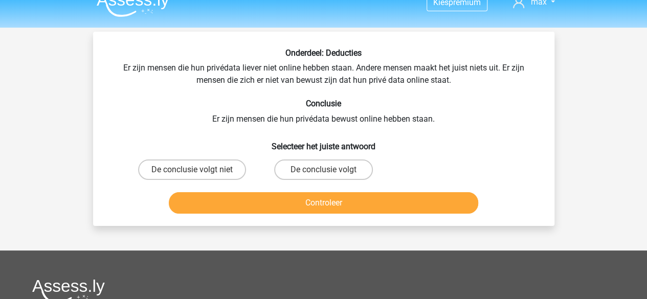
scroll to position [0, 0]
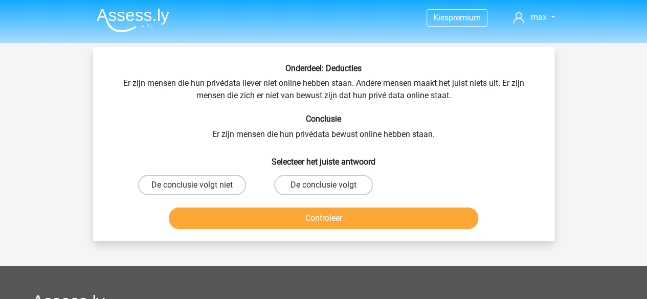
click at [205, 148] on div "Onderdeel: Deducties Er zijn mensen die hun privédata liever niet online hebben…" at bounding box center [323, 148] width 453 height 170
click at [200, 188] on label "De conclusie volgt niet" at bounding box center [192, 185] width 108 height 20
click at [198, 188] on input "De conclusie volgt niet" at bounding box center [195, 188] width 7 height 7
radio input "true"
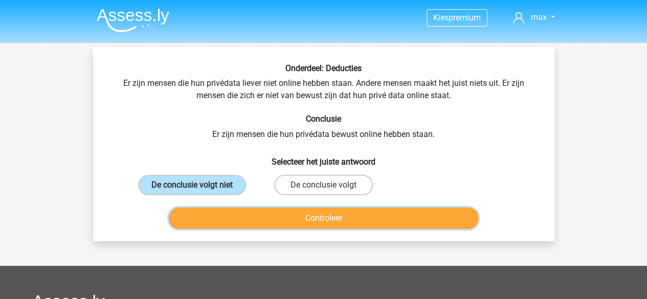
click at [261, 217] on button "Controleer" at bounding box center [323, 218] width 309 height 21
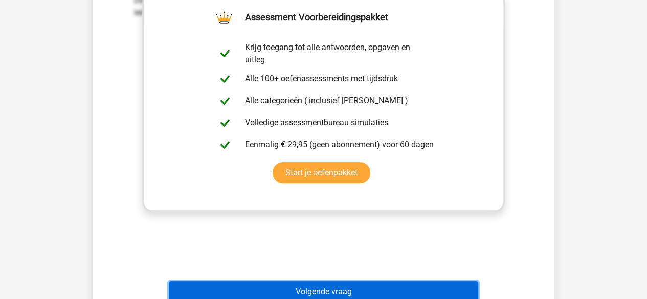
click at [324, 285] on button "Volgende vraag" at bounding box center [323, 291] width 309 height 21
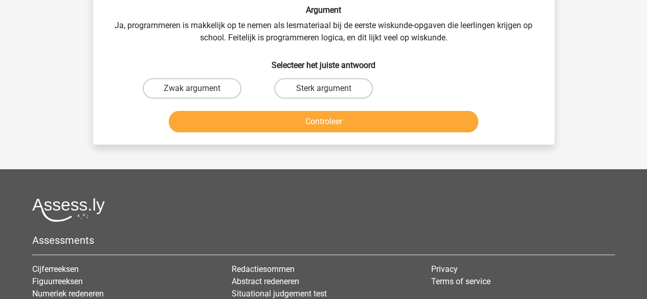
scroll to position [47, 0]
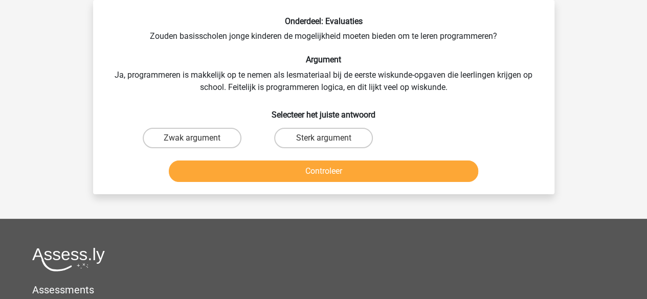
click at [192, 95] on div "Onderdeel: Evaluaties Zouden basisscholen jonge kinderen de mogelijkheid moeten…" at bounding box center [323, 101] width 453 height 170
click at [212, 141] on label "Zwak argument" at bounding box center [192, 138] width 99 height 20
click at [198, 141] on input "Zwak argument" at bounding box center [195, 141] width 7 height 7
radio input "true"
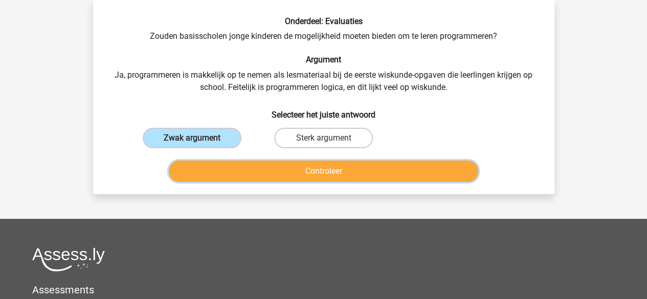
click at [240, 167] on button "Controleer" at bounding box center [323, 171] width 309 height 21
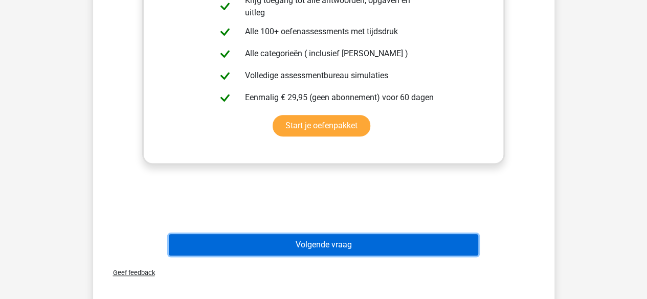
click at [301, 250] on button "Volgende vraag" at bounding box center [323, 244] width 309 height 21
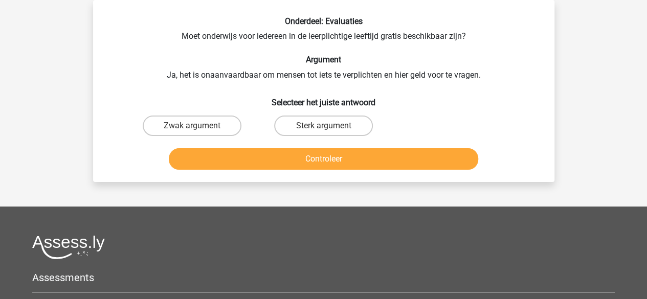
click at [199, 77] on div "Onderdeel: Evaluaties Moet onderwijs voor iedereen in de leerplichtige leeftijd…" at bounding box center [323, 94] width 453 height 157
click at [217, 128] on label "Zwak argument" at bounding box center [192, 126] width 99 height 20
click at [198, 128] on input "Zwak argument" at bounding box center [195, 129] width 7 height 7
radio input "true"
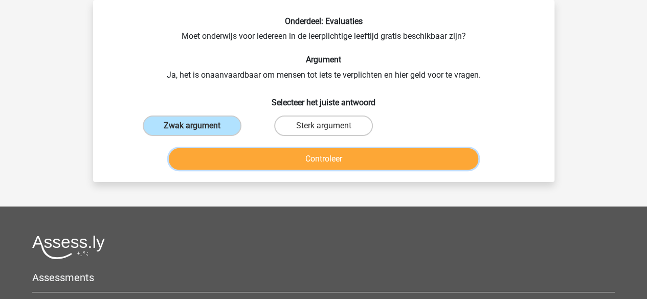
click at [242, 162] on button "Controleer" at bounding box center [323, 158] width 309 height 21
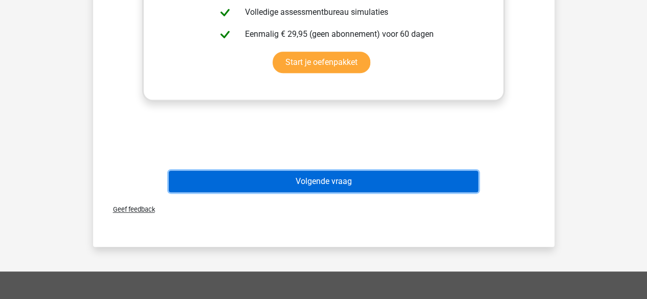
click at [290, 176] on button "Volgende vraag" at bounding box center [323, 181] width 309 height 21
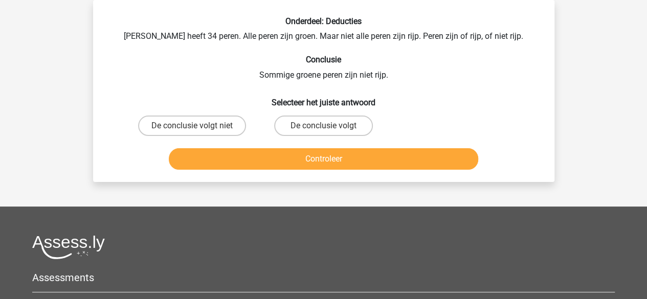
click at [211, 67] on div "Onderdeel: Deducties Peter heeft 34 peren. Alle peren zijn groen. Maar niet all…" at bounding box center [323, 94] width 453 height 157
click at [299, 133] on label "De conclusie volgt" at bounding box center [323, 126] width 99 height 20
click at [323, 132] on input "De conclusie volgt" at bounding box center [326, 129] width 7 height 7
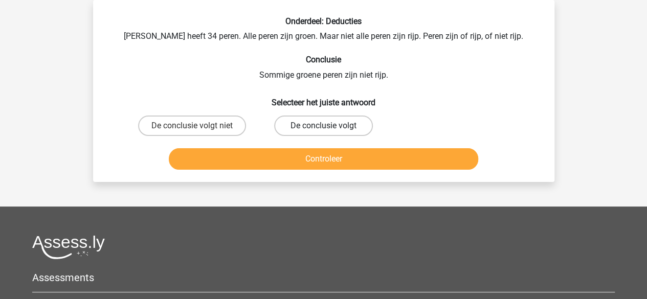
radio input "true"
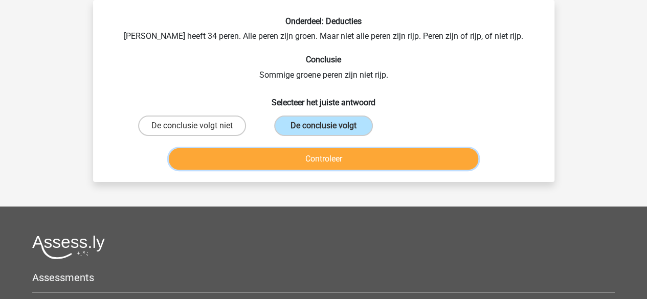
click at [298, 157] on button "Controleer" at bounding box center [323, 158] width 309 height 21
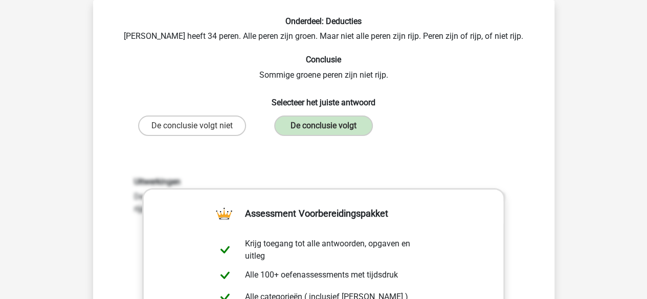
scroll to position [303, 0]
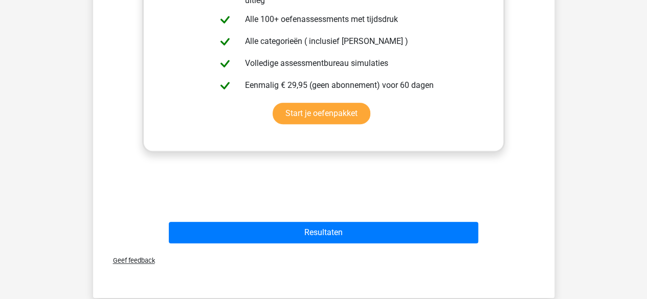
click at [307, 218] on div "Resultaten" at bounding box center [323, 231] width 428 height 34
click at [309, 221] on div "Resultaten" at bounding box center [323, 231] width 428 height 34
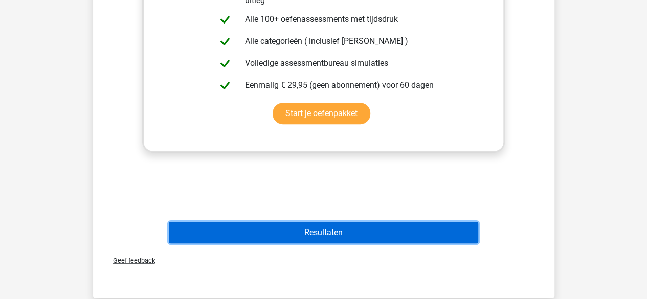
click at [310, 232] on button "Resultaten" at bounding box center [323, 232] width 309 height 21
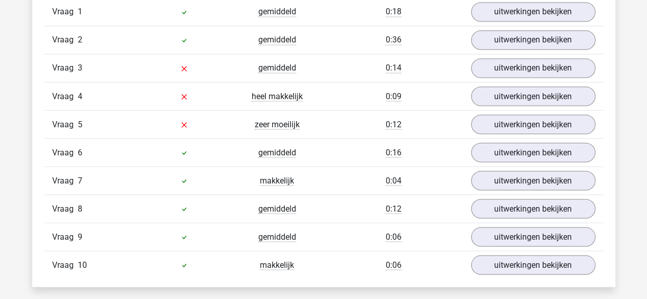
scroll to position [869, 0]
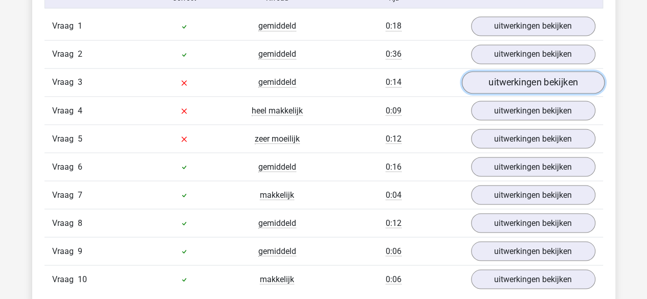
click at [501, 84] on link "uitwerkingen bekijken" at bounding box center [532, 83] width 143 height 22
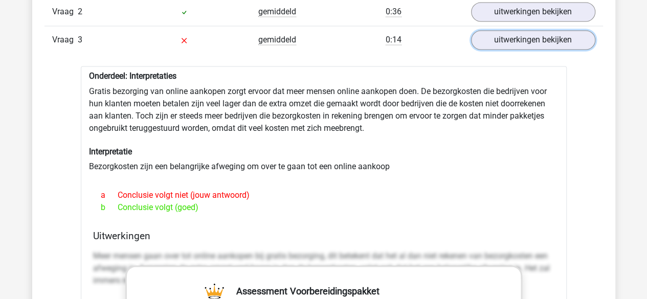
scroll to position [972, 0]
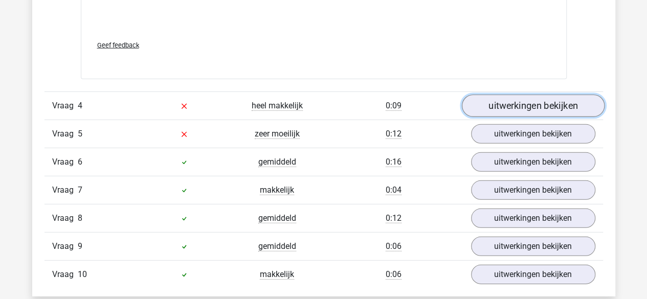
click at [494, 112] on link "uitwerkingen bekijken" at bounding box center [532, 106] width 143 height 22
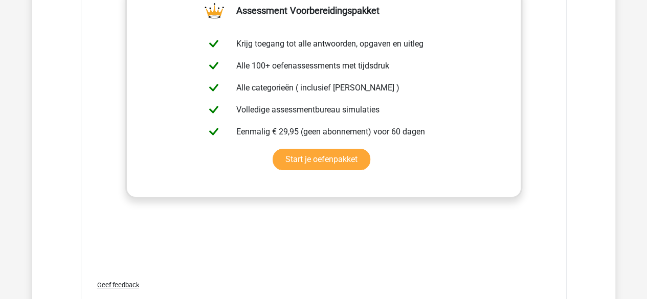
scroll to position [1841, 0]
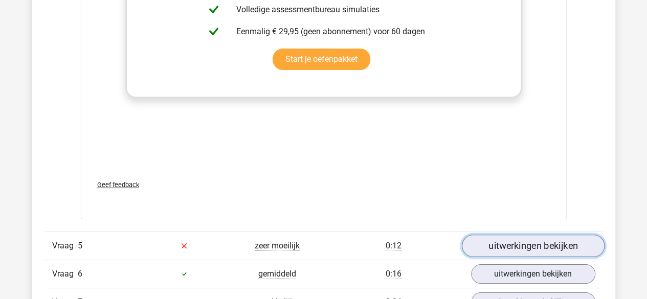
click at [516, 235] on link "uitwerkingen bekijken" at bounding box center [532, 246] width 143 height 22
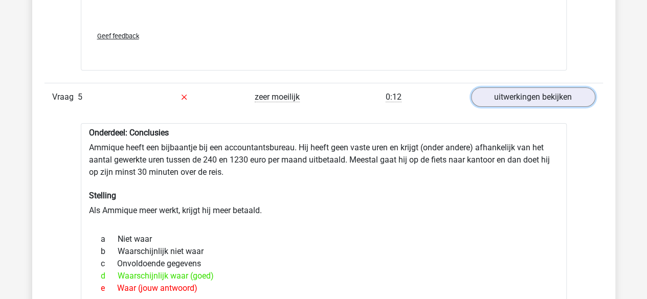
scroll to position [2096, 0]
